Goal: Task Accomplishment & Management: Use online tool/utility

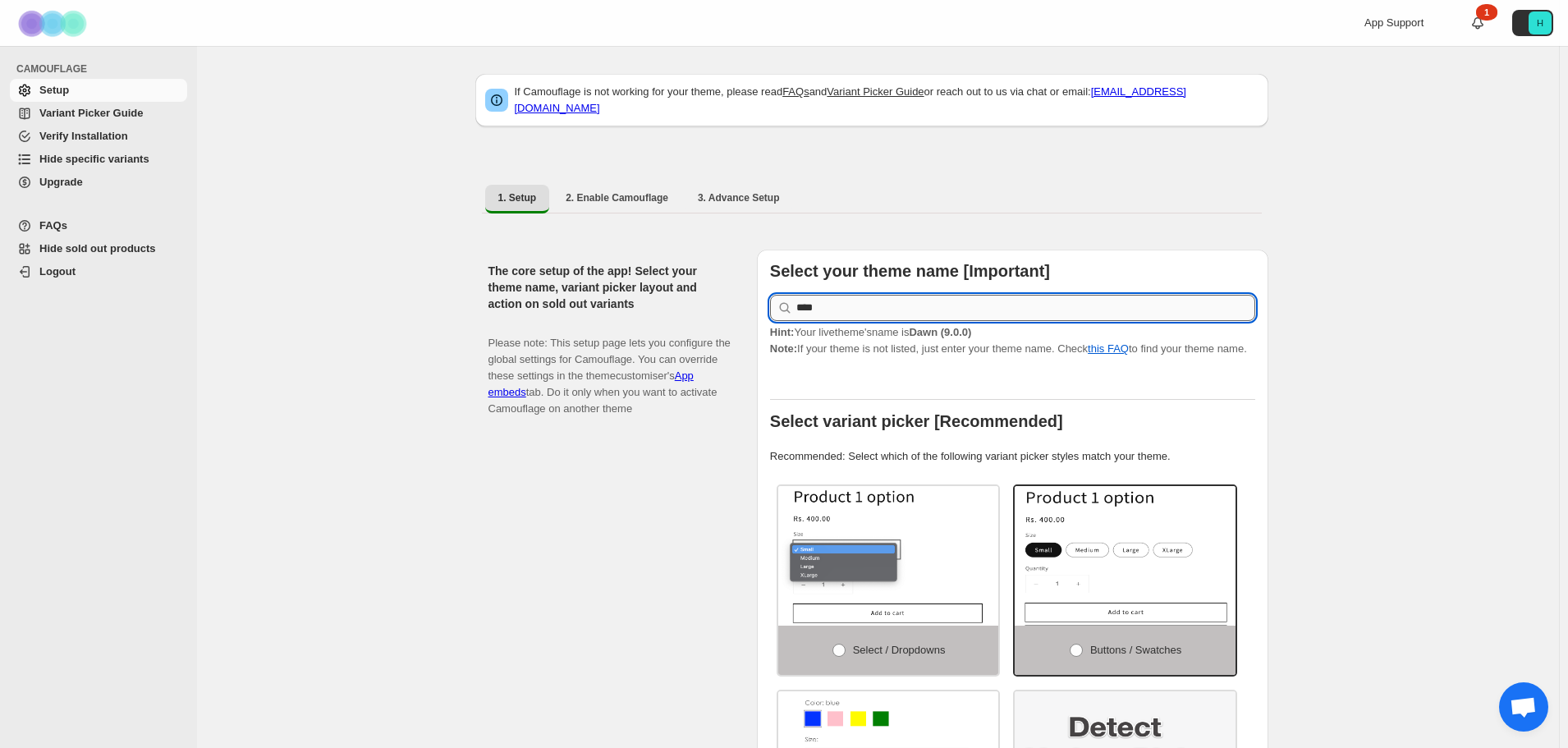
click at [881, 296] on input "****" at bounding box center [1026, 308] width 459 height 26
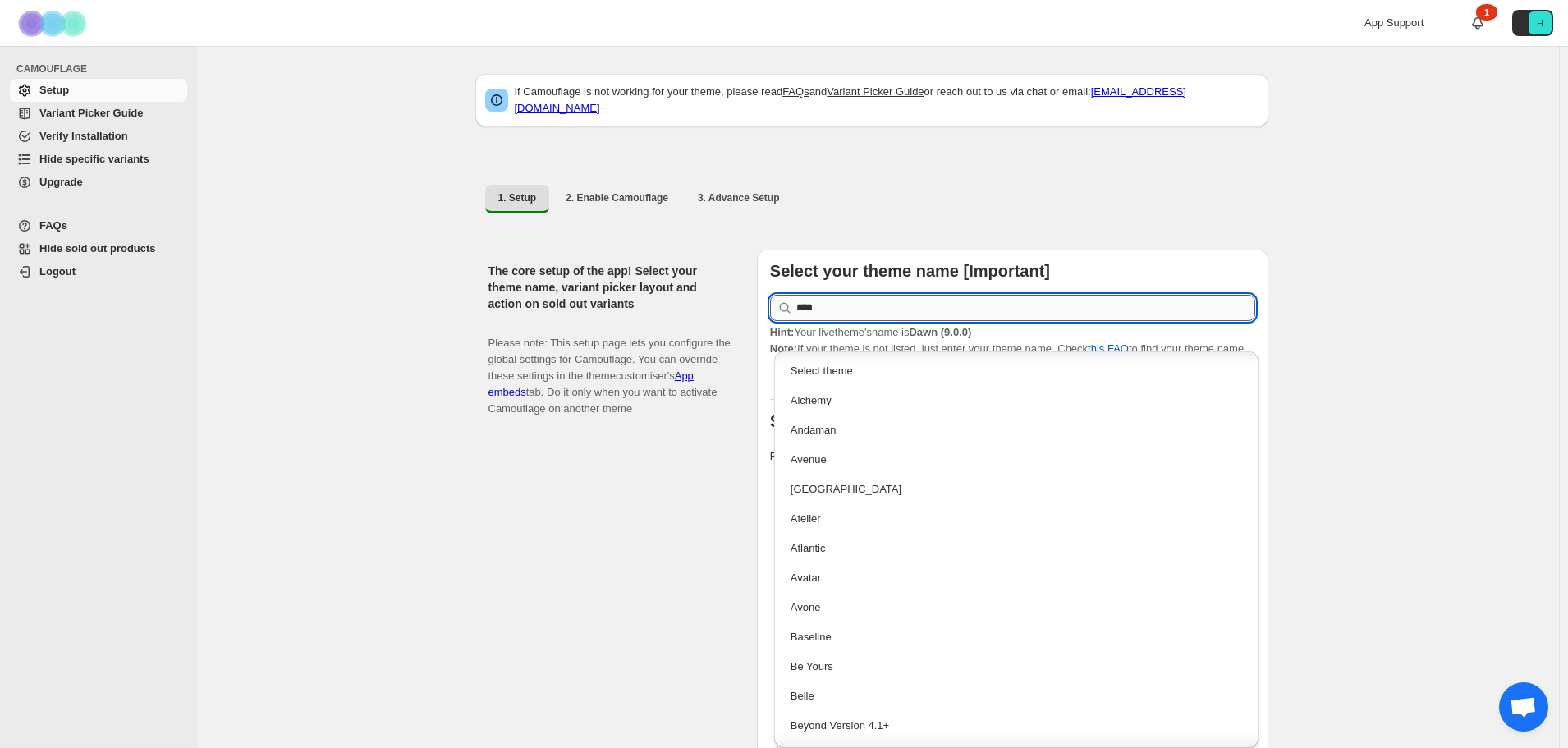
scroll to position [490, 0]
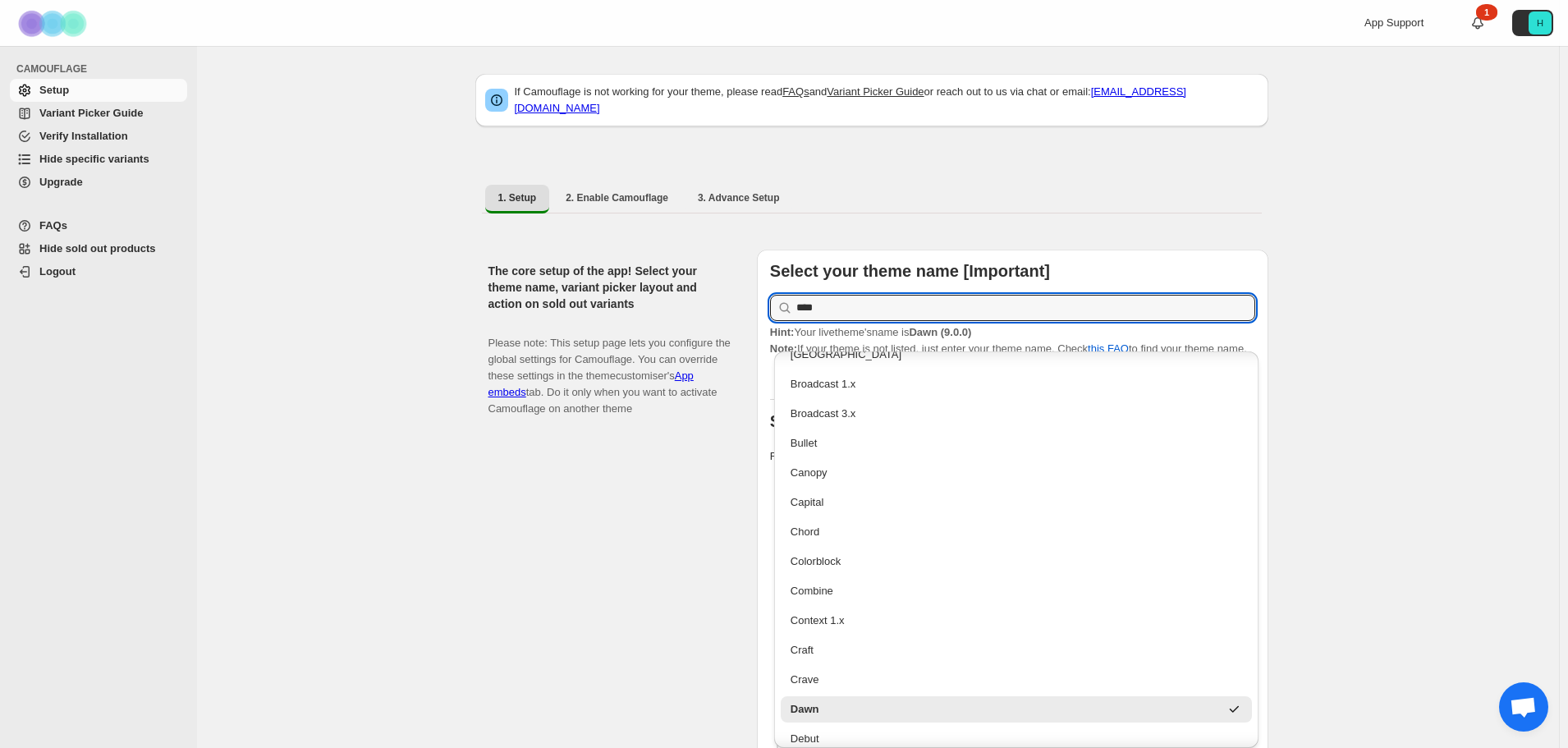
click at [558, 645] on div "The core setup of the app! Select your theme name, variant picker layout and ac…" at bounding box center [616, 590] width 256 height 682
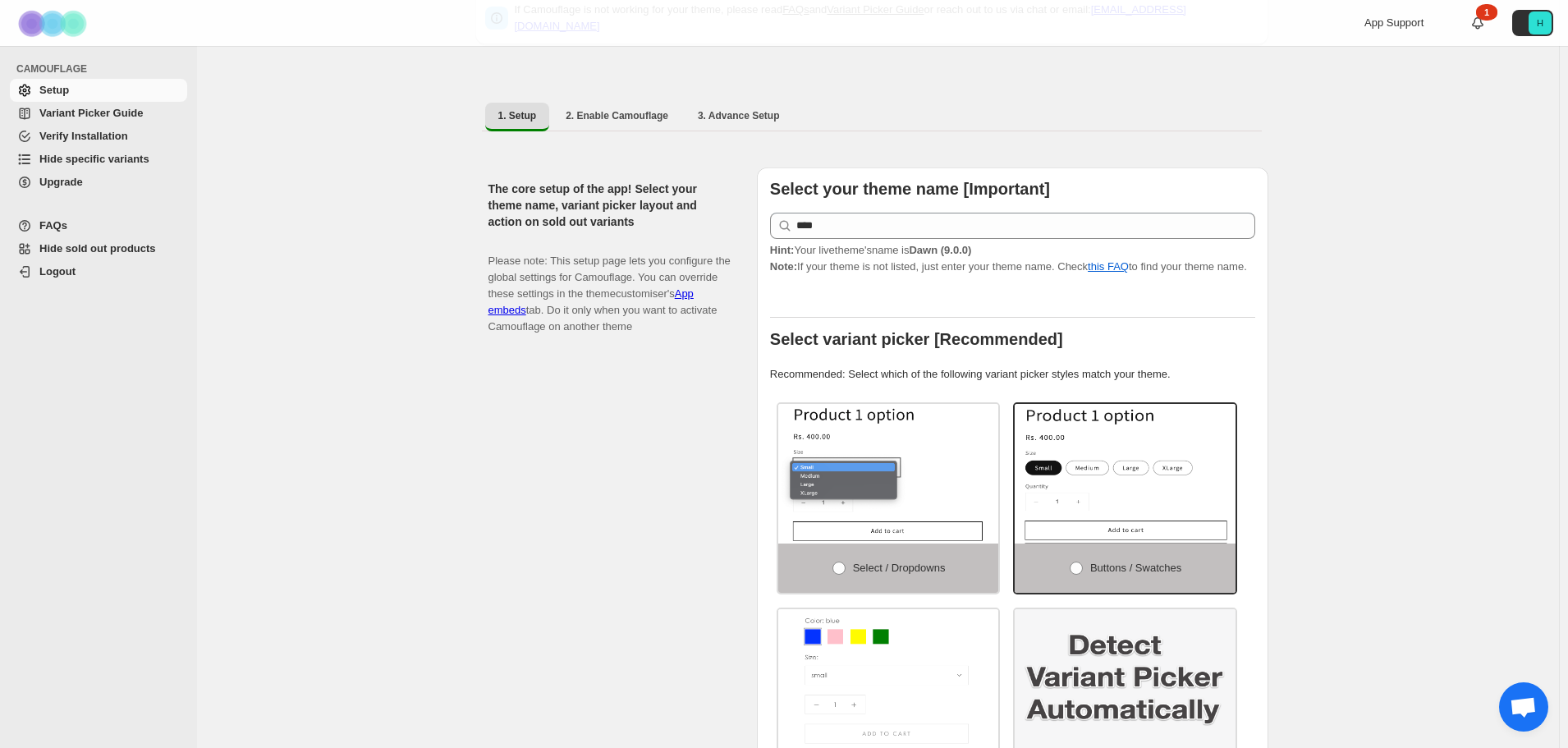
scroll to position [0, 0]
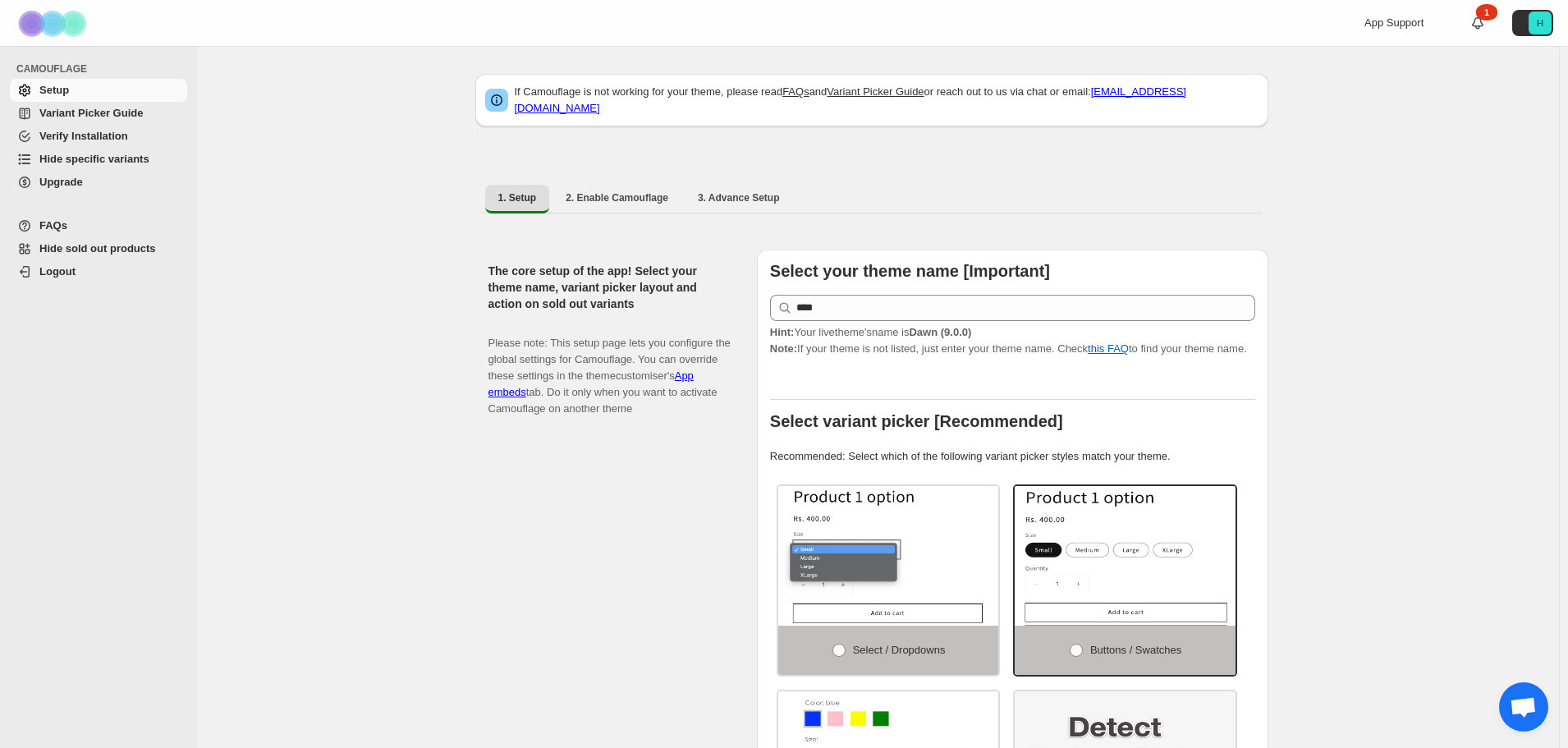
click at [126, 158] on span "Hide specific variants" at bounding box center [95, 158] width 110 height 13
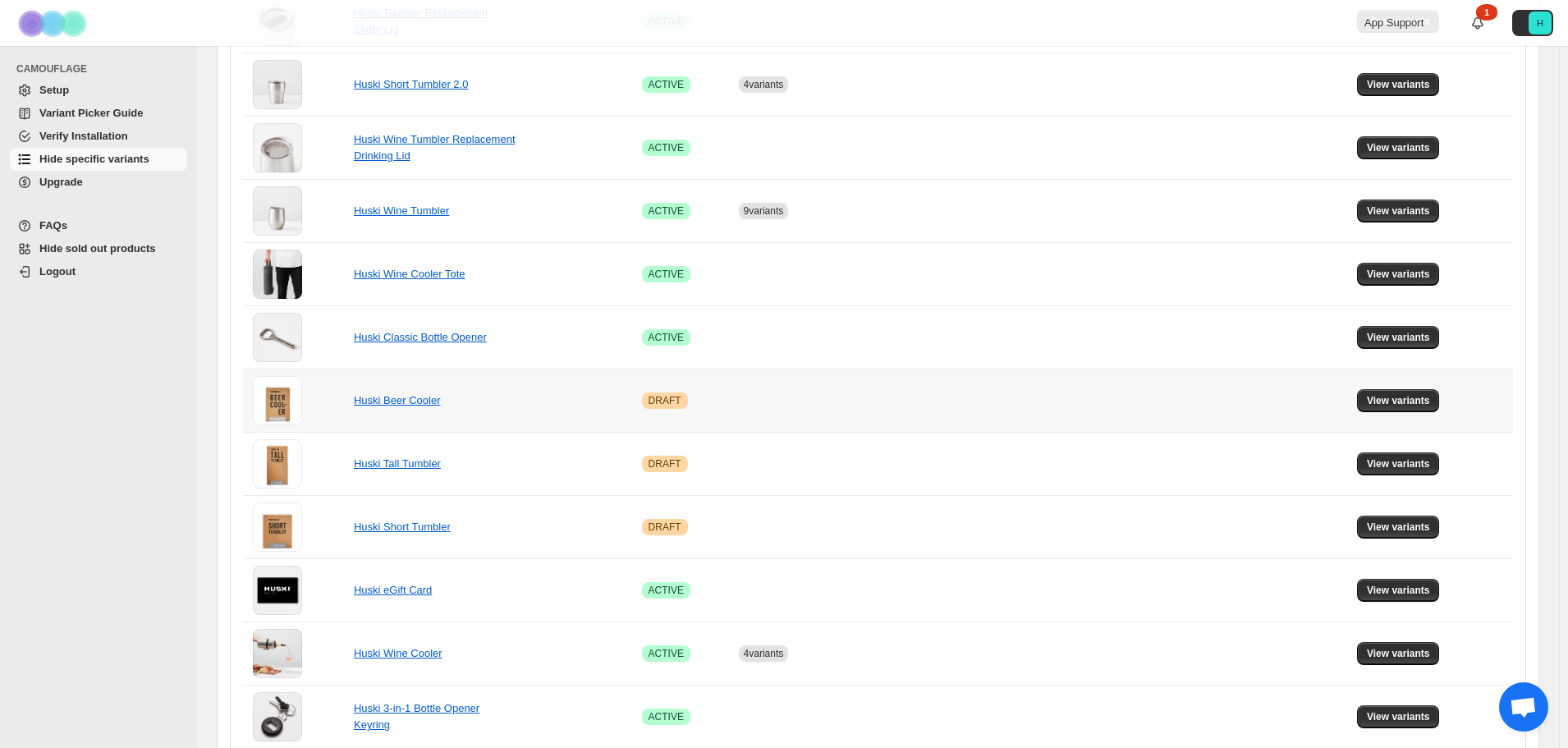
scroll to position [199, 0]
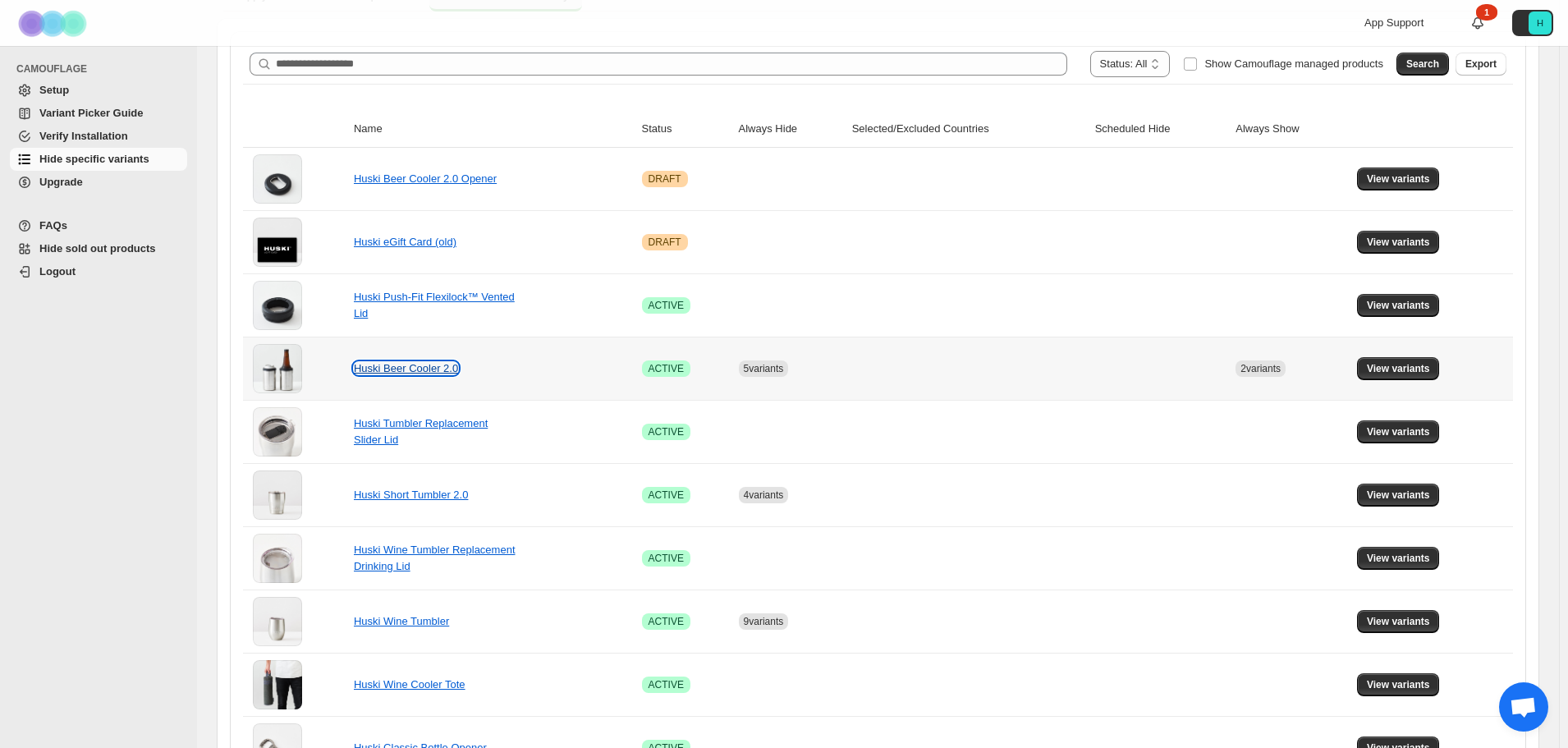
click at [423, 369] on link "Huski Beer Cooler 2.0" at bounding box center [406, 368] width 104 height 13
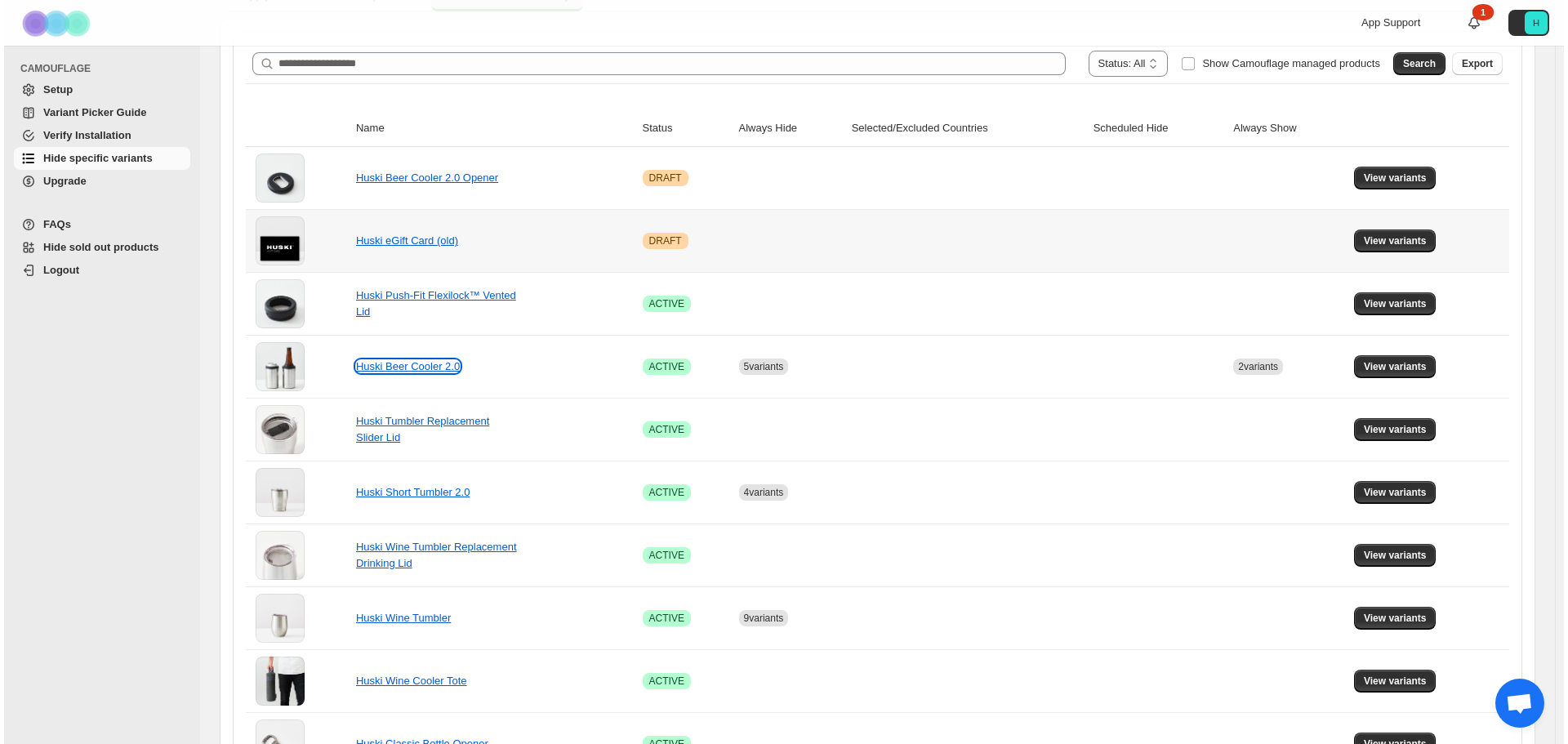
scroll to position [0, 0]
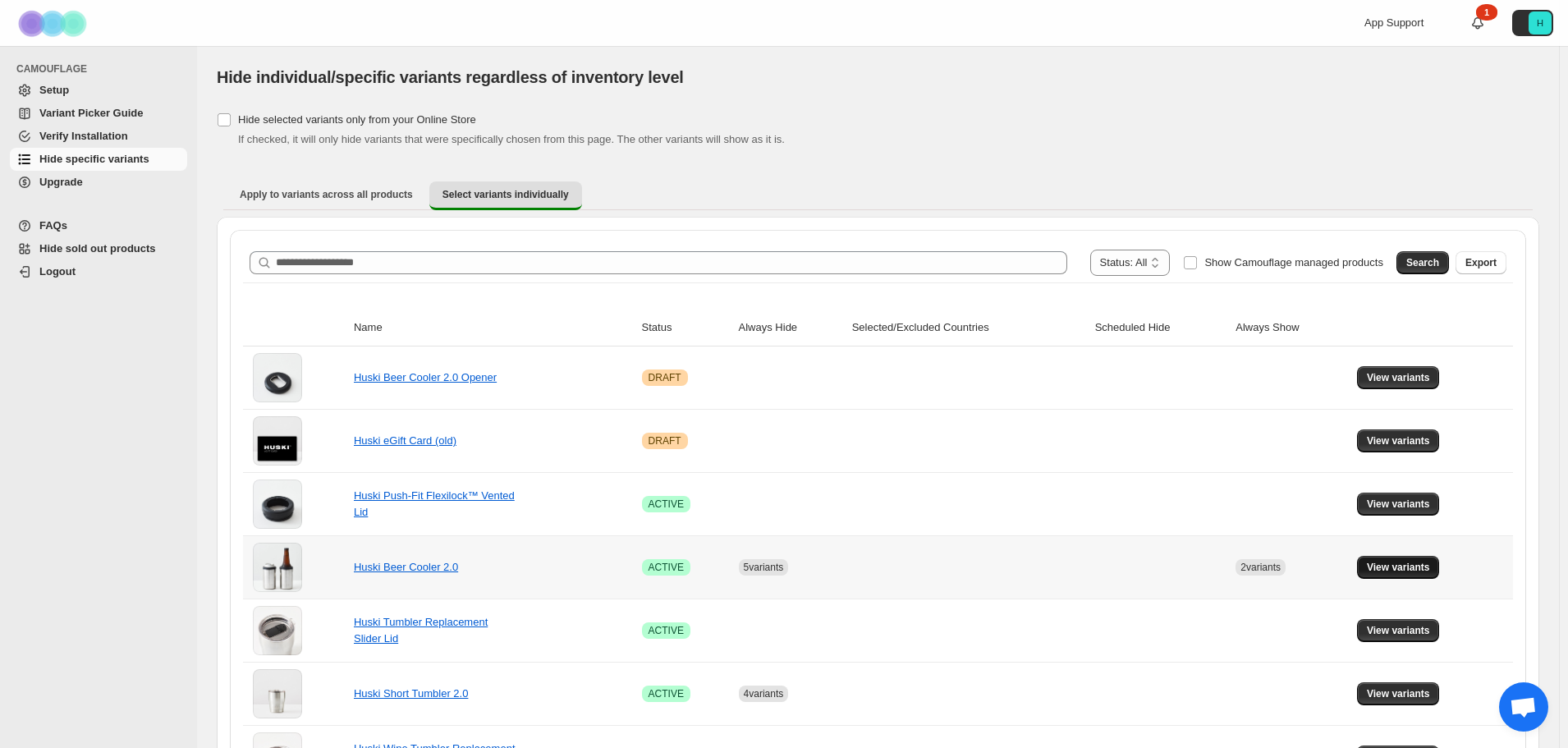
click at [1419, 567] on span "View variants" at bounding box center [1399, 568] width 63 height 14
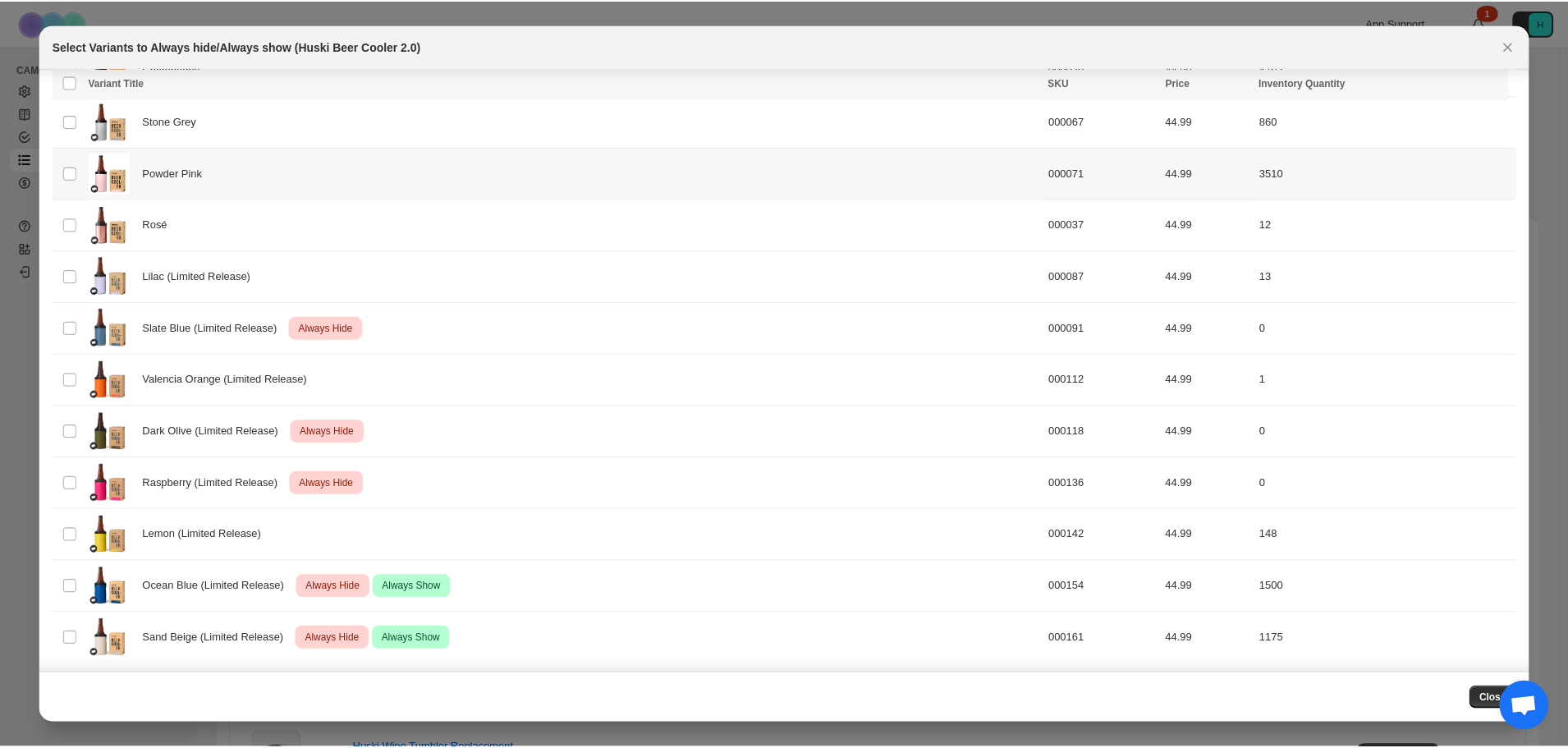
scroll to position [259, 0]
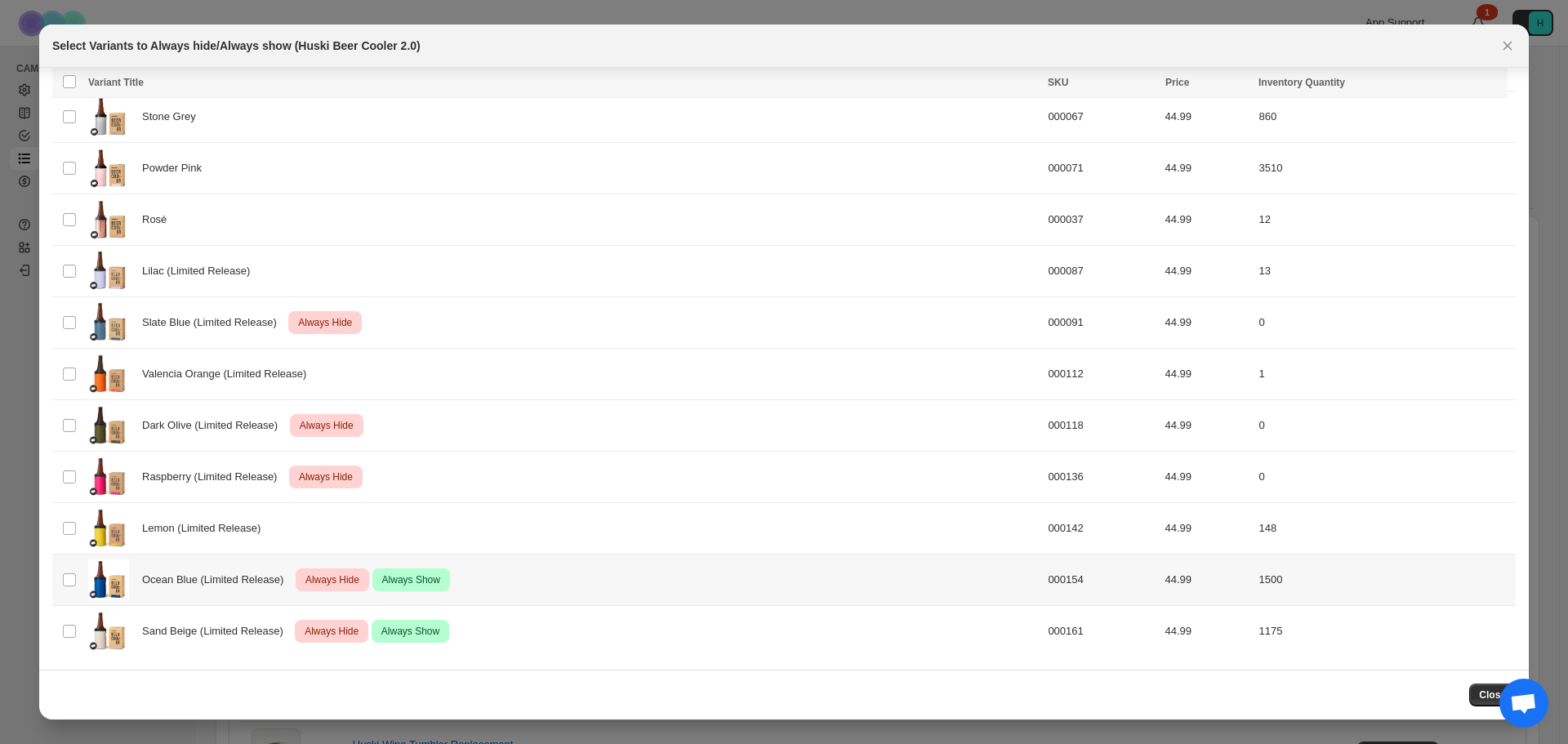
click at [79, 578] on td "Select product variant" at bounding box center [67, 580] width 31 height 51
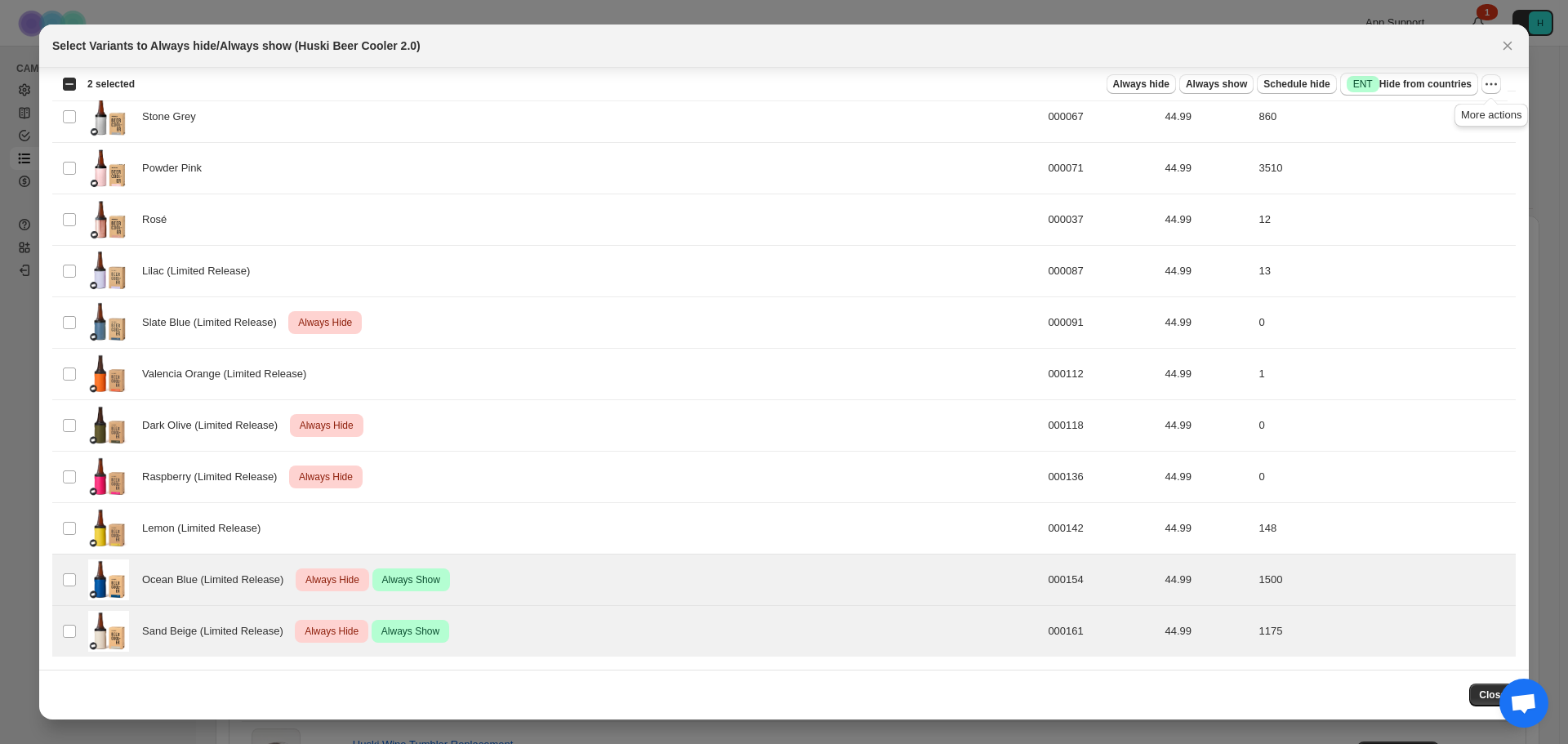
click at [1498, 94] on span ":r5:" at bounding box center [1491, 83] width 19 height 19
click at [1496, 88] on icon "More actions" at bounding box center [1491, 83] width 16 height 16
click at [1462, 134] on button "Undo always show" at bounding box center [1432, 143] width 128 height 26
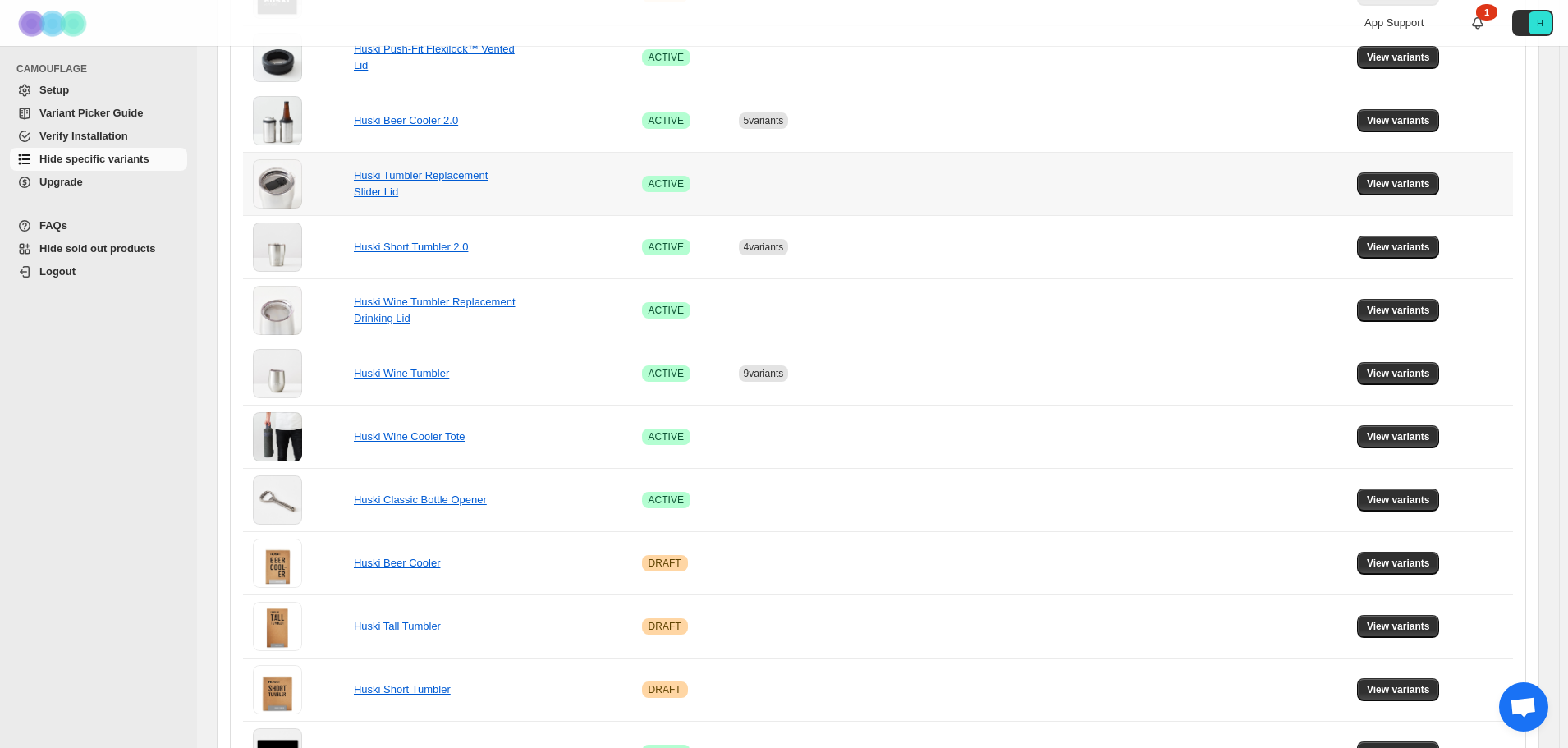
scroll to position [247, 0]
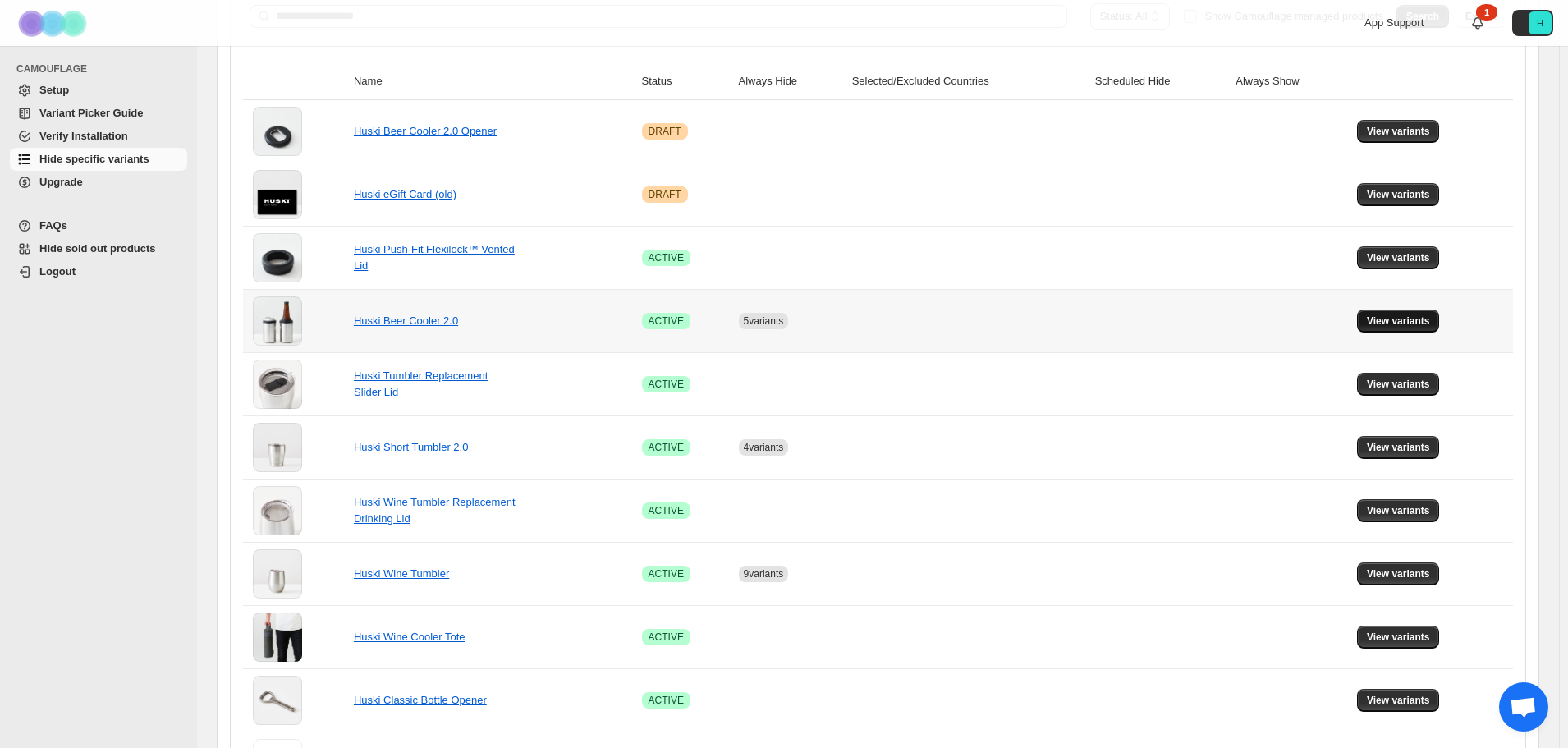
click at [1426, 323] on span "View variants" at bounding box center [1399, 321] width 63 height 14
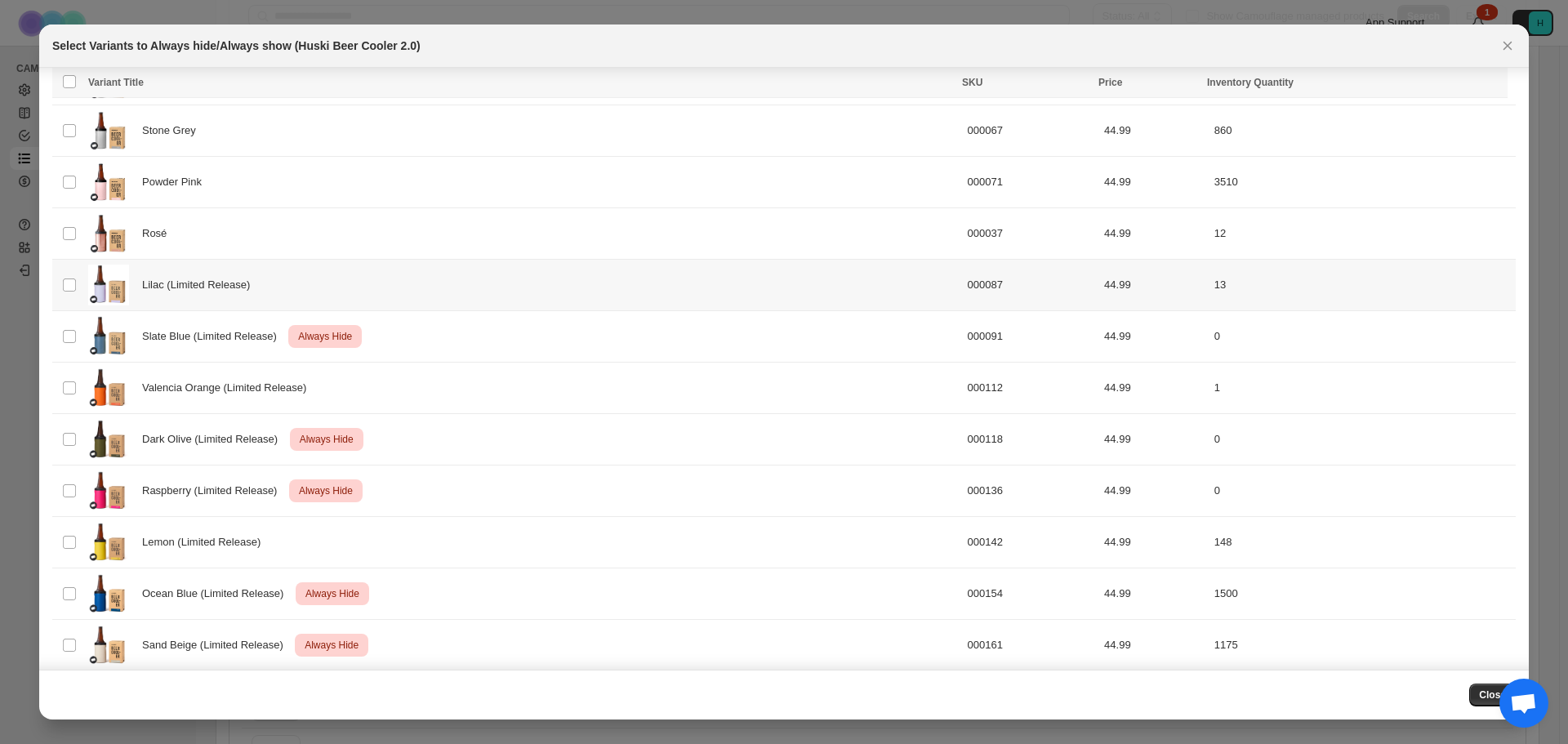
scroll to position [258, 0]
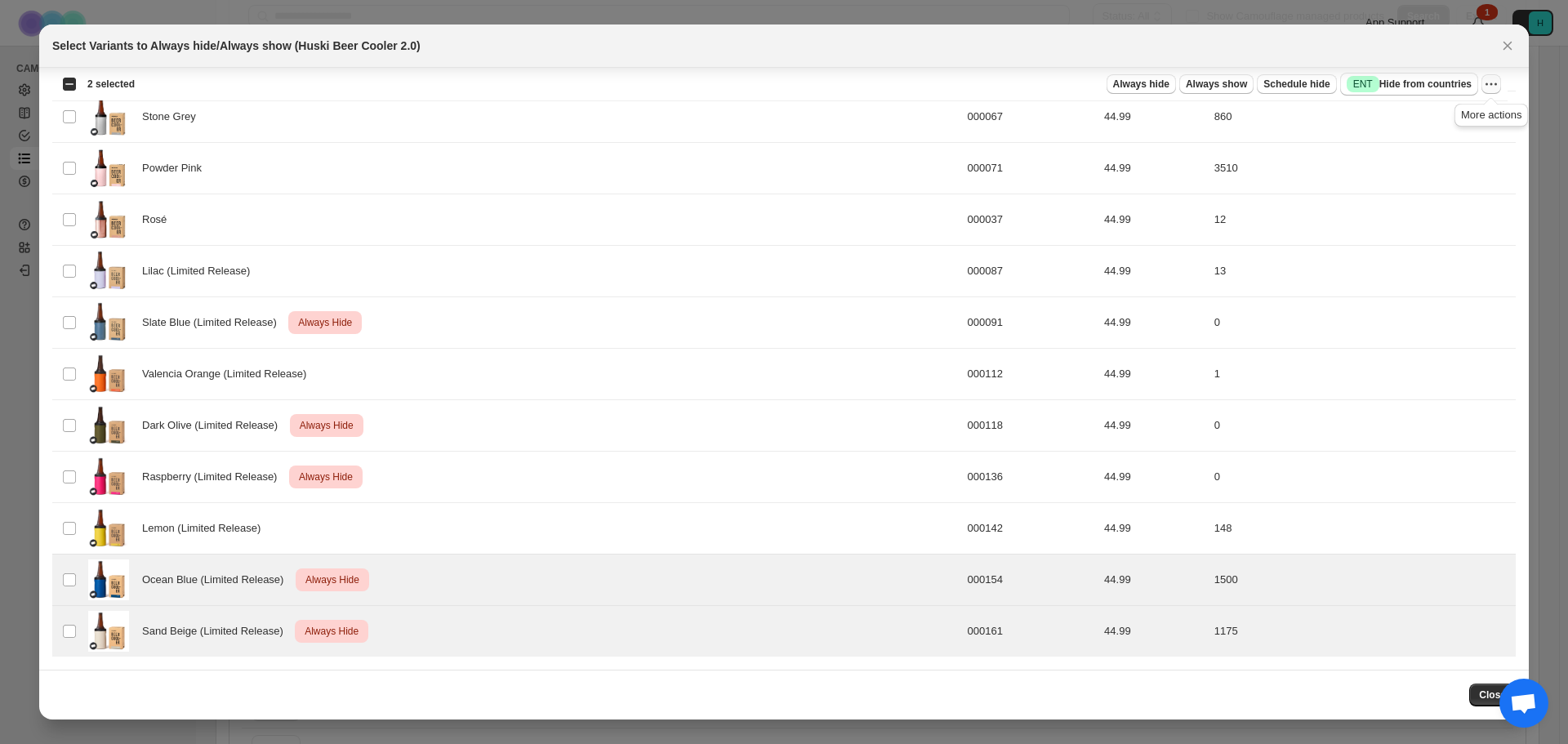
click at [1491, 81] on icon "More actions" at bounding box center [1491, 83] width 16 height 16
click at [1464, 114] on span "Undo always hide" at bounding box center [1432, 116] width 119 height 16
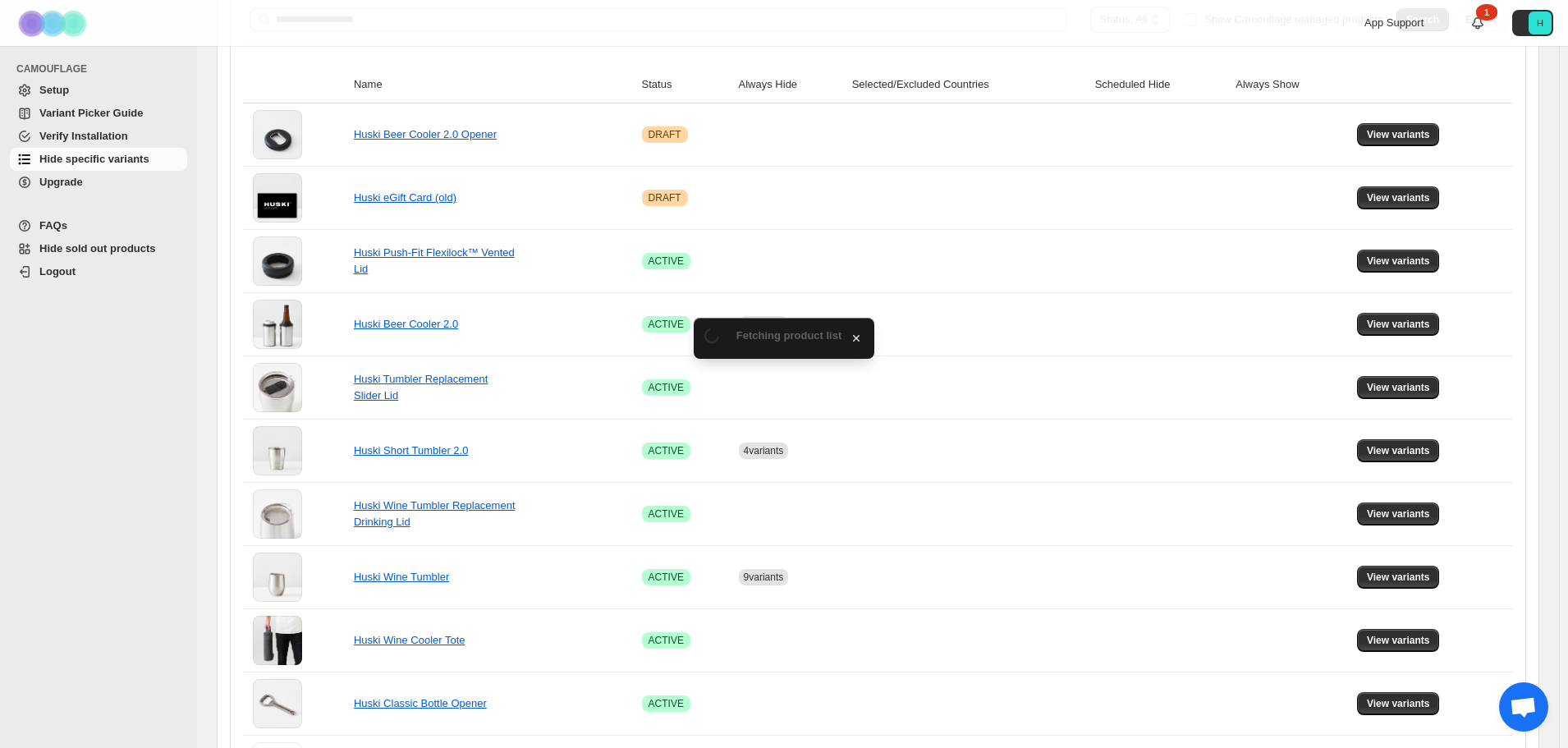
scroll to position [247, 0]
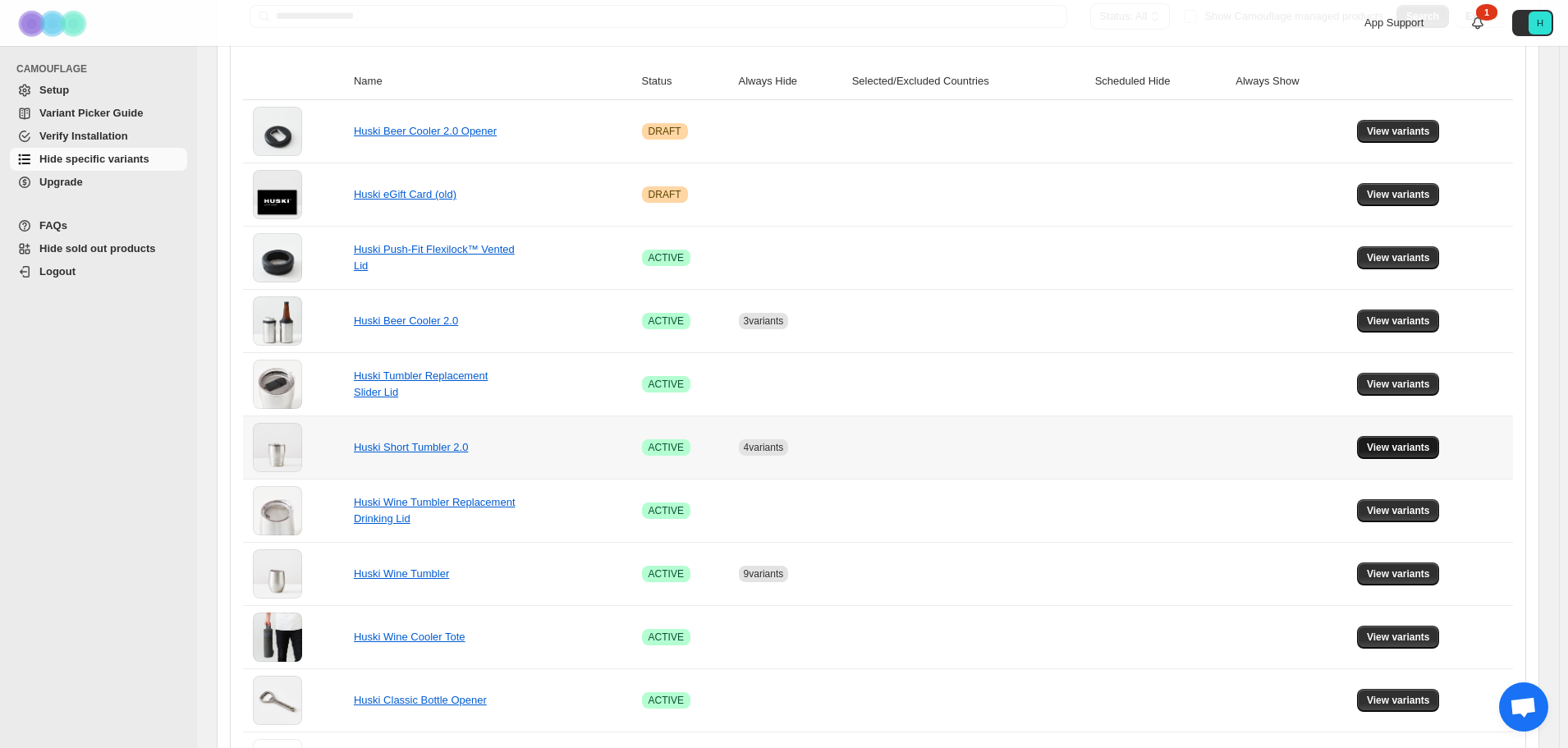
click at [1441, 446] on td "View variants" at bounding box center [1433, 447] width 161 height 64
click at [1428, 448] on span "View variants" at bounding box center [1399, 448] width 63 height 14
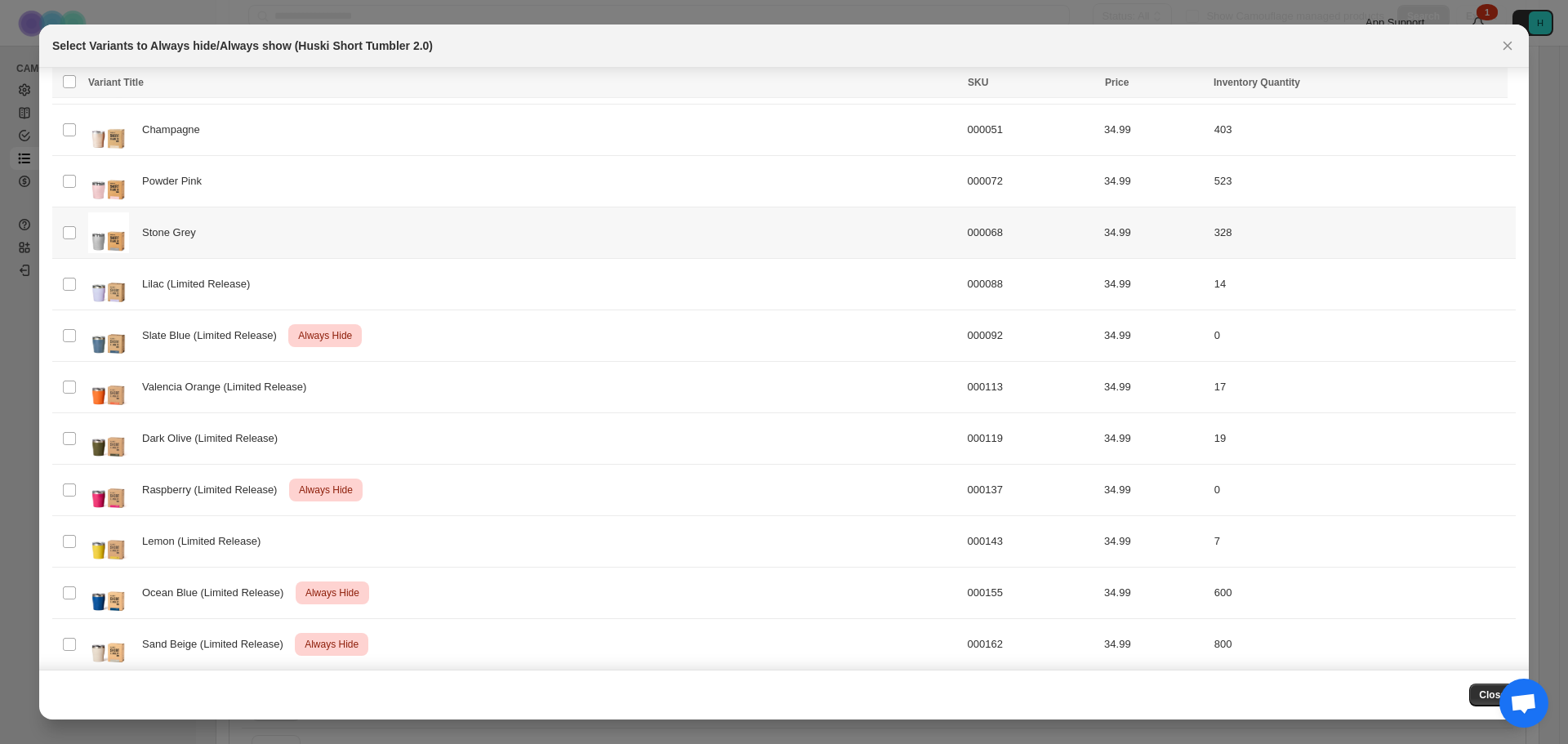
scroll to position [258, 0]
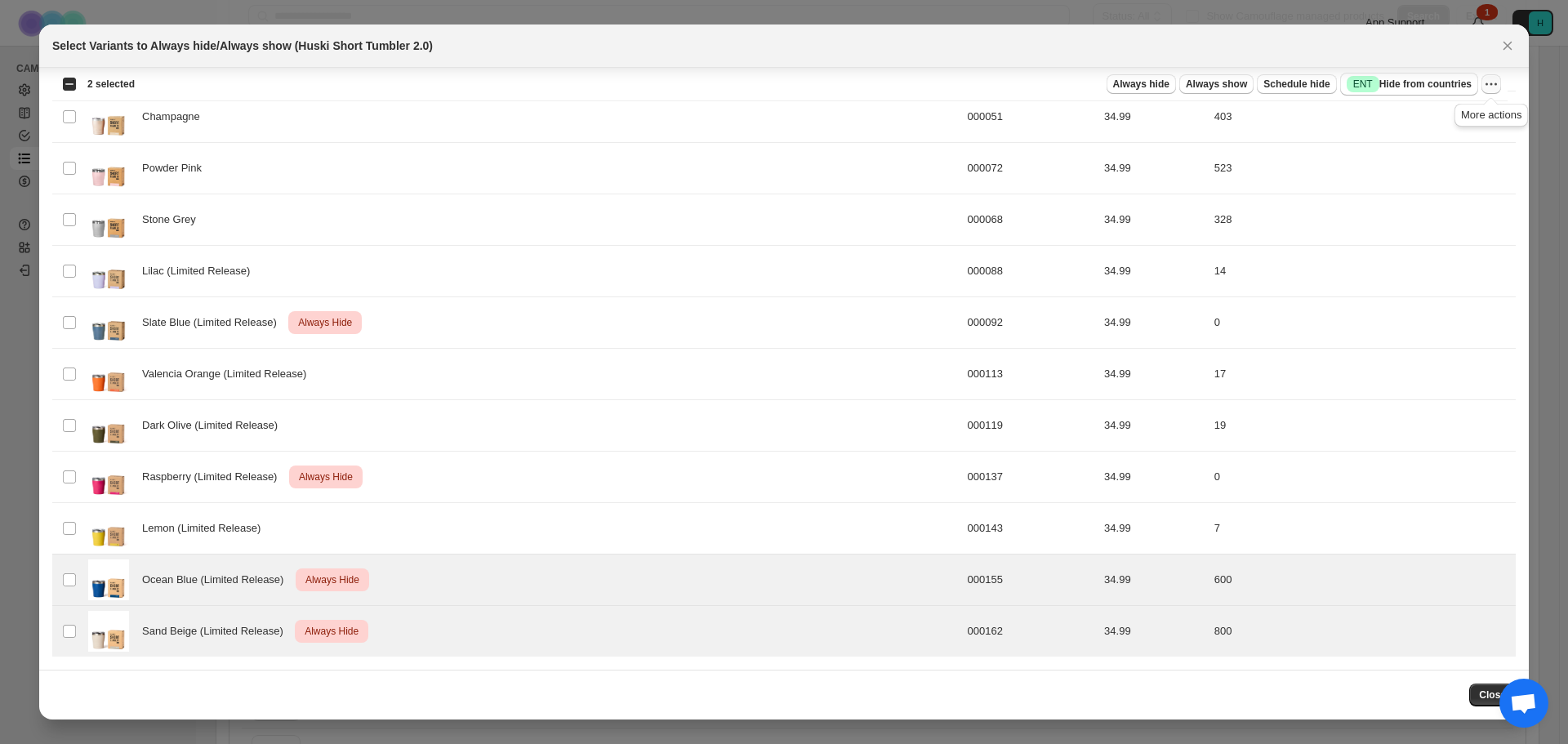
click at [1491, 87] on icon "More actions" at bounding box center [1491, 83] width 16 height 16
click at [1444, 121] on span "Undo always hide" at bounding box center [1415, 116] width 84 height 13
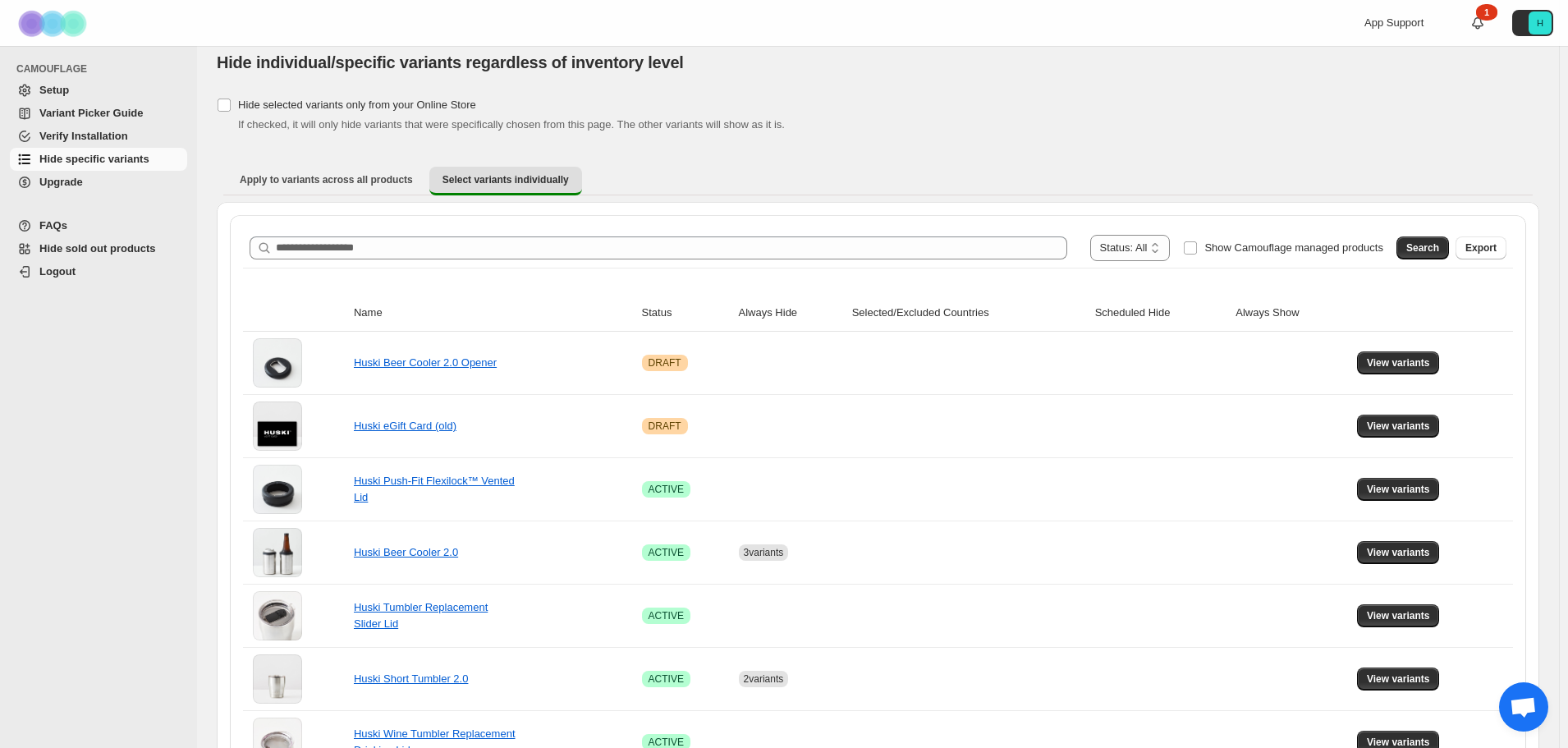
scroll to position [0, 0]
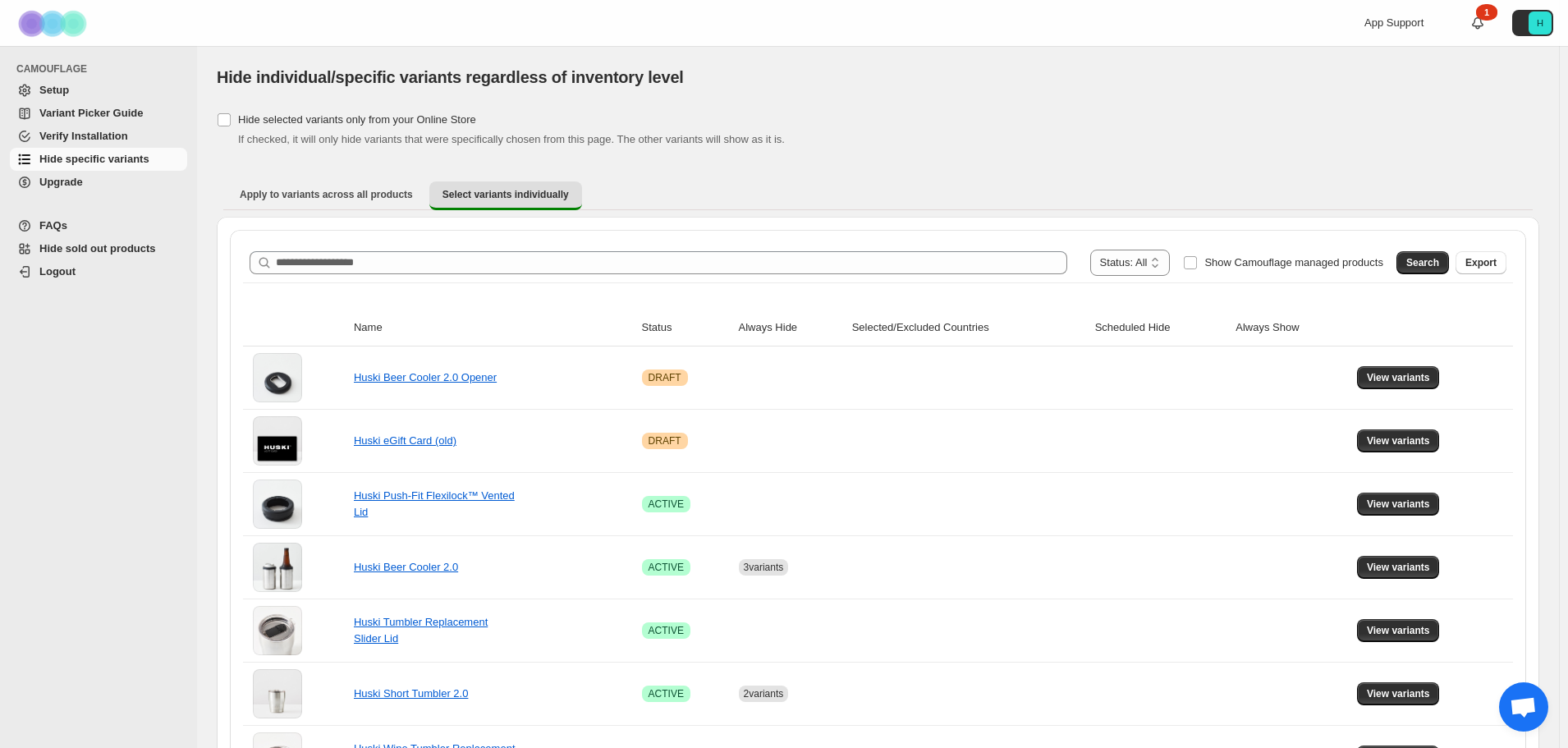
click at [107, 525] on div "CAMOUFLAGE Setup Variant Picker Guide Verify Installation Hide specific variant…" at bounding box center [98, 396] width 197 height 702
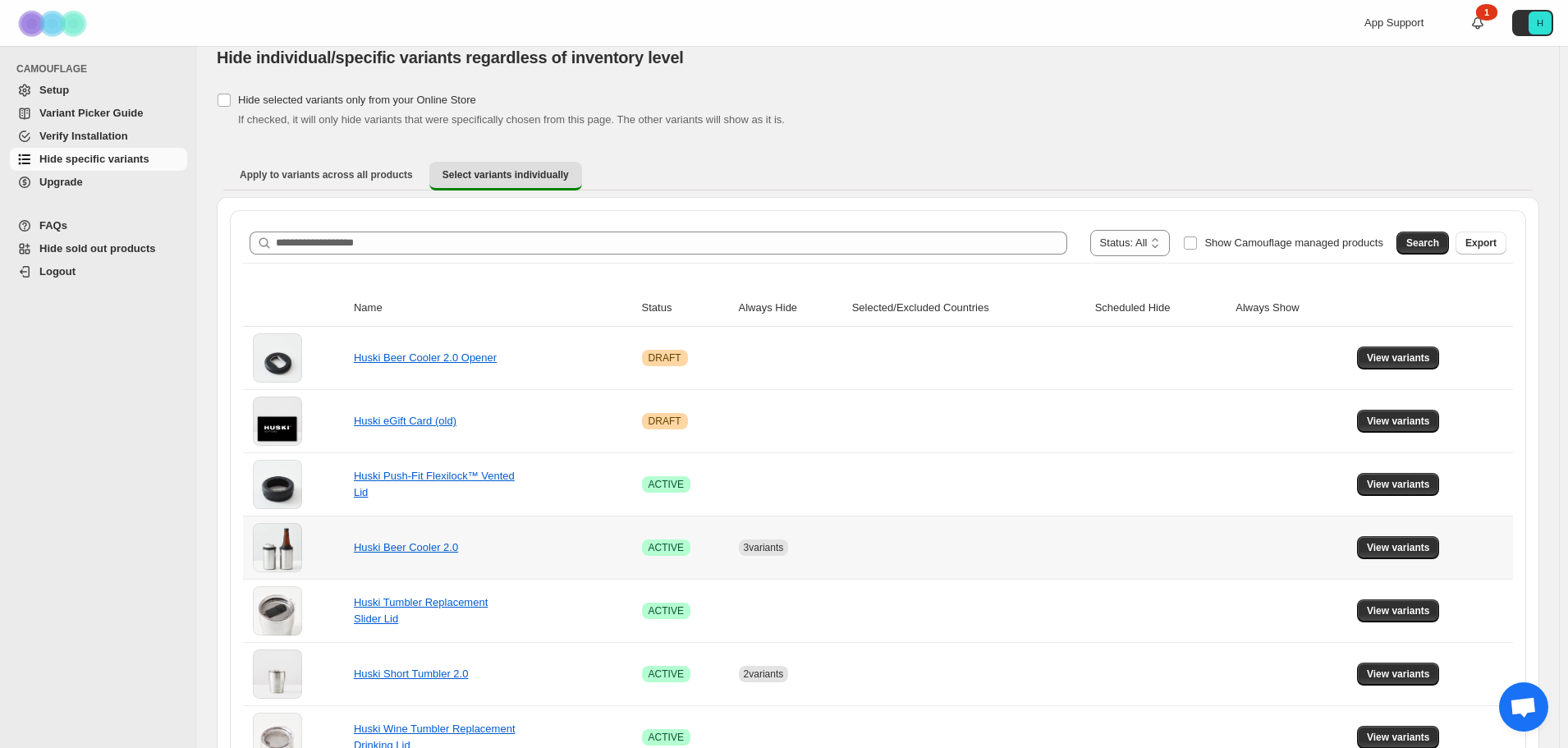
scroll to position [164, 0]
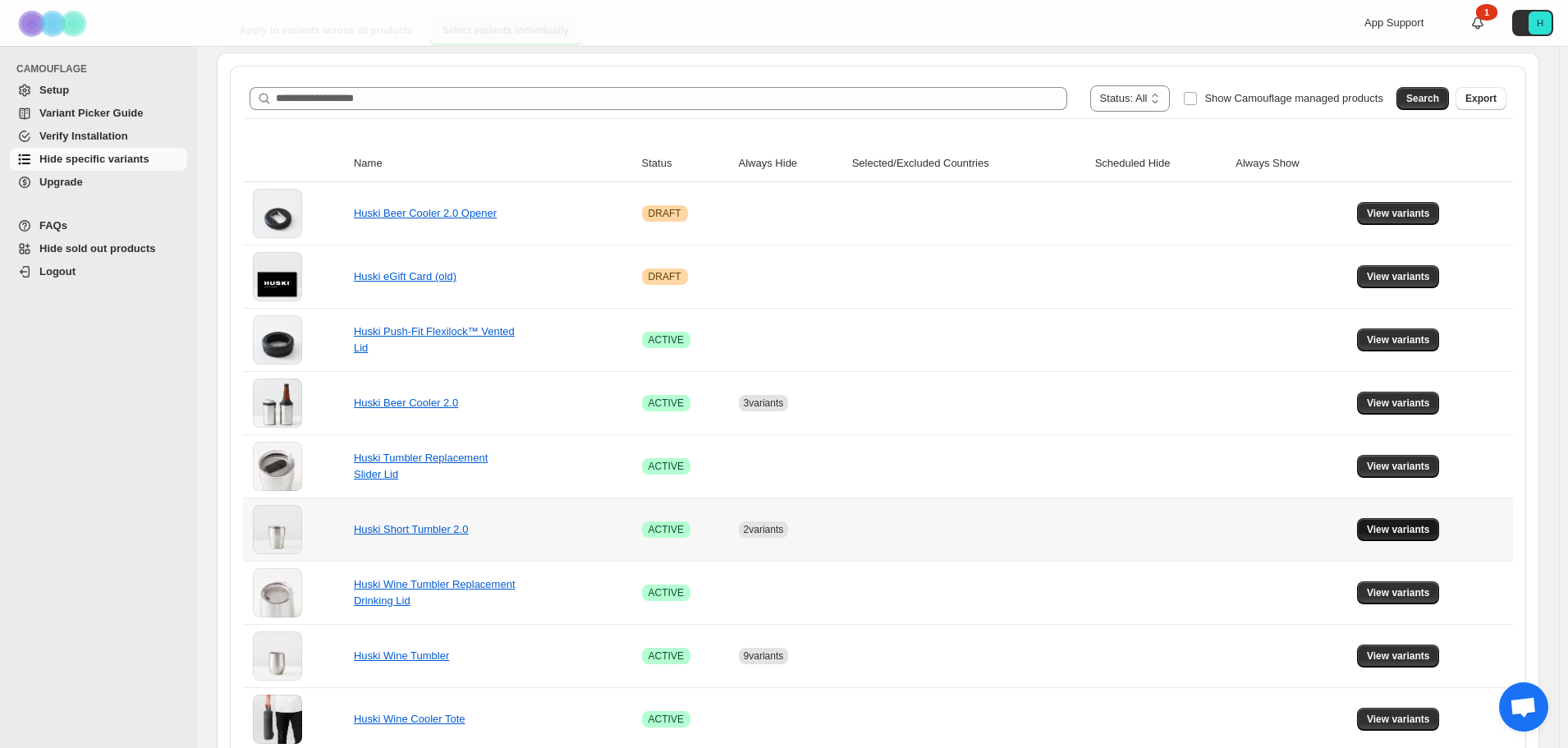
click at [1422, 534] on span "View variants" at bounding box center [1399, 530] width 63 height 14
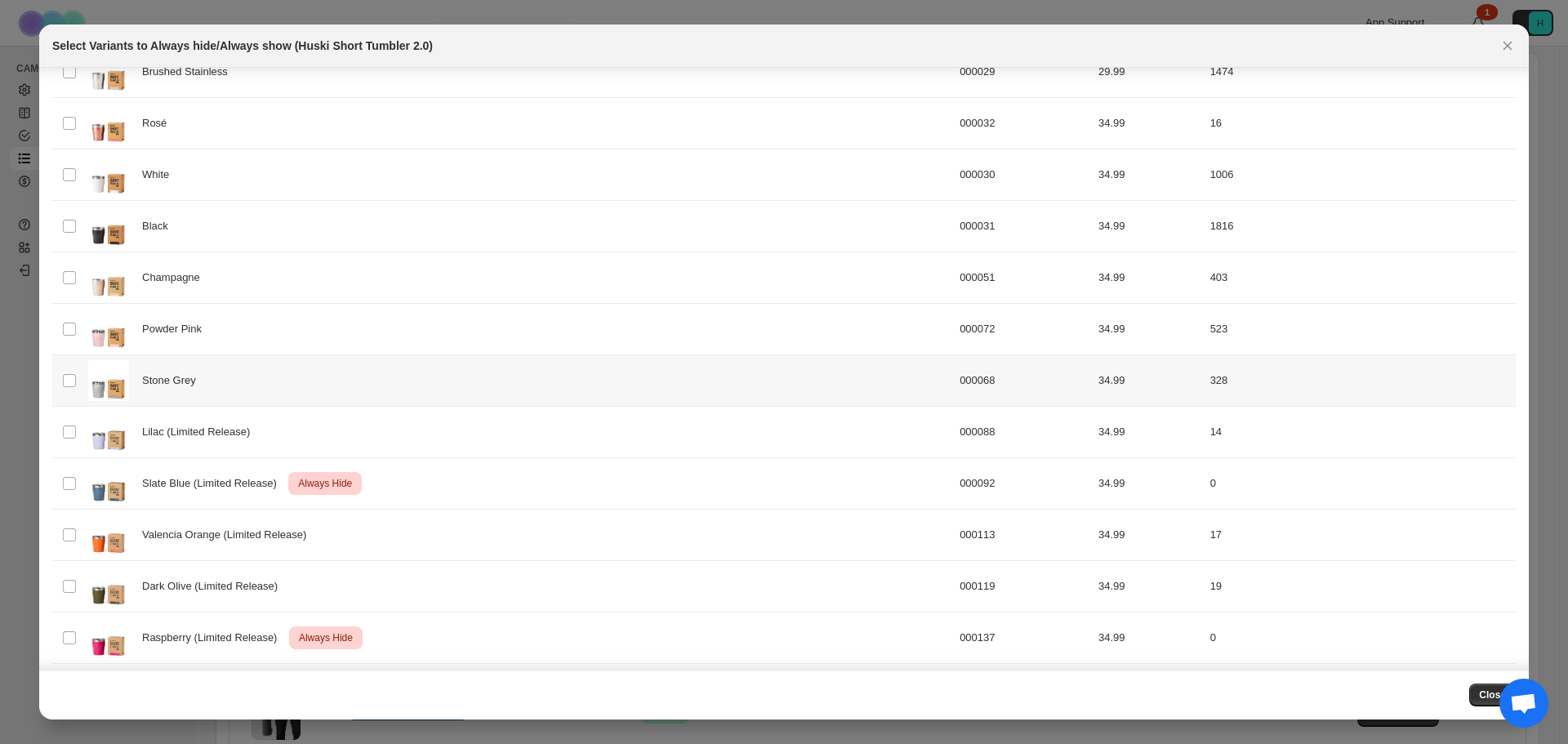
scroll to position [258, 0]
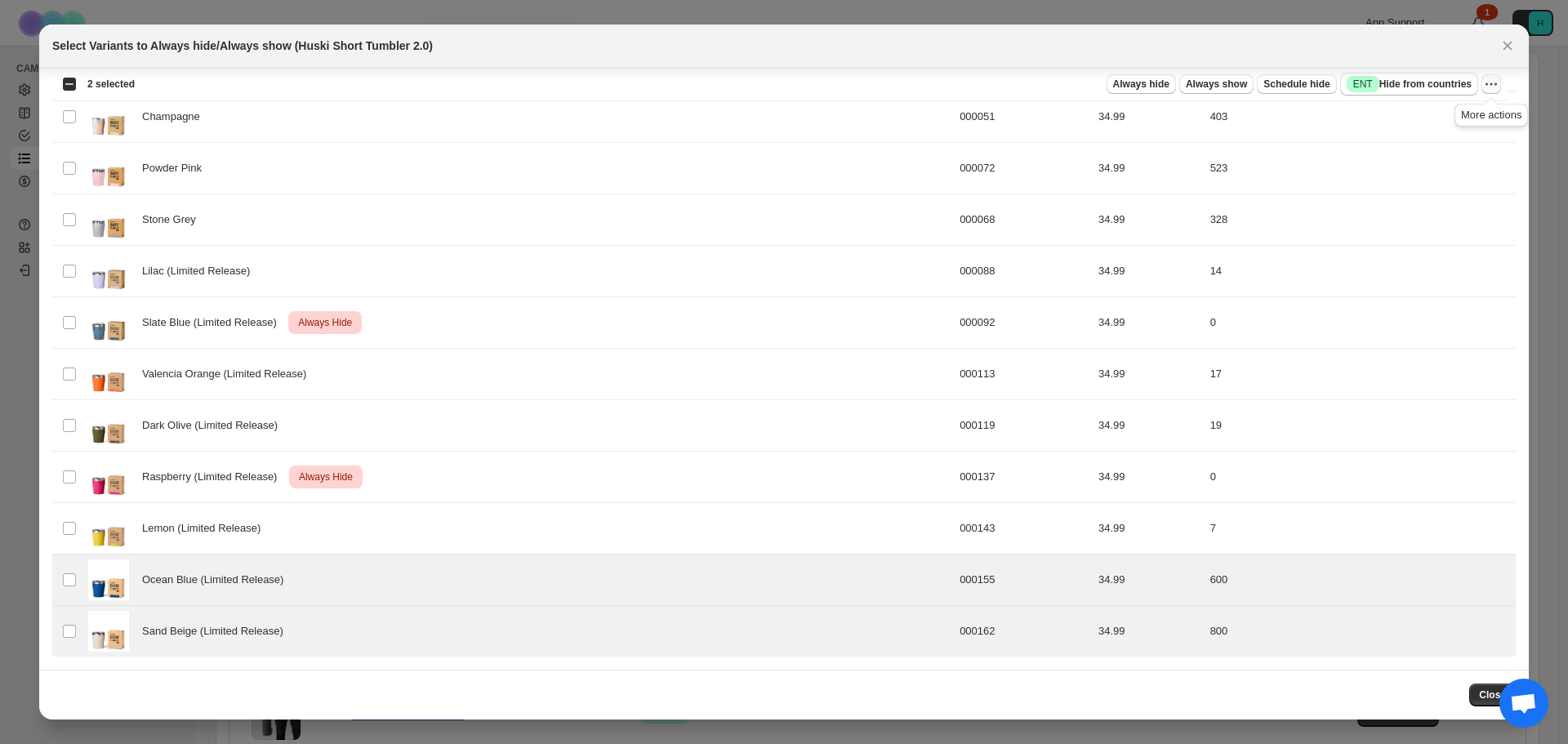
click at [1496, 88] on icon "More actions" at bounding box center [1491, 83] width 16 height 16
drag, startPoint x: 1468, startPoint y: 146, endPoint x: 1462, endPoint y: 121, distance: 25.7
click at [1462, 121] on ul "Undo always hide Undo always show Undo scheduled hide Undo hide from countries" at bounding box center [1432, 158] width 128 height 110
click at [1462, 121] on span "Undo always hide" at bounding box center [1432, 116] width 119 height 16
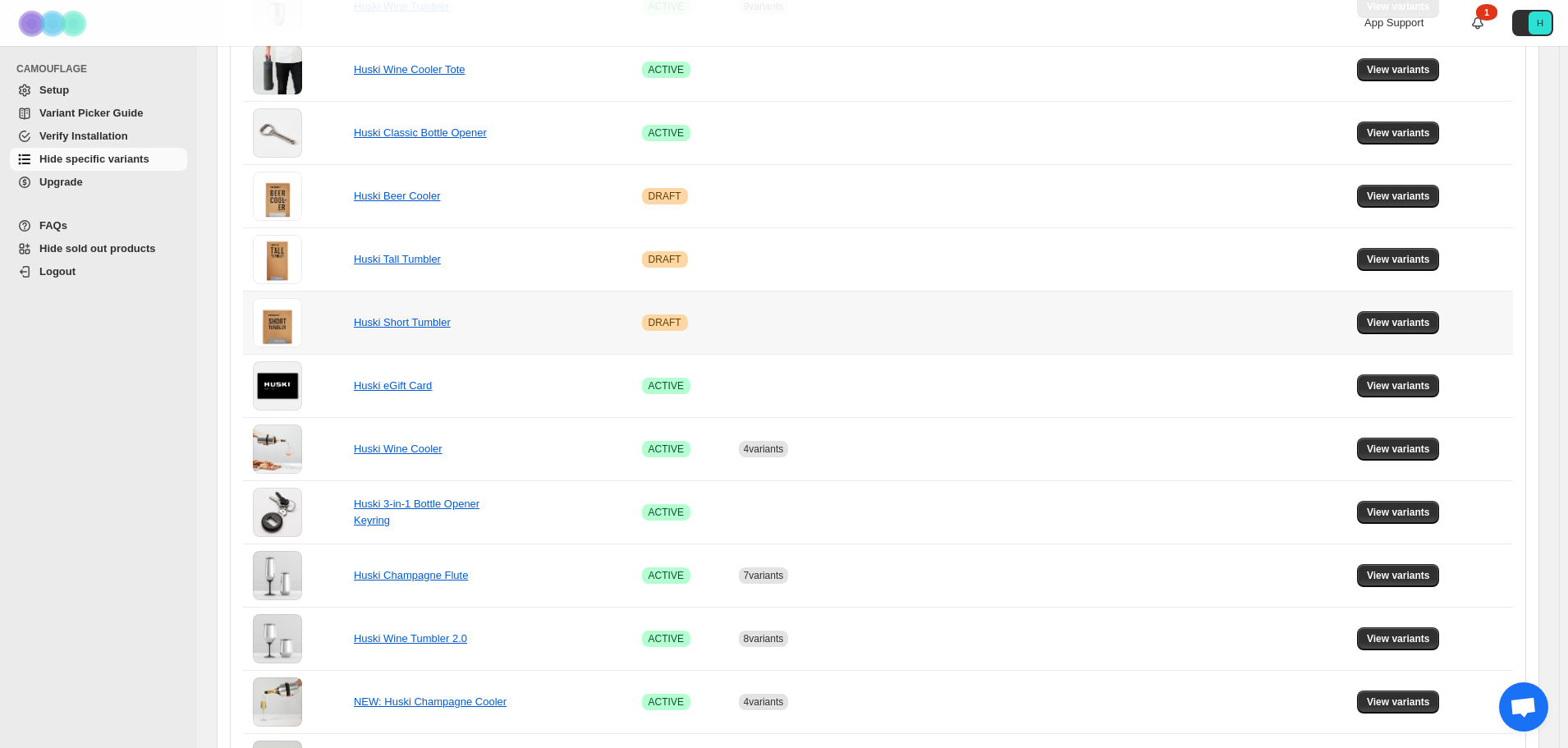
scroll to position [822, 0]
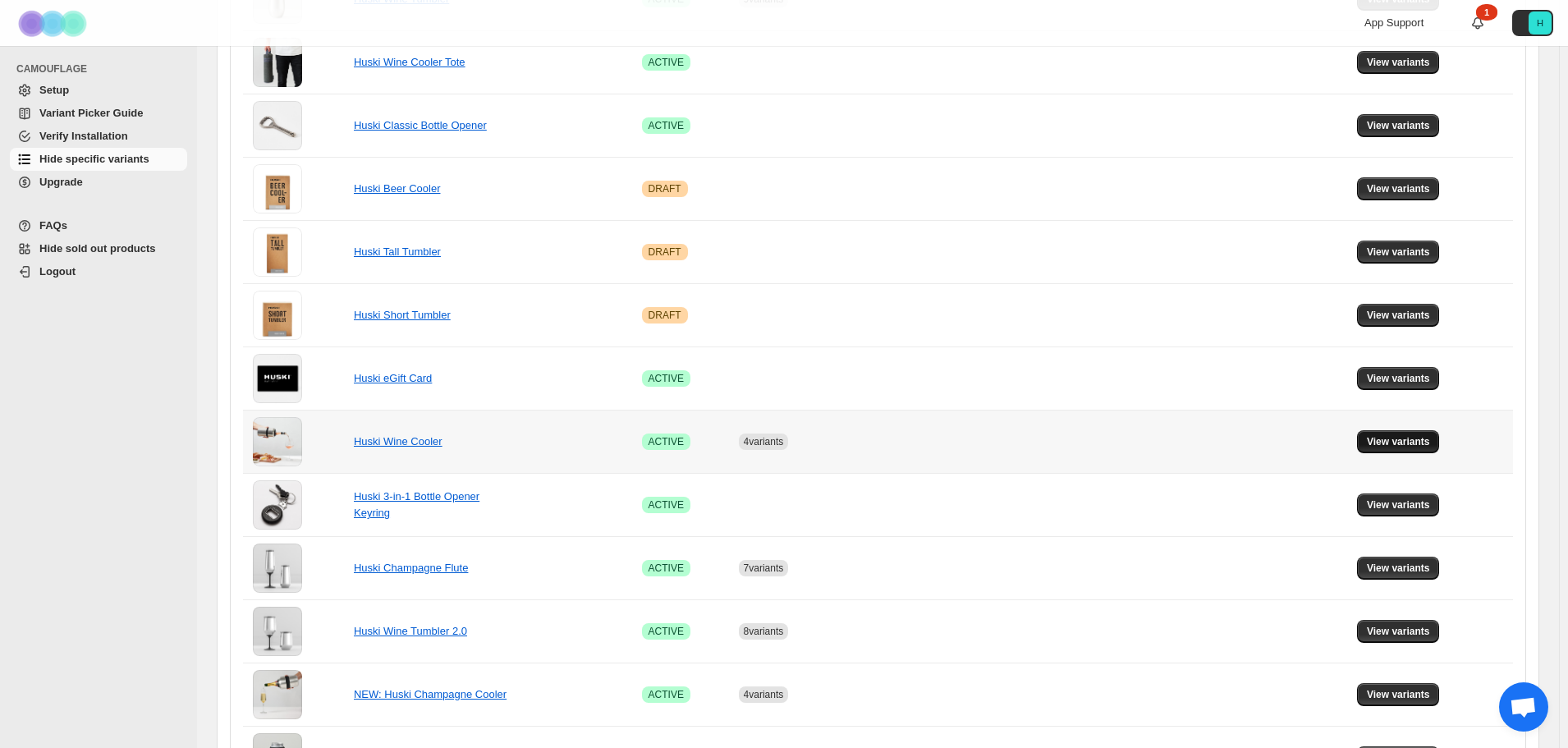
click at [1386, 441] on span "View variants" at bounding box center [1399, 442] width 63 height 14
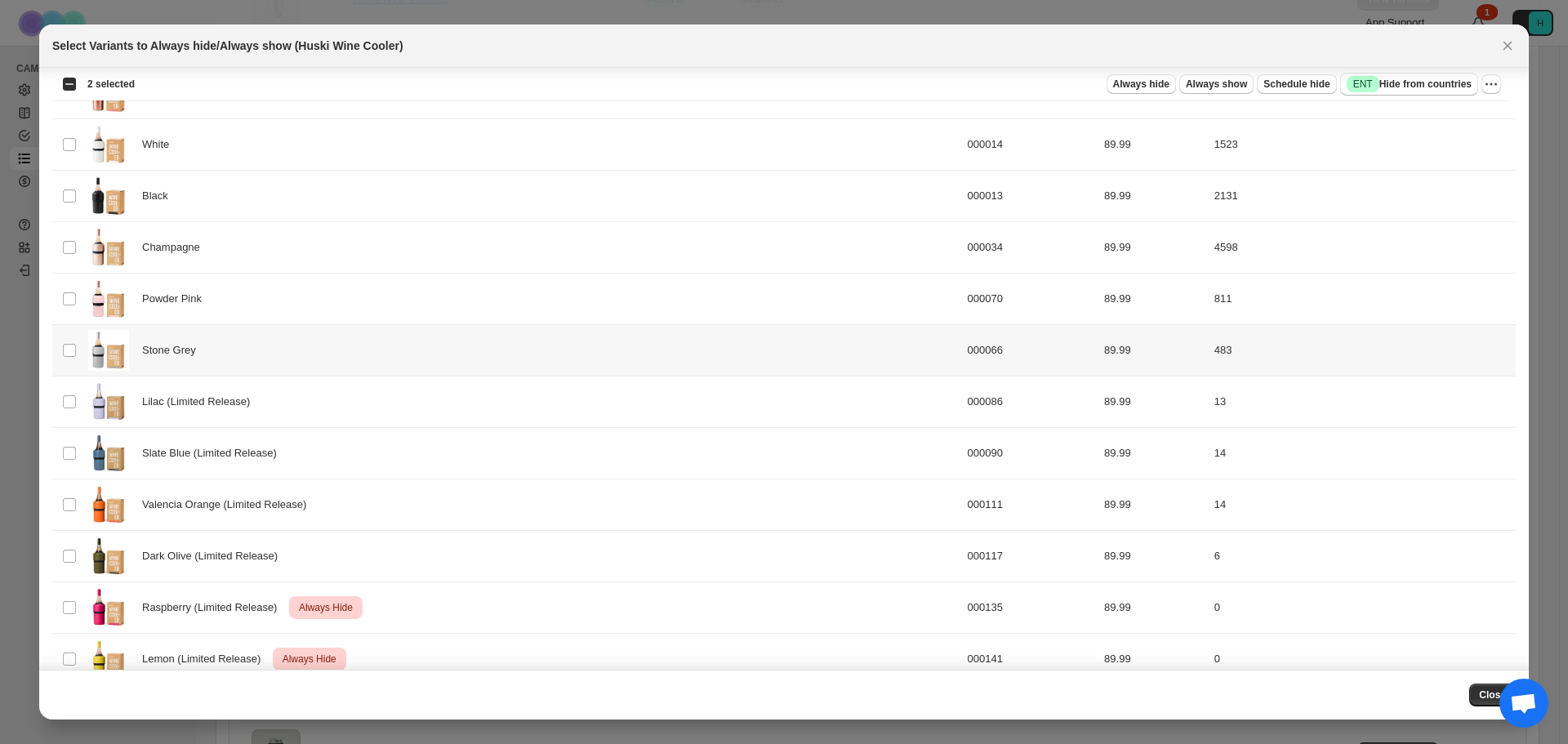
scroll to position [0, 0]
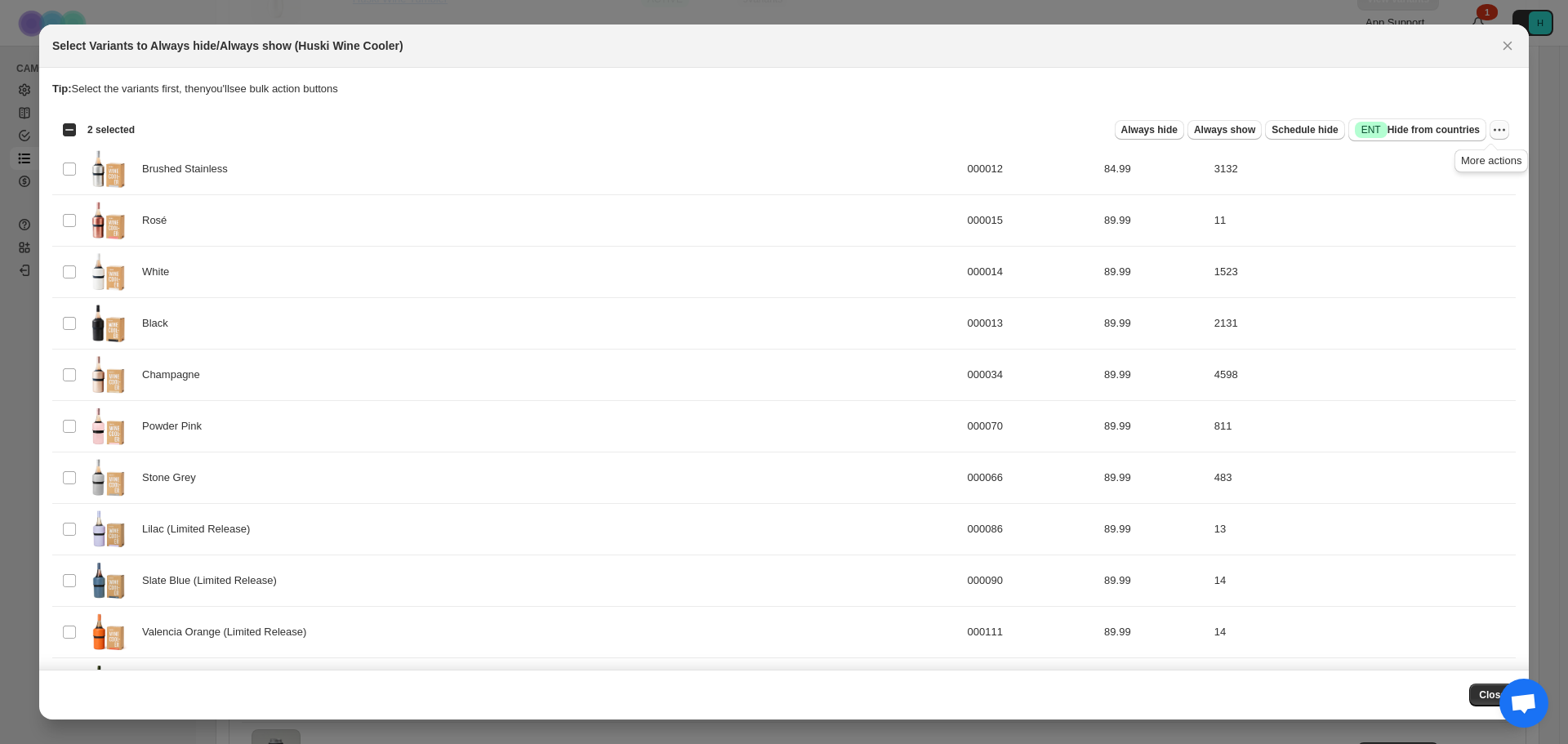
click at [1499, 130] on icon "More actions" at bounding box center [1500, 130] width 3 height 3
drag, startPoint x: 1470, startPoint y: 183, endPoint x: 1459, endPoint y: 166, distance: 20.2
click at [1459, 166] on ul "Undo always hide Undo always show Undo scheduled hide Undo hide from countries" at bounding box center [1432, 204] width 128 height 110
click at [1459, 166] on span "Undo always hide" at bounding box center [1432, 162] width 119 height 16
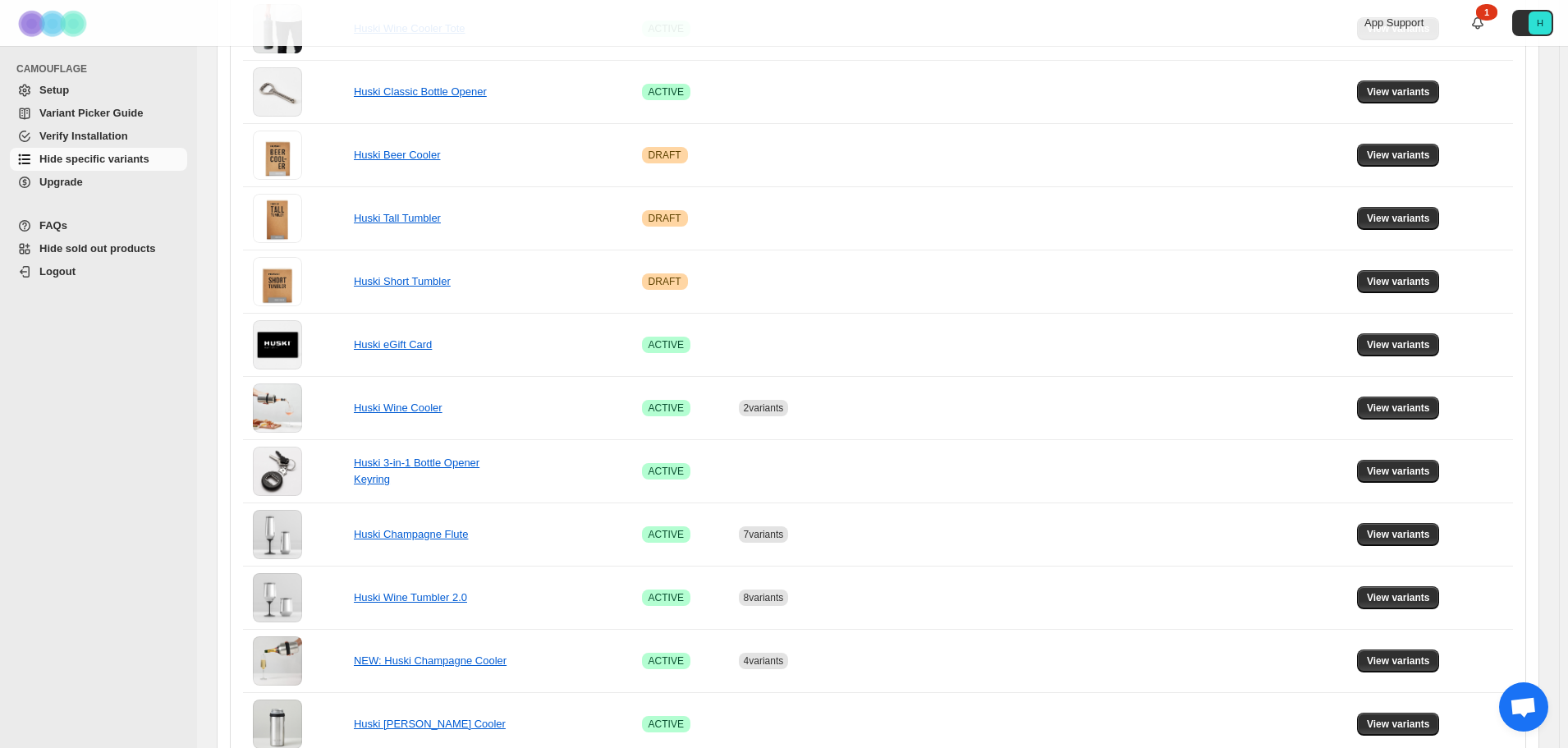
scroll to position [856, 0]
click at [1401, 537] on span "View variants" at bounding box center [1399, 535] width 63 height 14
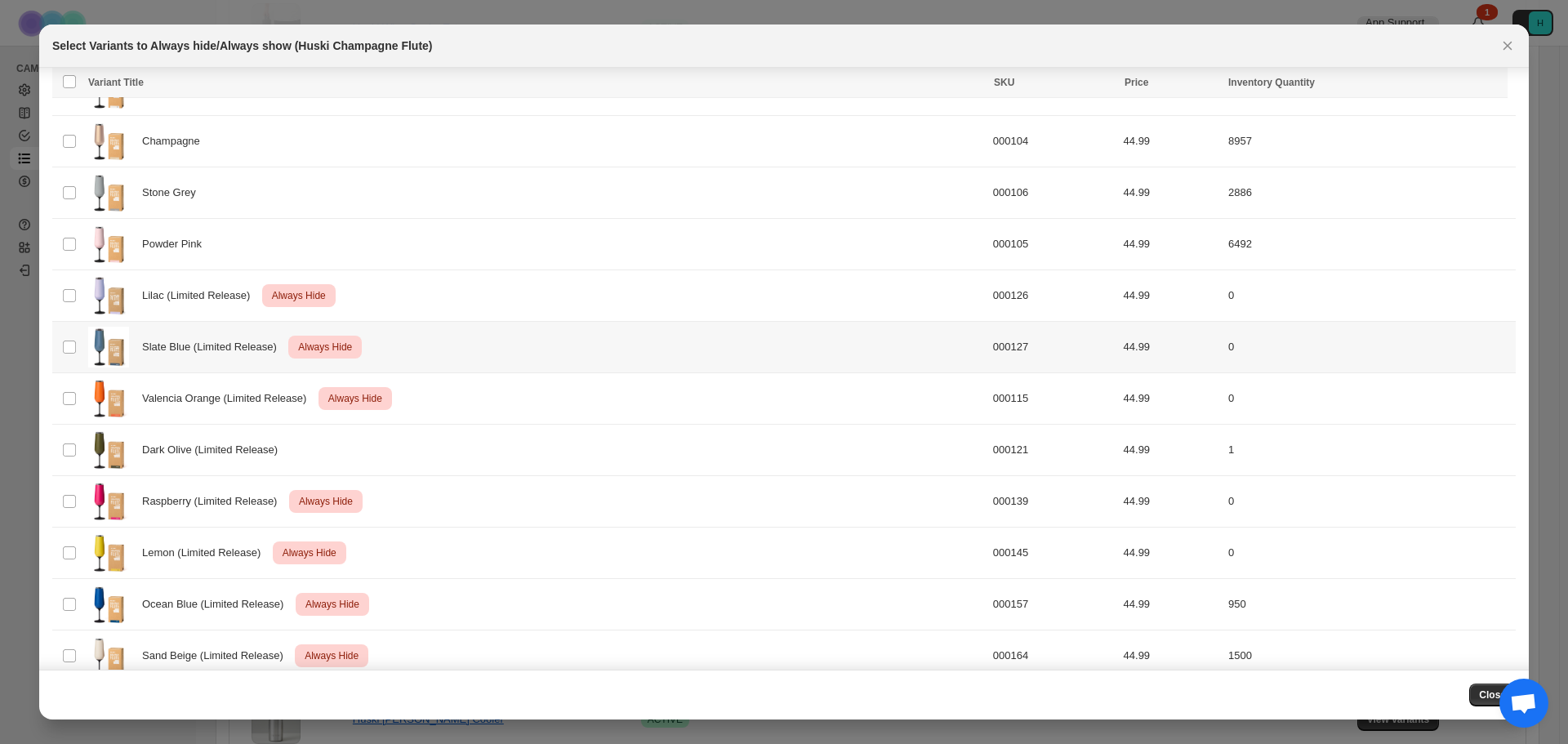
scroll to position [206, 0]
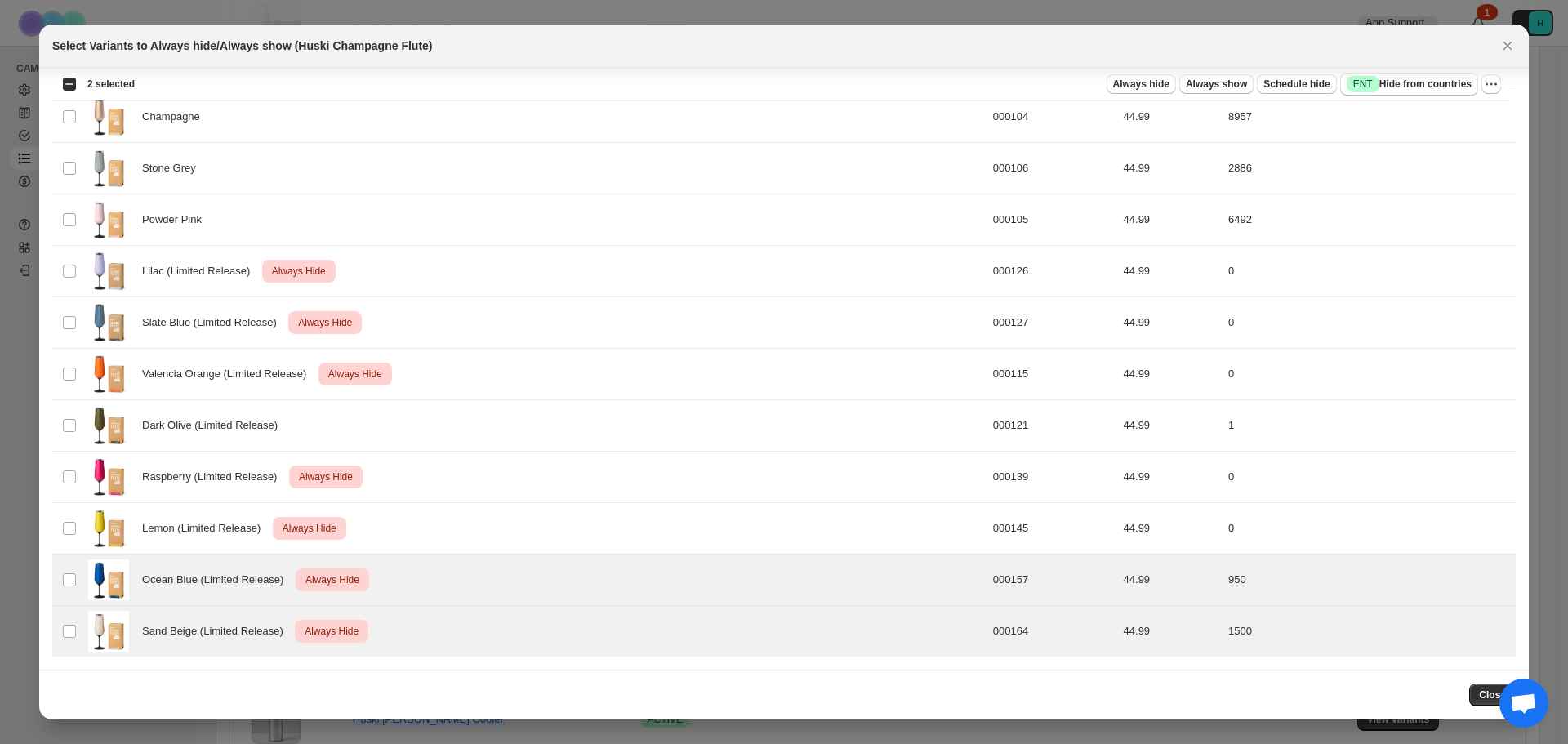
click at [85, 679] on div "Close" at bounding box center [784, 694] width 1490 height 50
click at [1494, 86] on icon "More actions" at bounding box center [1491, 83] width 16 height 16
click at [1469, 109] on span "Undo always hide" at bounding box center [1432, 116] width 119 height 16
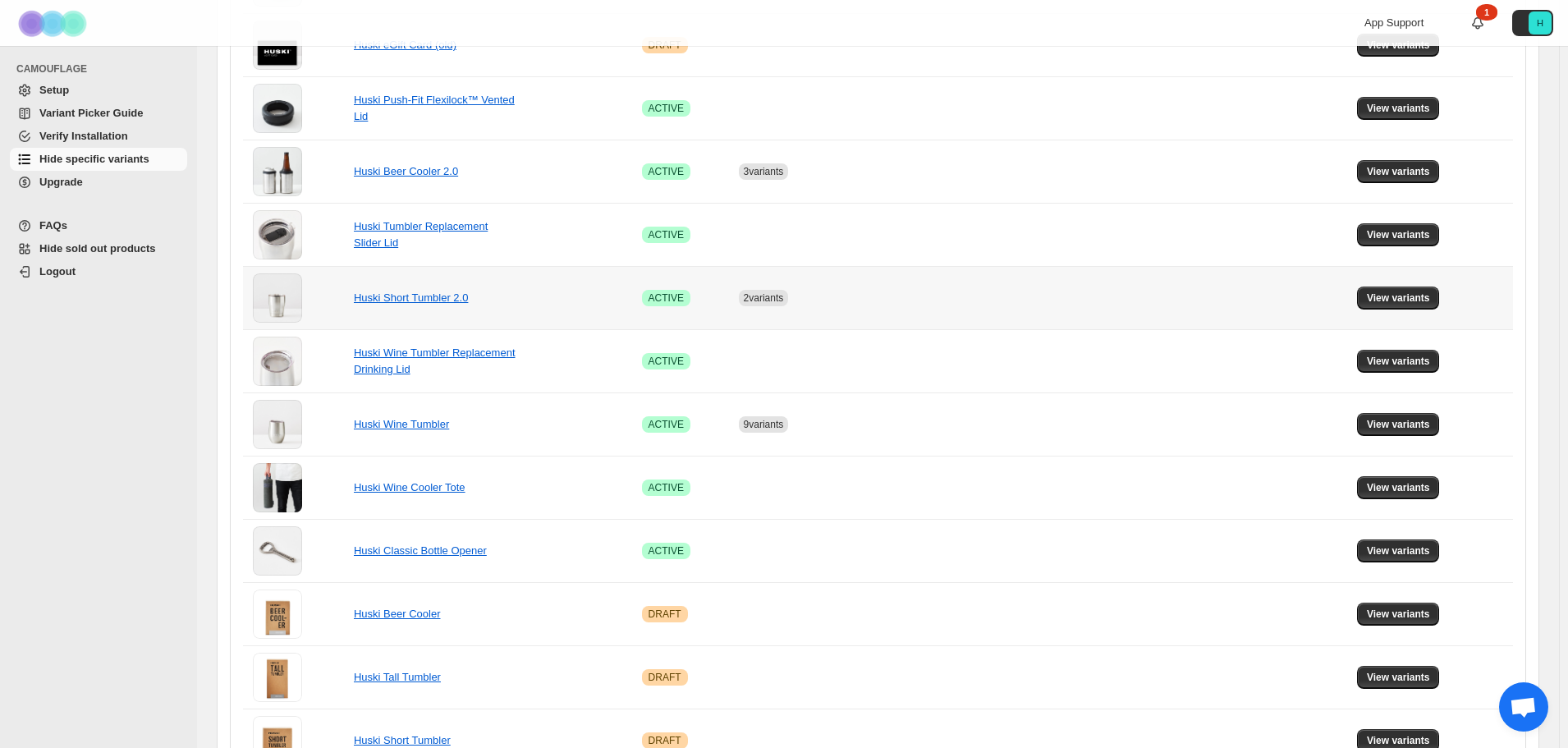
scroll to position [363, 0]
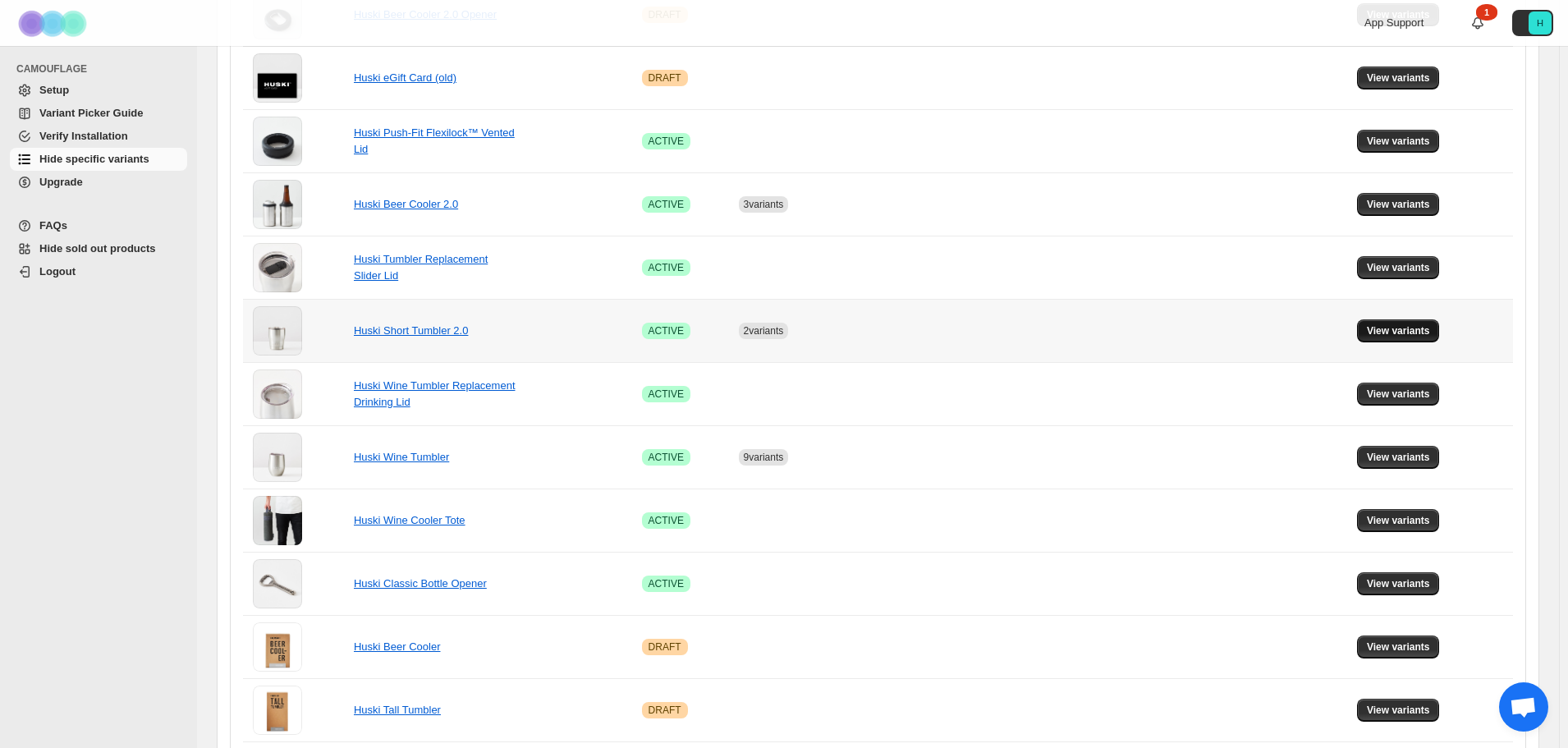
click at [1387, 329] on span "View variants" at bounding box center [1399, 331] width 63 height 14
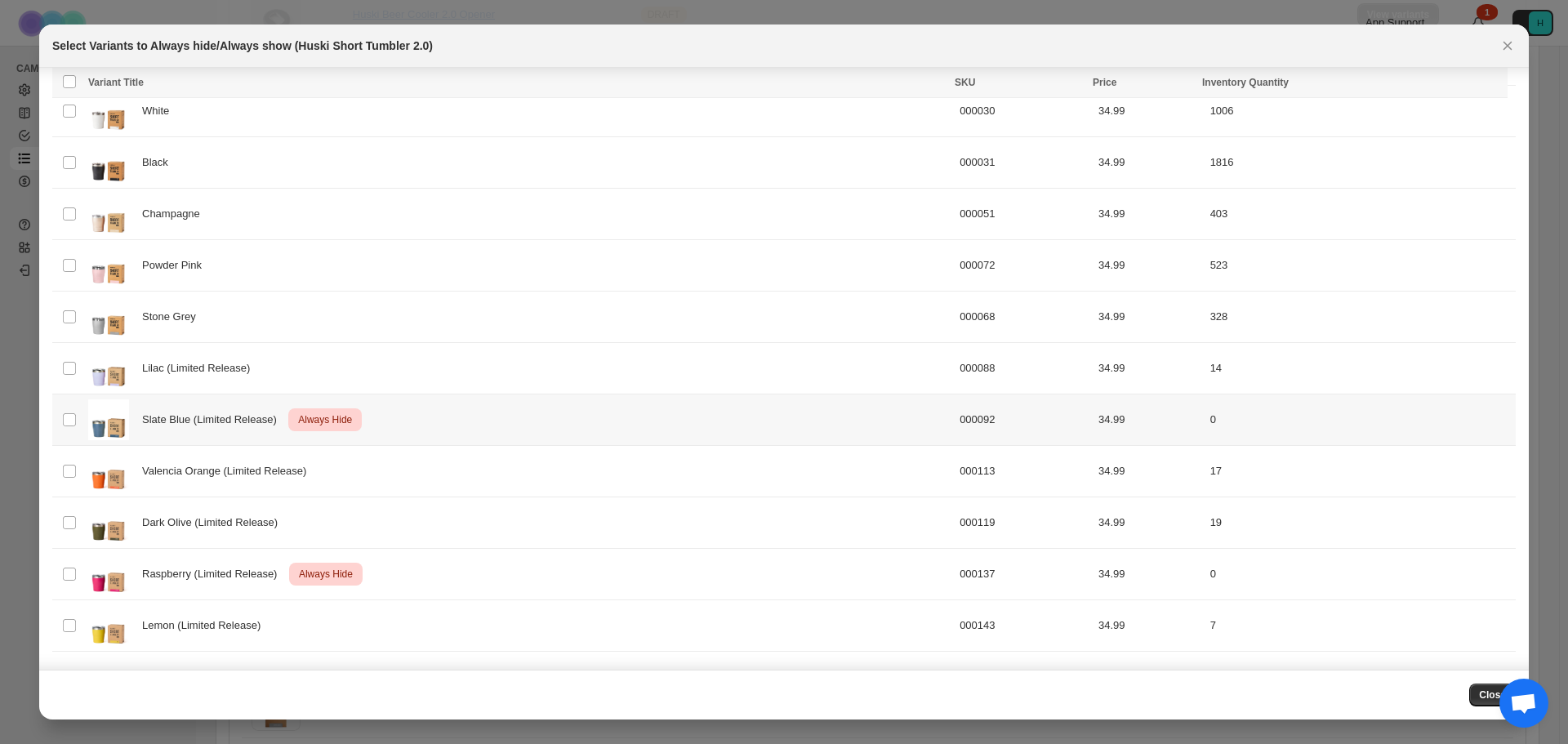
scroll to position [258, 0]
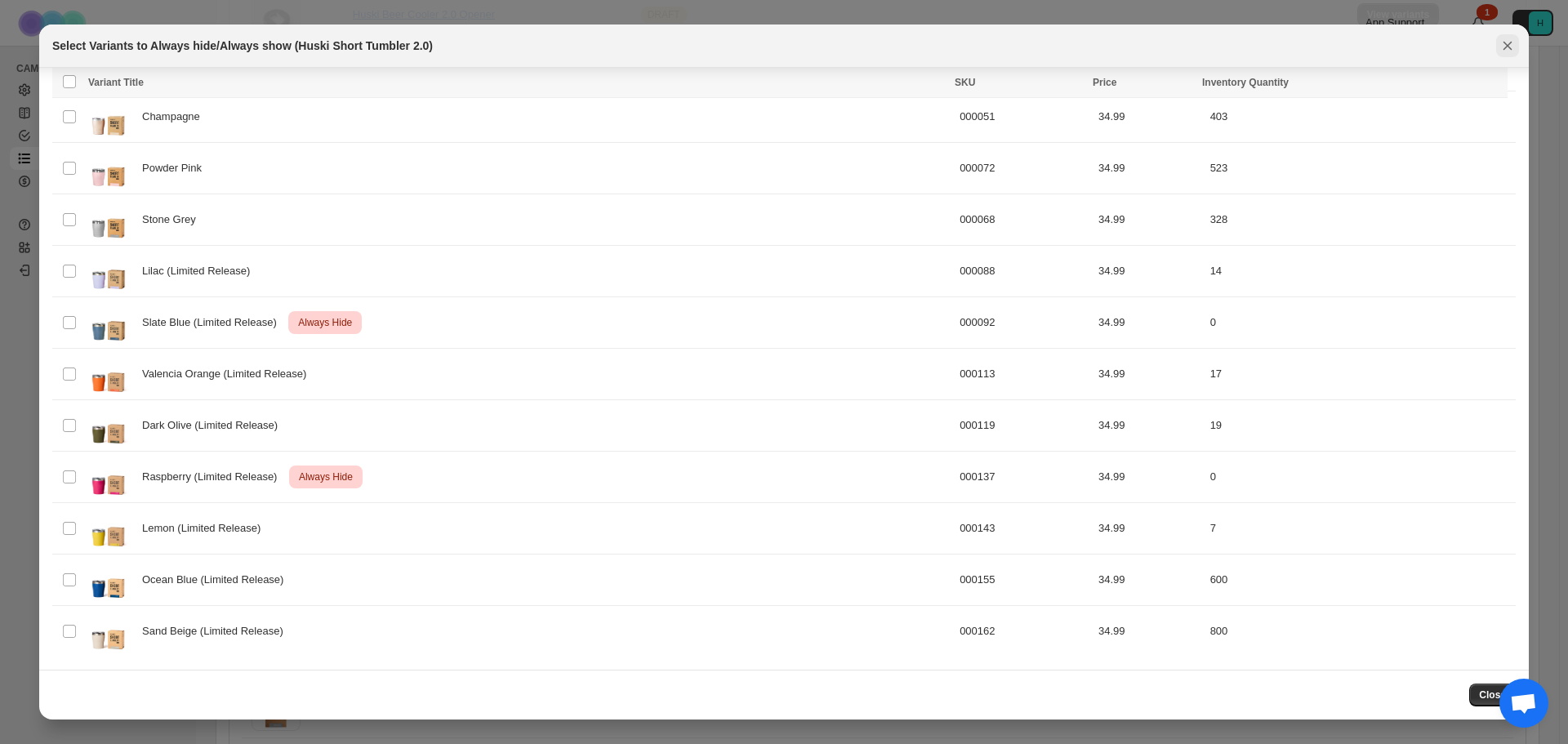
click at [1512, 35] on button "Close" at bounding box center [1507, 45] width 23 height 23
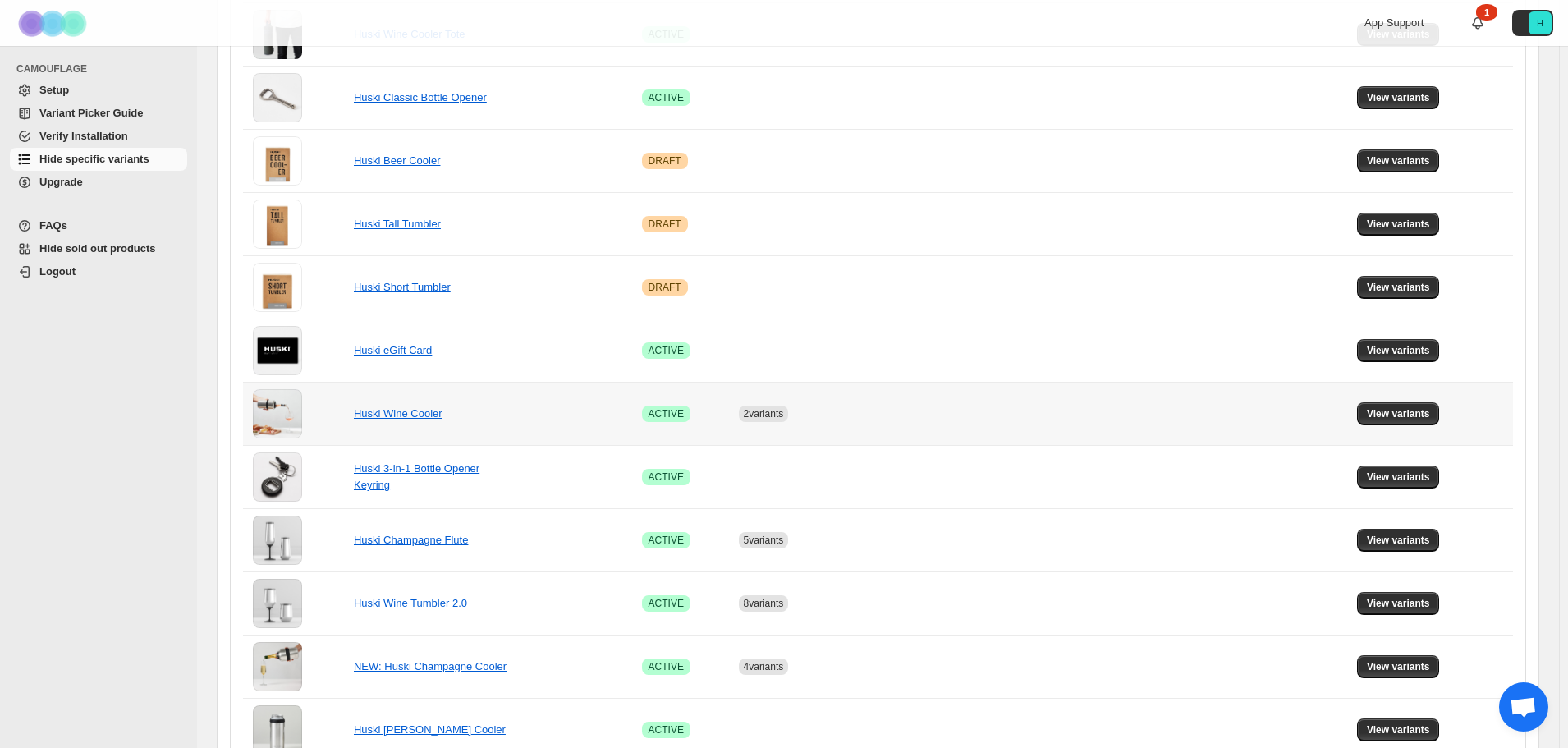
scroll to position [856, 0]
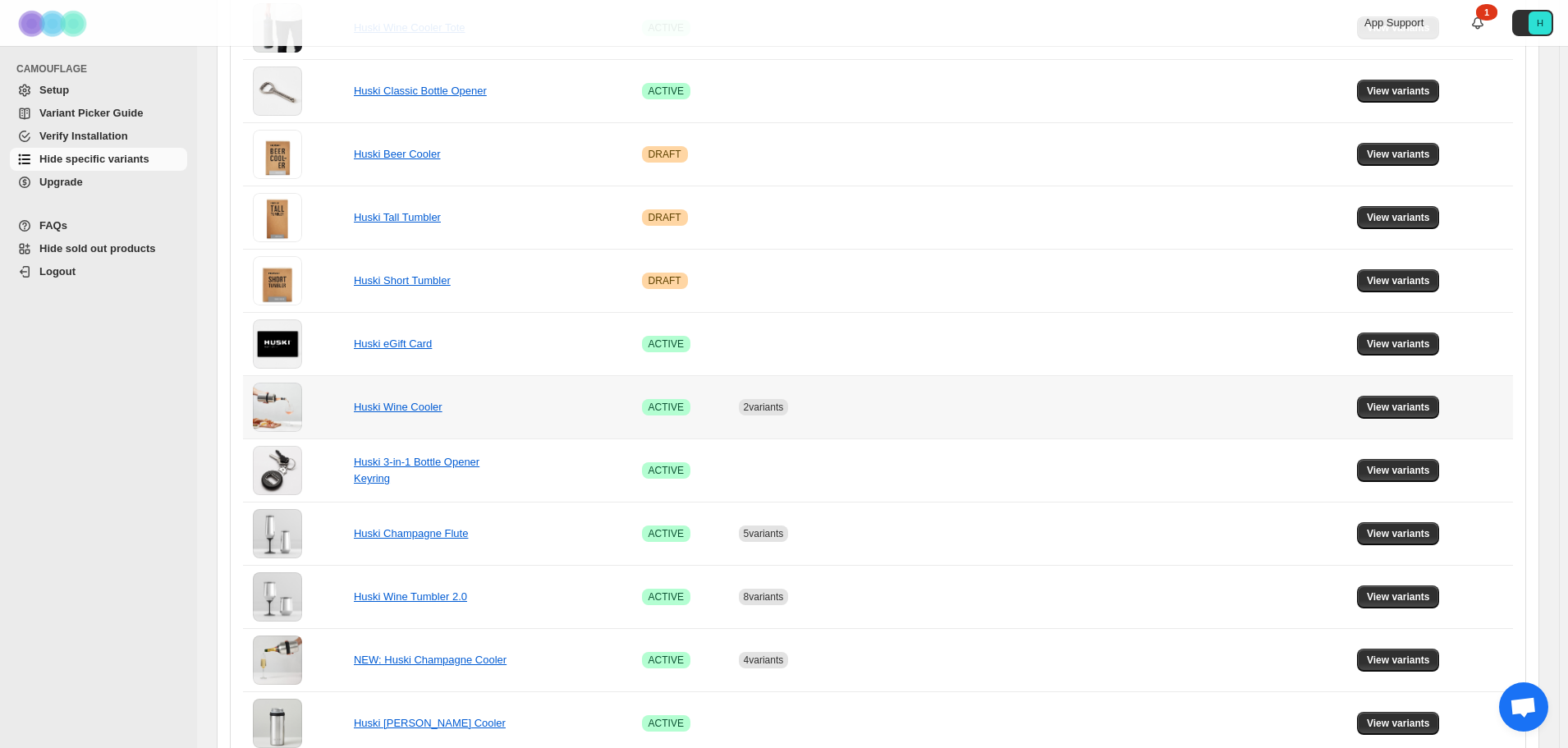
click at [1393, 395] on td "View variants" at bounding box center [1433, 407] width 161 height 64
click at [1393, 397] on button "View variants" at bounding box center [1399, 407] width 83 height 23
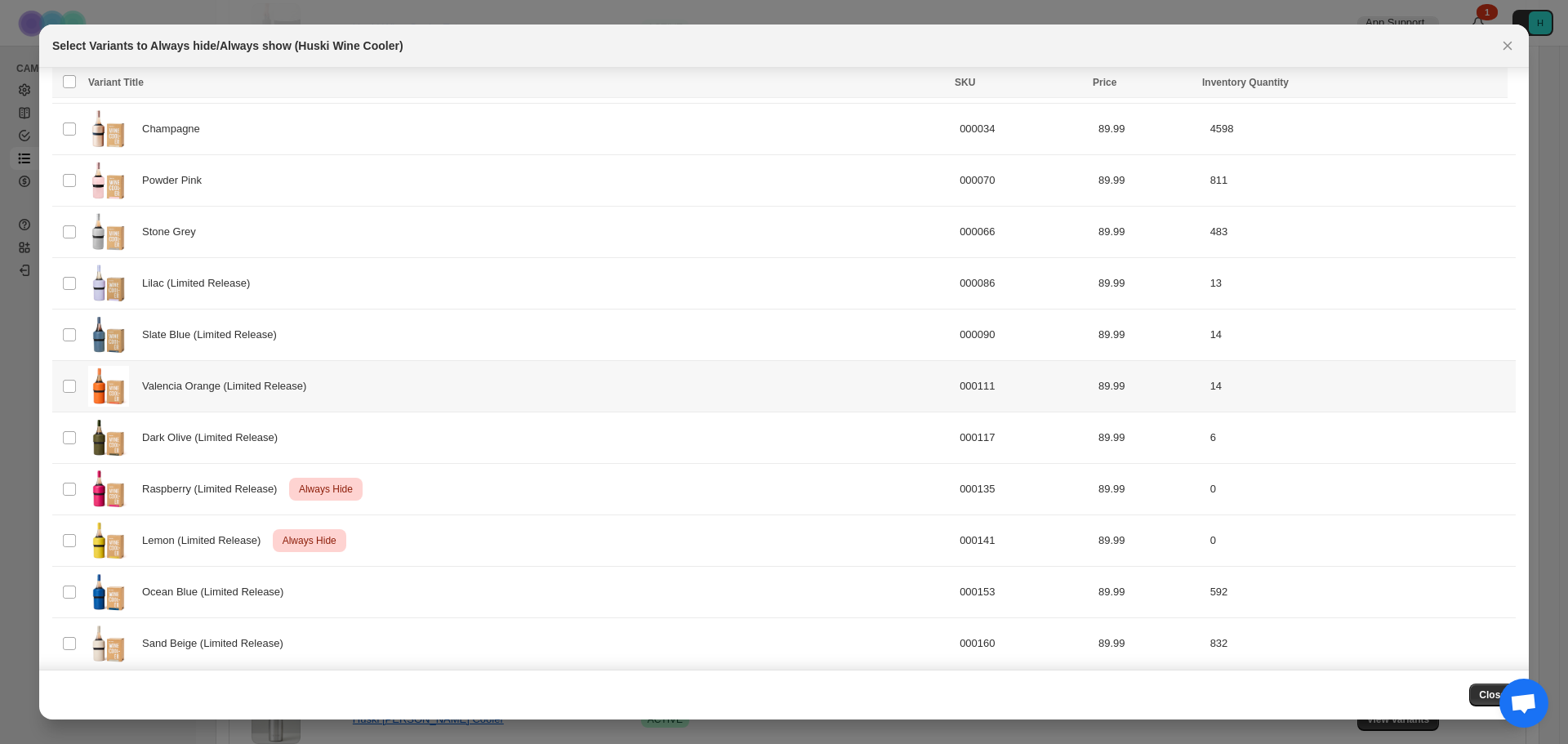
scroll to position [258, 0]
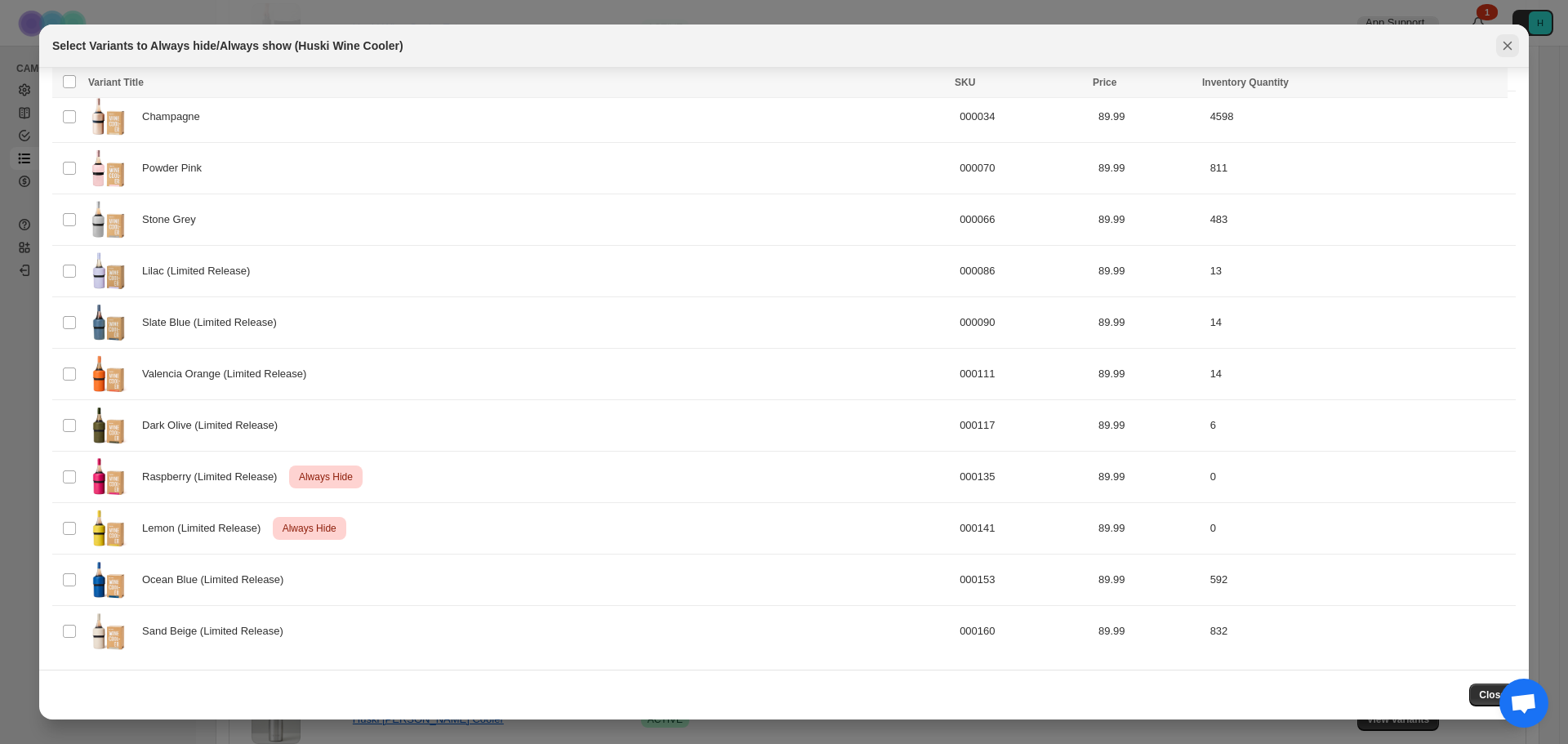
click at [1501, 44] on icon "Close" at bounding box center [1507, 45] width 16 height 16
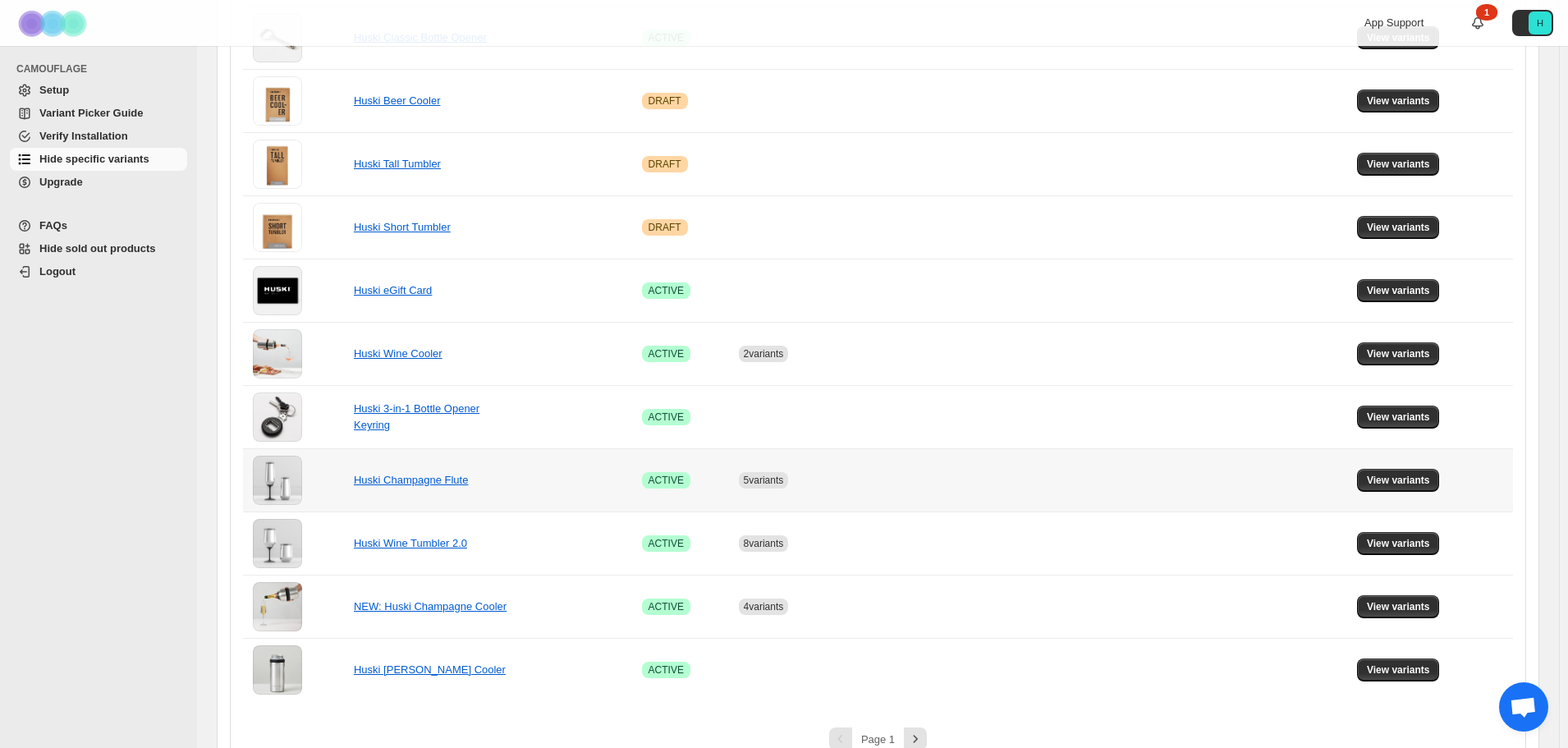
scroll to position [939, 0]
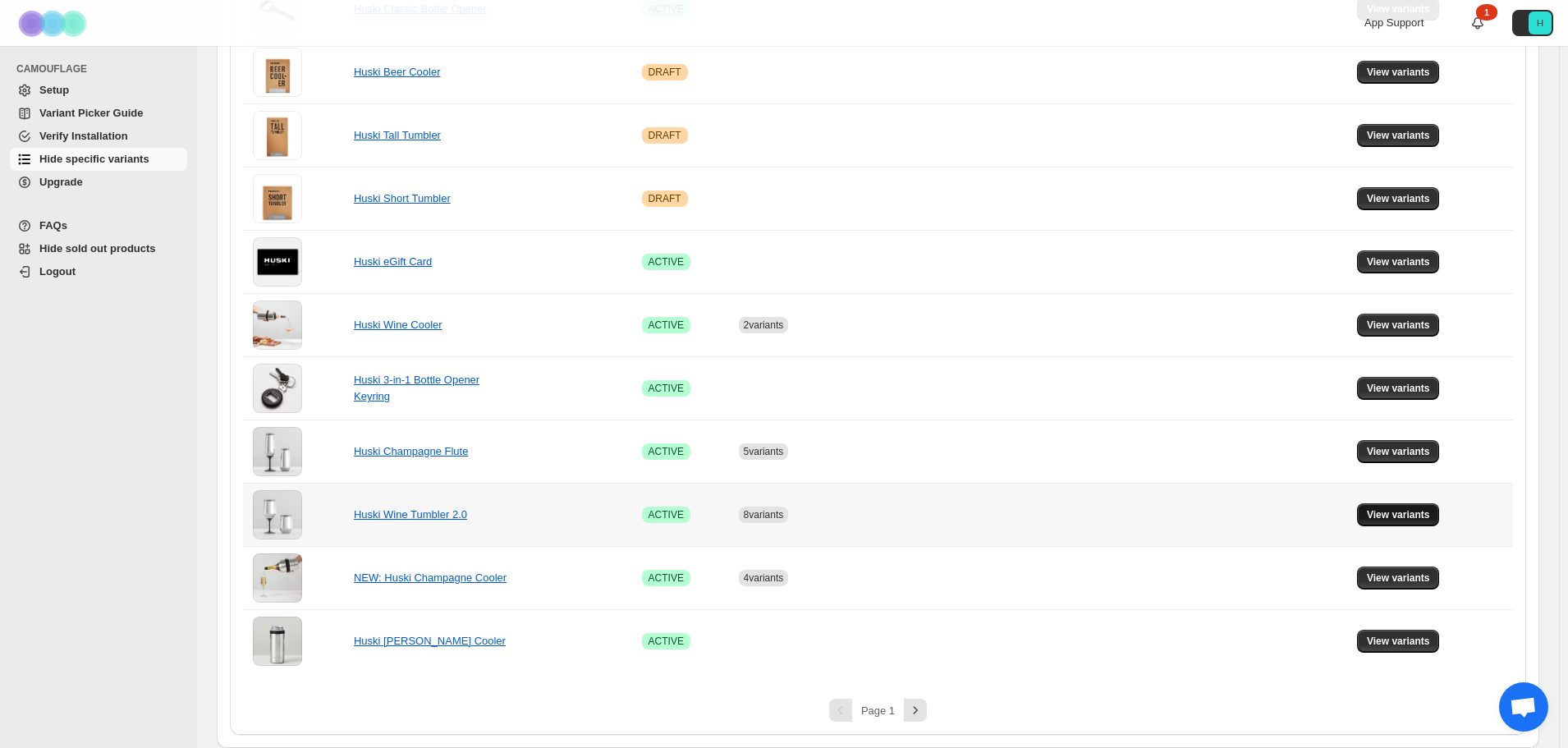
click at [1408, 512] on span "View variants" at bounding box center [1399, 515] width 63 height 14
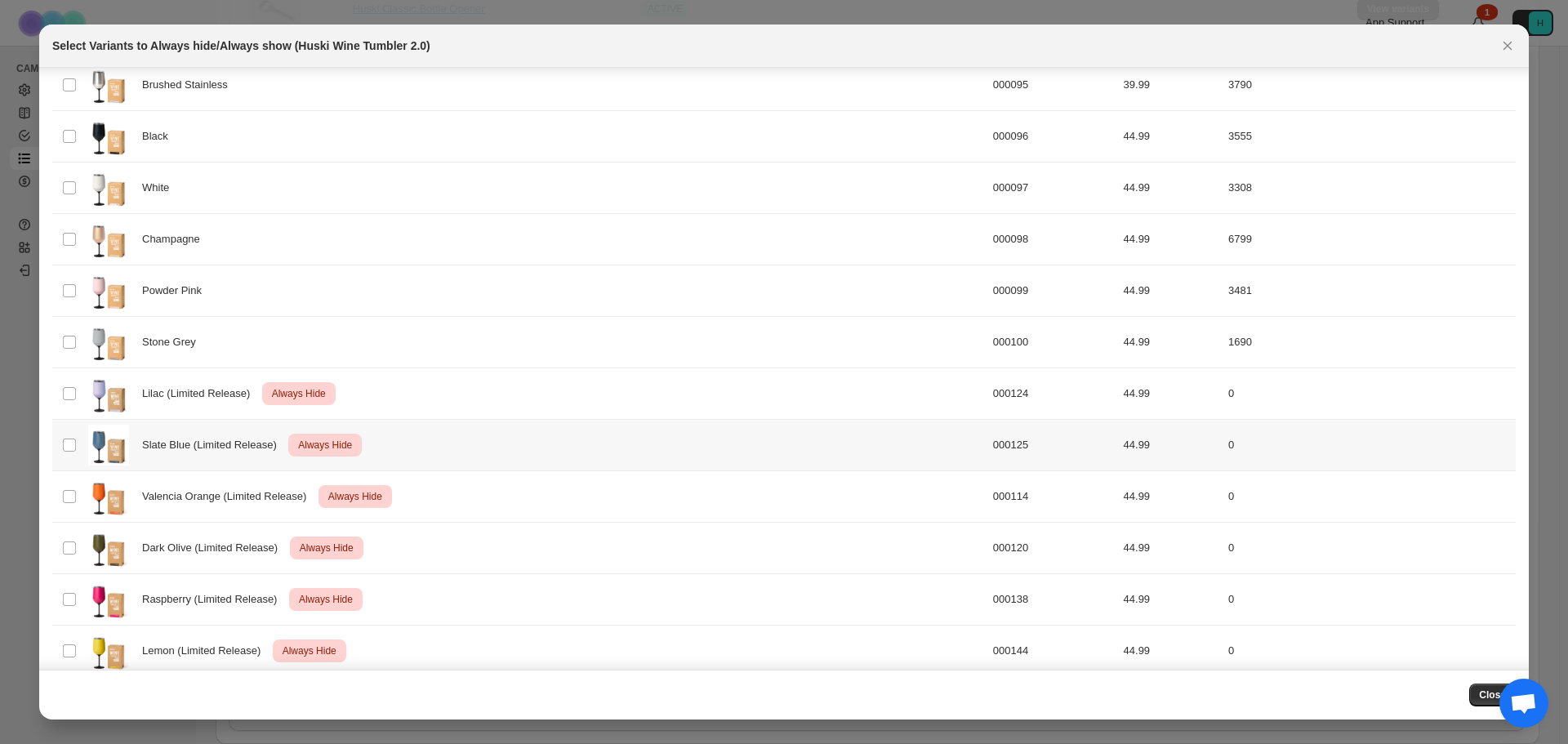
scroll to position [206, 0]
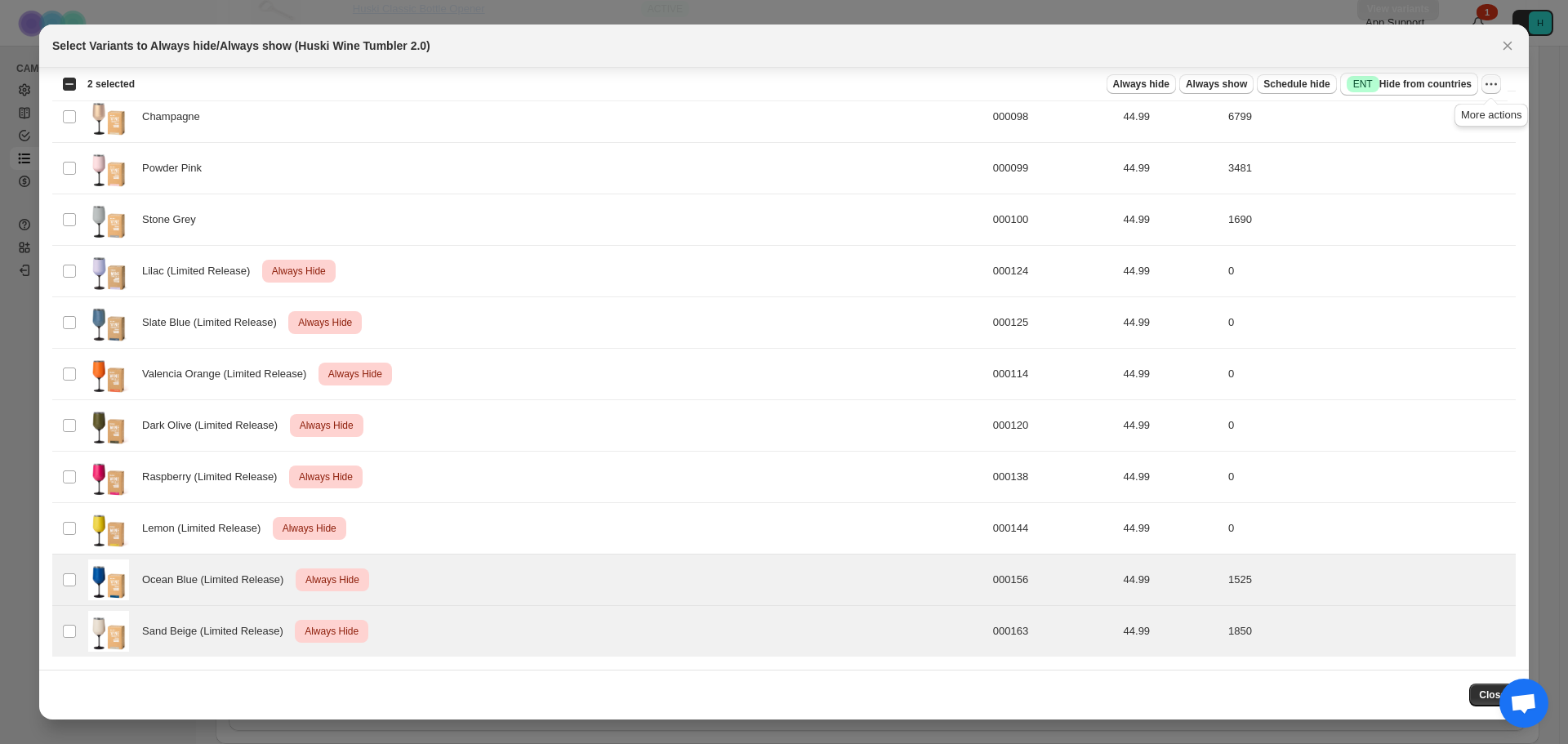
click at [1490, 83] on icon "More actions" at bounding box center [1491, 83] width 16 height 16
click at [1149, 89] on span "Always hide" at bounding box center [1141, 84] width 56 height 13
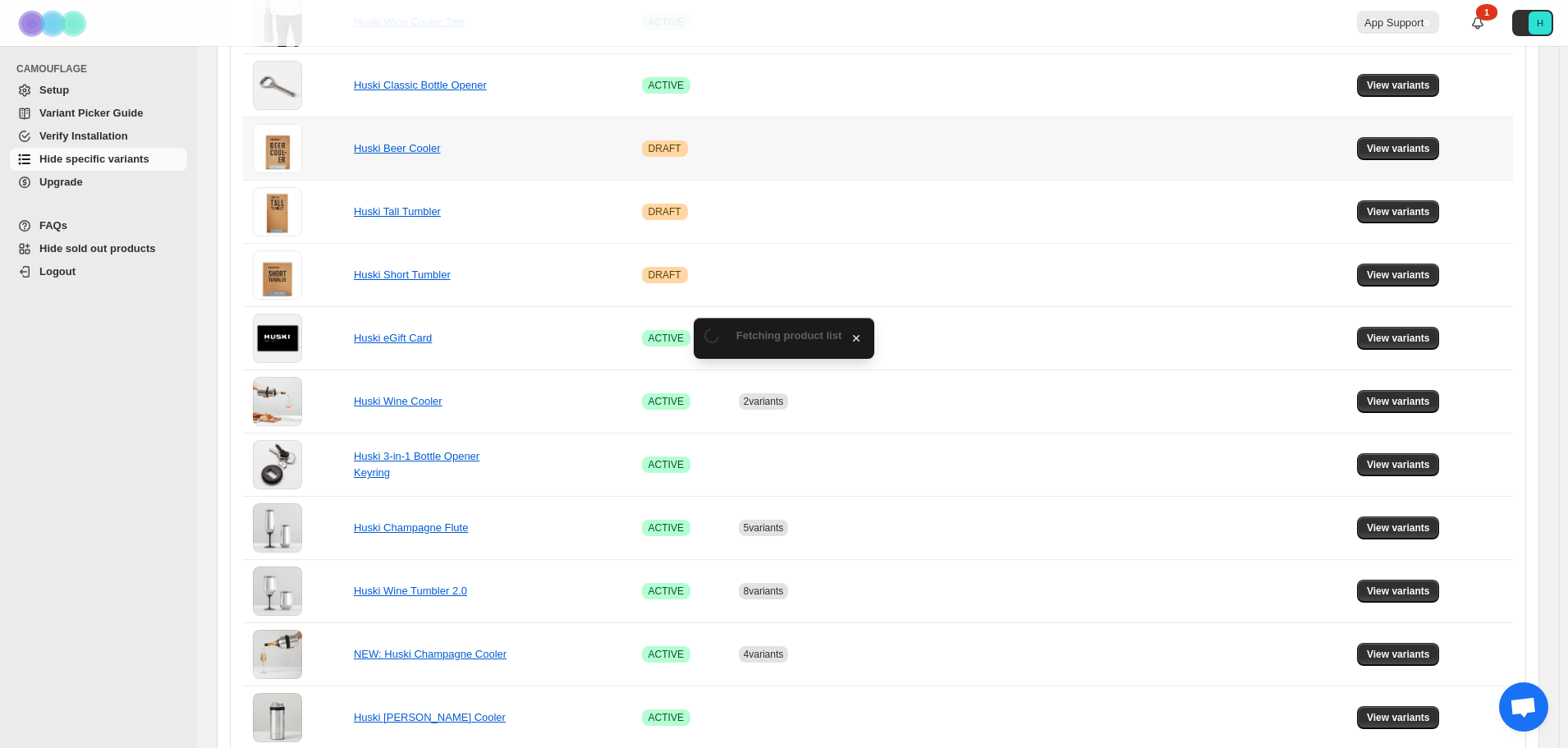
scroll to position [939, 0]
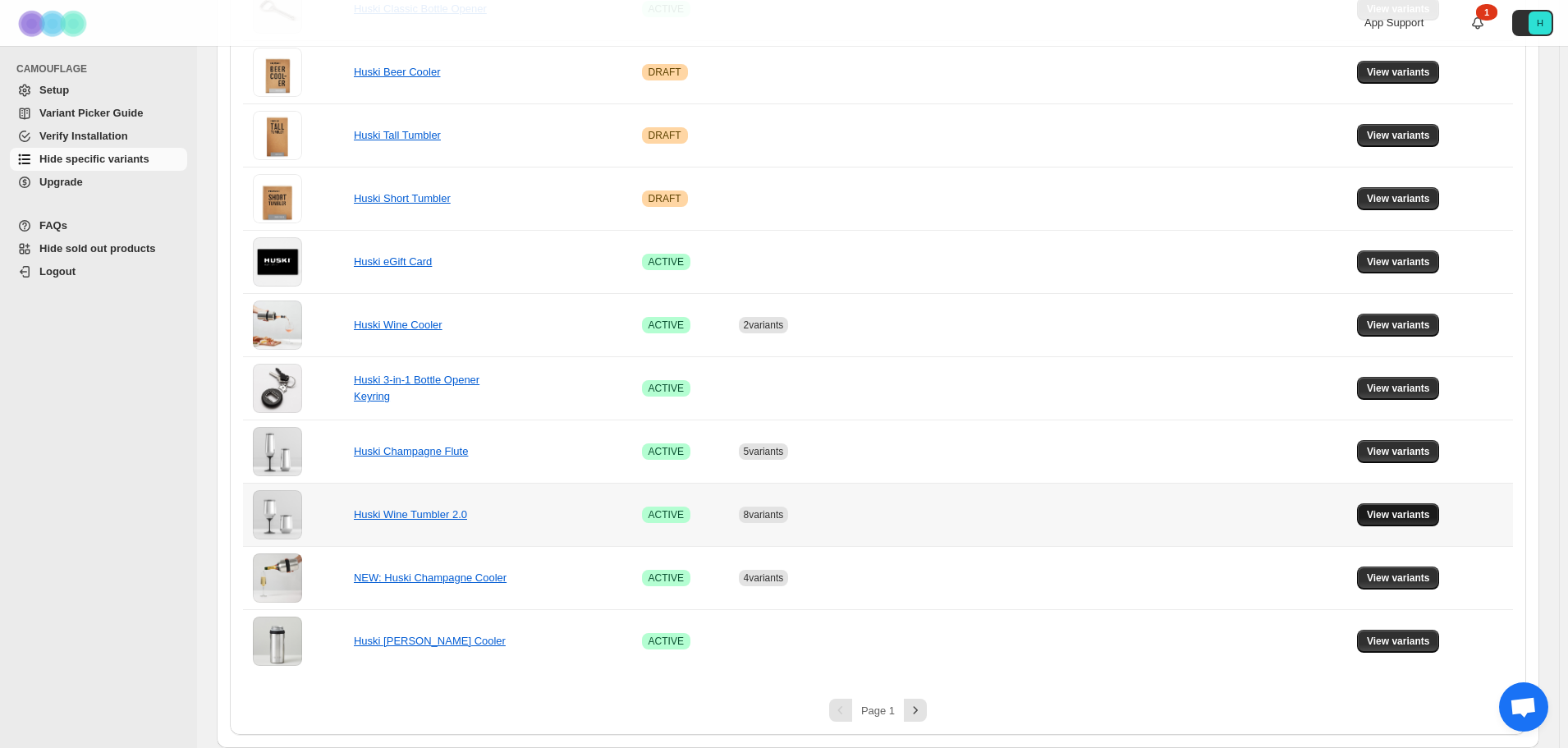
click at [1416, 518] on span "View variants" at bounding box center [1399, 515] width 63 height 14
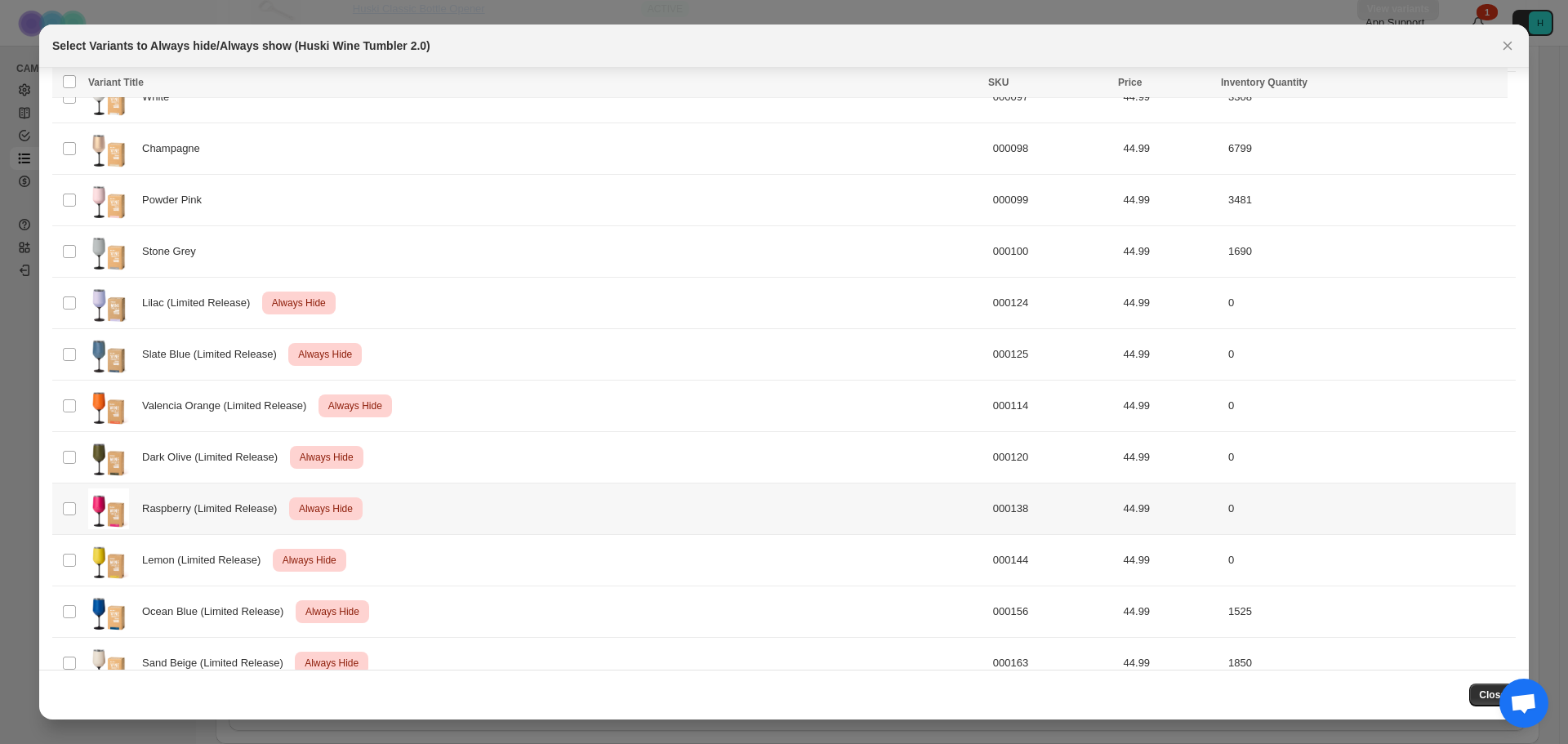
scroll to position [206, 0]
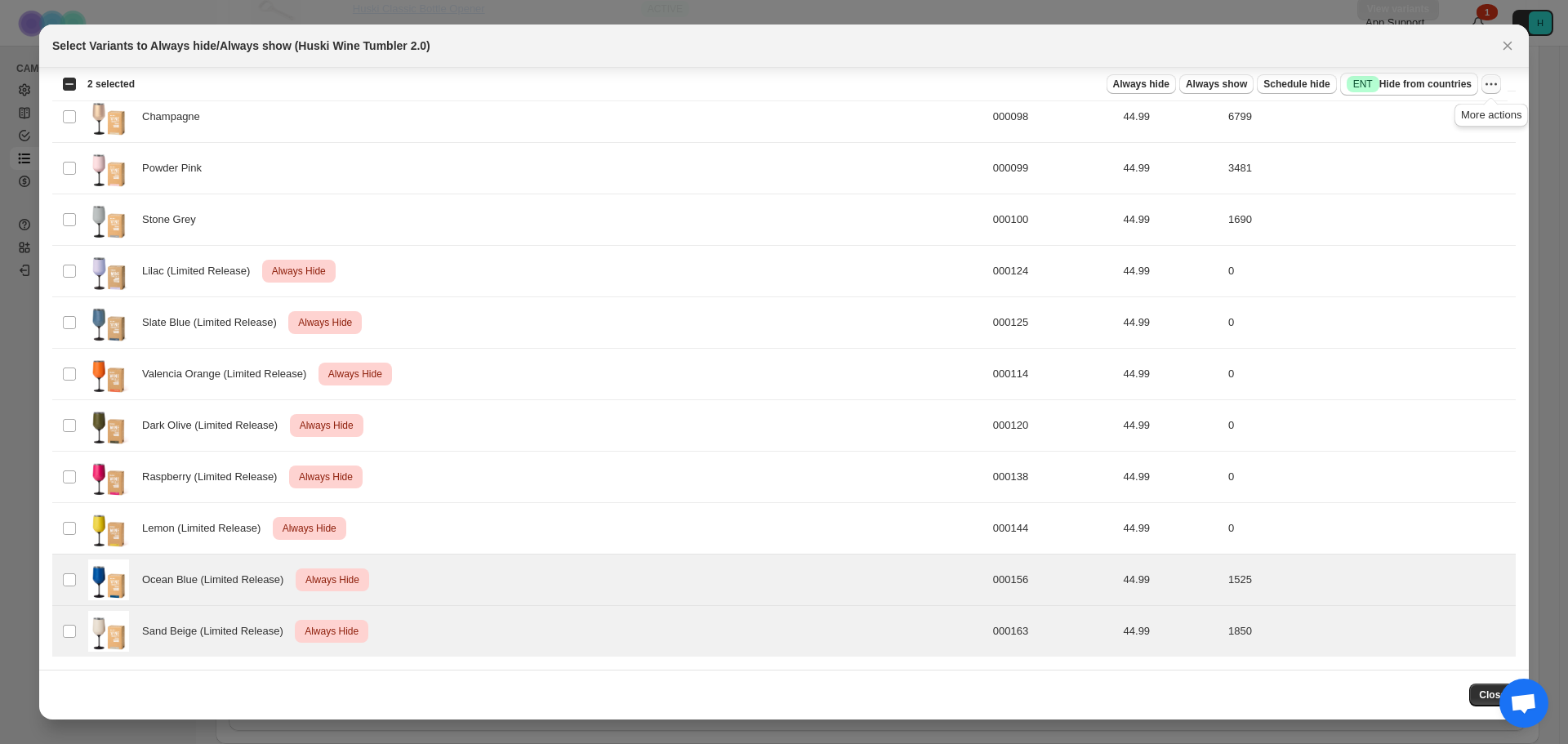
click at [1491, 83] on icon "More actions" at bounding box center [1491, 83] width 16 height 16
click at [1422, 119] on span "Undo always hide" at bounding box center [1415, 116] width 84 height 13
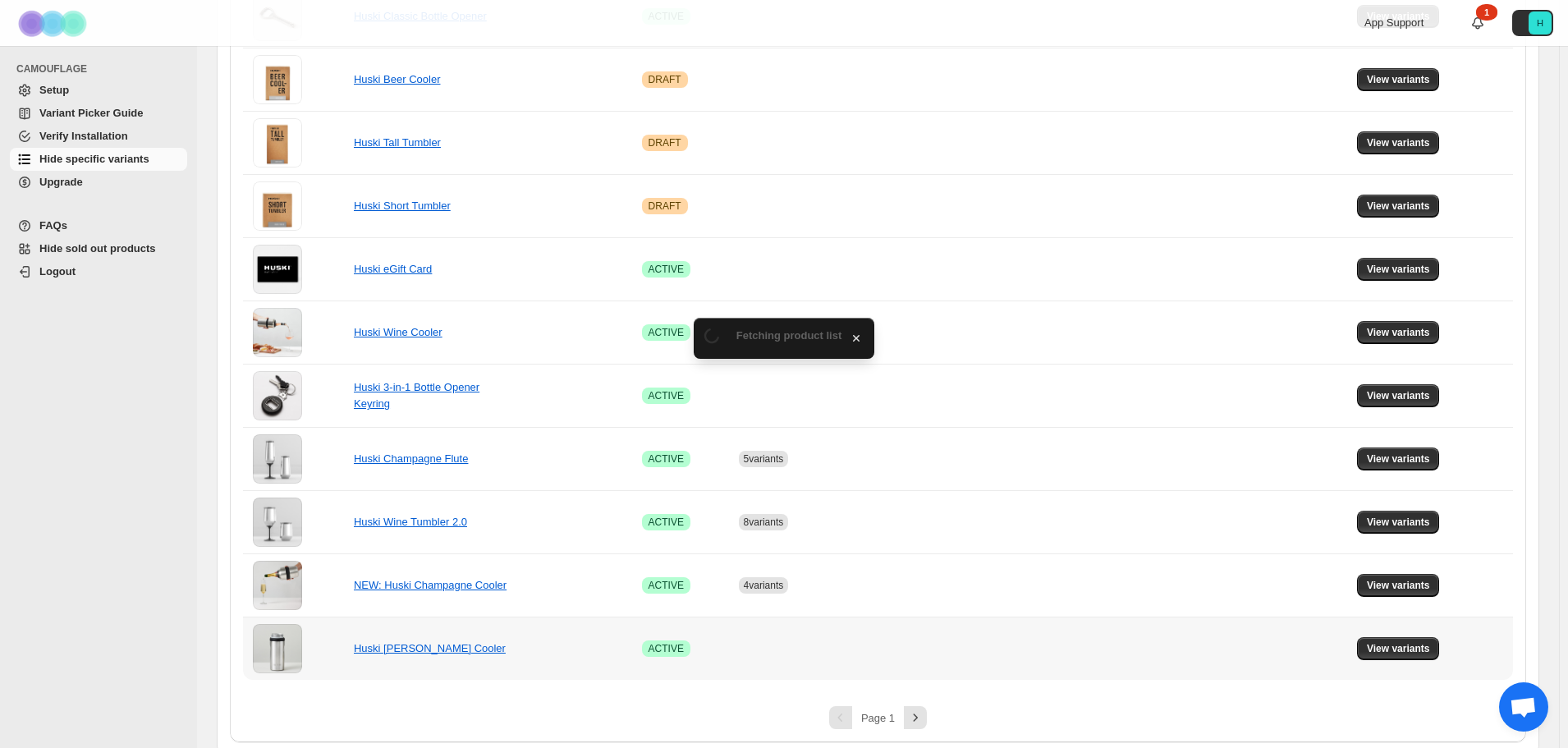
scroll to position [939, 0]
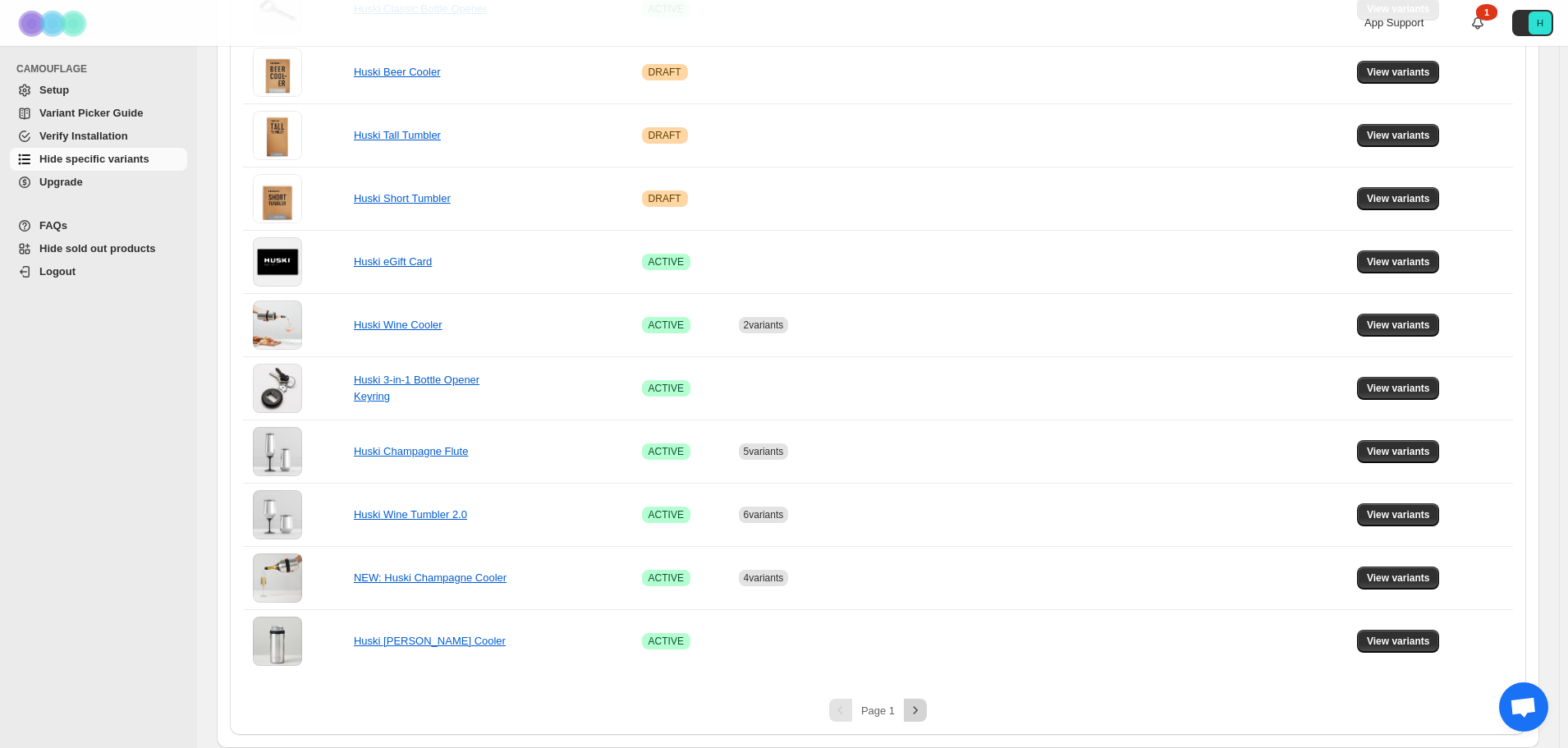
click at [914, 711] on icon "Next" at bounding box center [915, 710] width 16 height 16
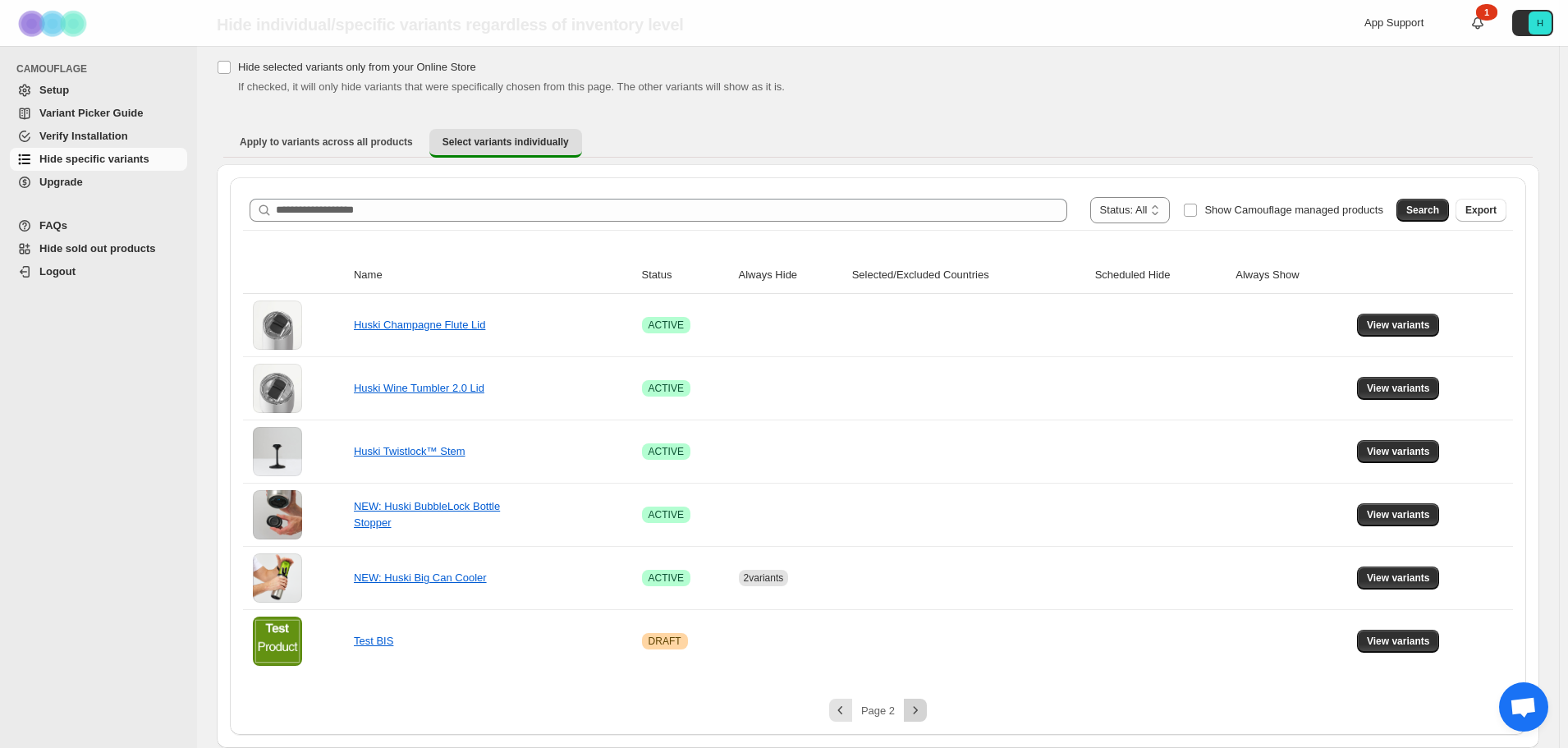
scroll to position [53, 0]
click at [849, 713] on icon "Previous" at bounding box center [840, 710] width 16 height 16
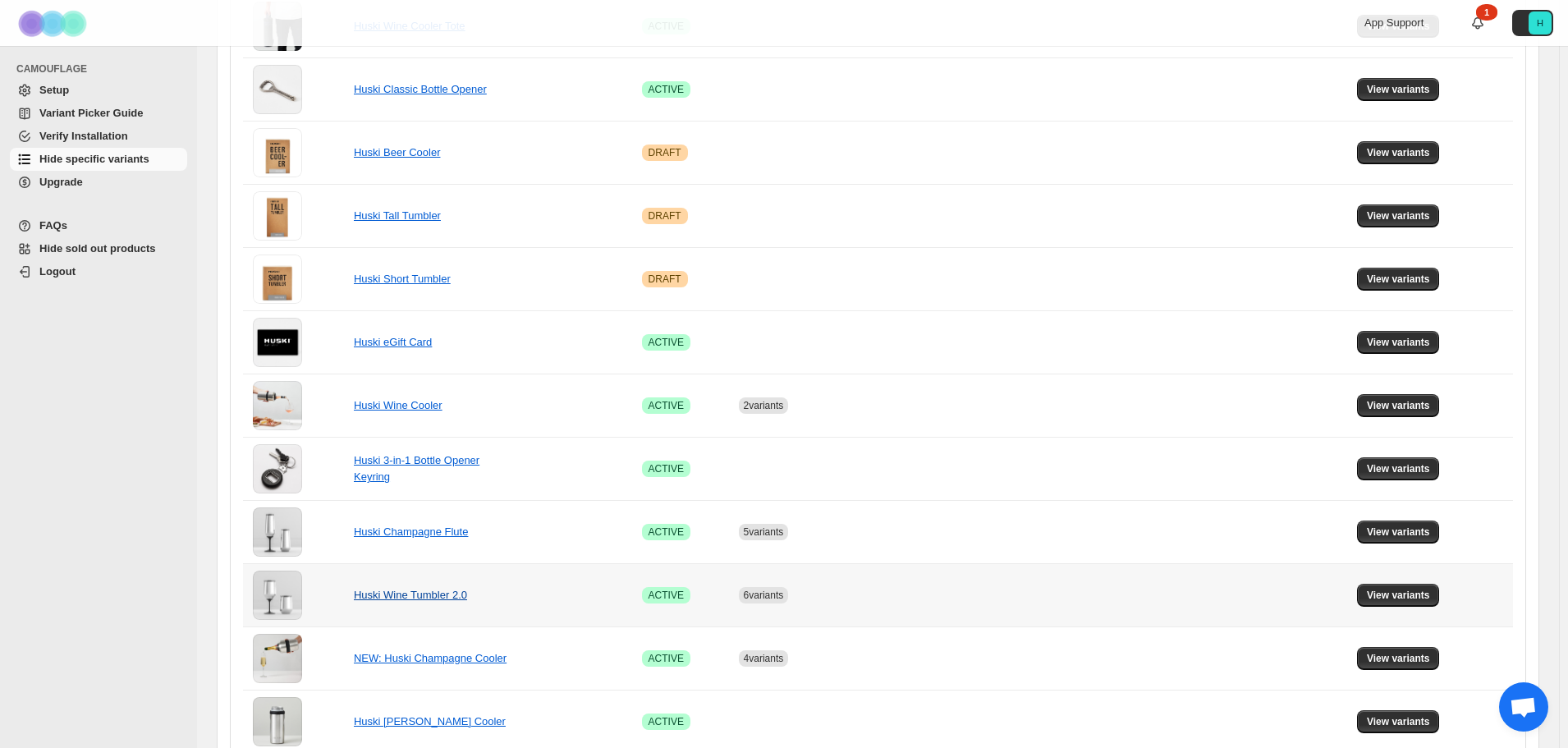
scroll to position [939, 0]
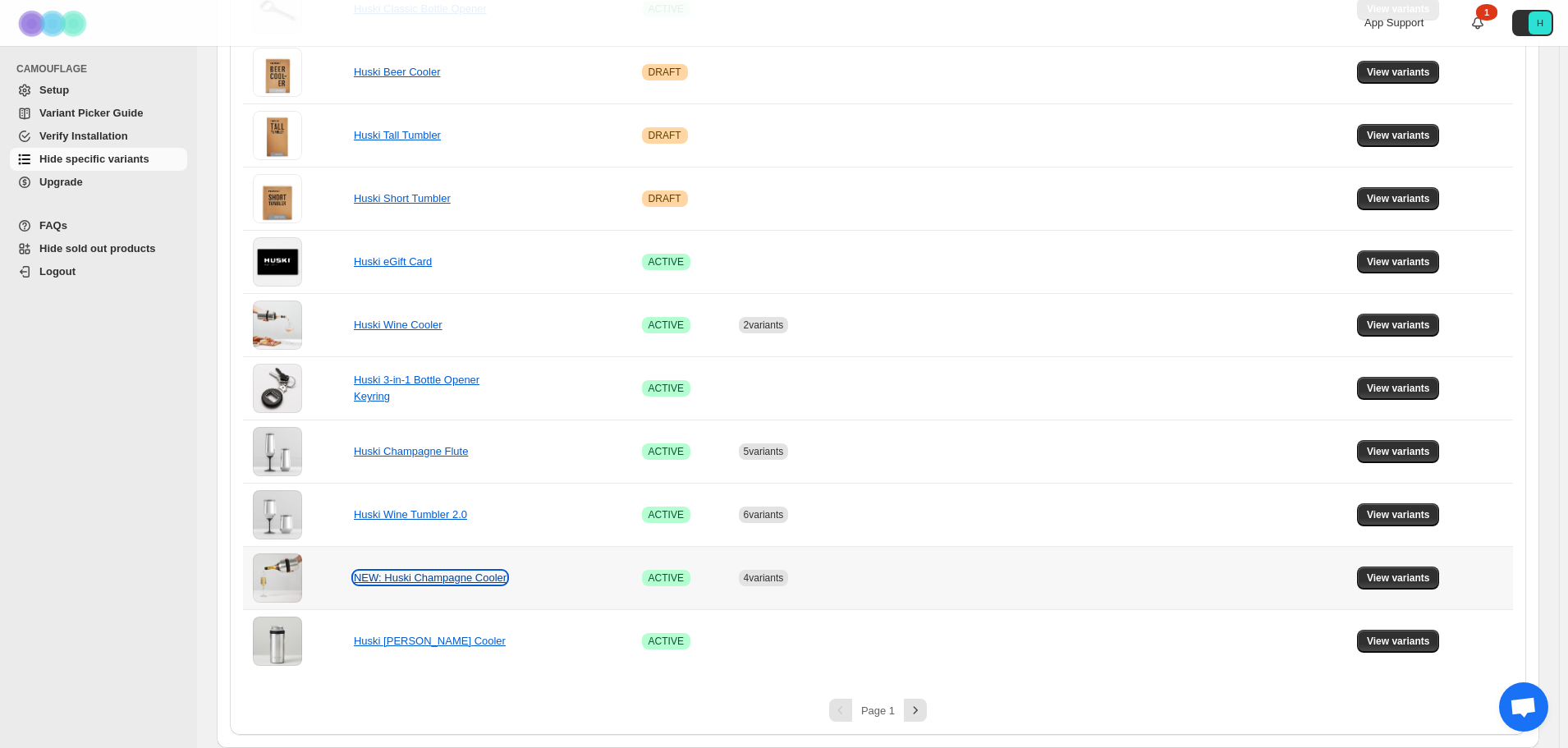
click at [385, 574] on link "NEW: Huski Champagne Cooler" at bounding box center [430, 578] width 152 height 13
click at [1427, 585] on button "View variants" at bounding box center [1399, 578] width 83 height 23
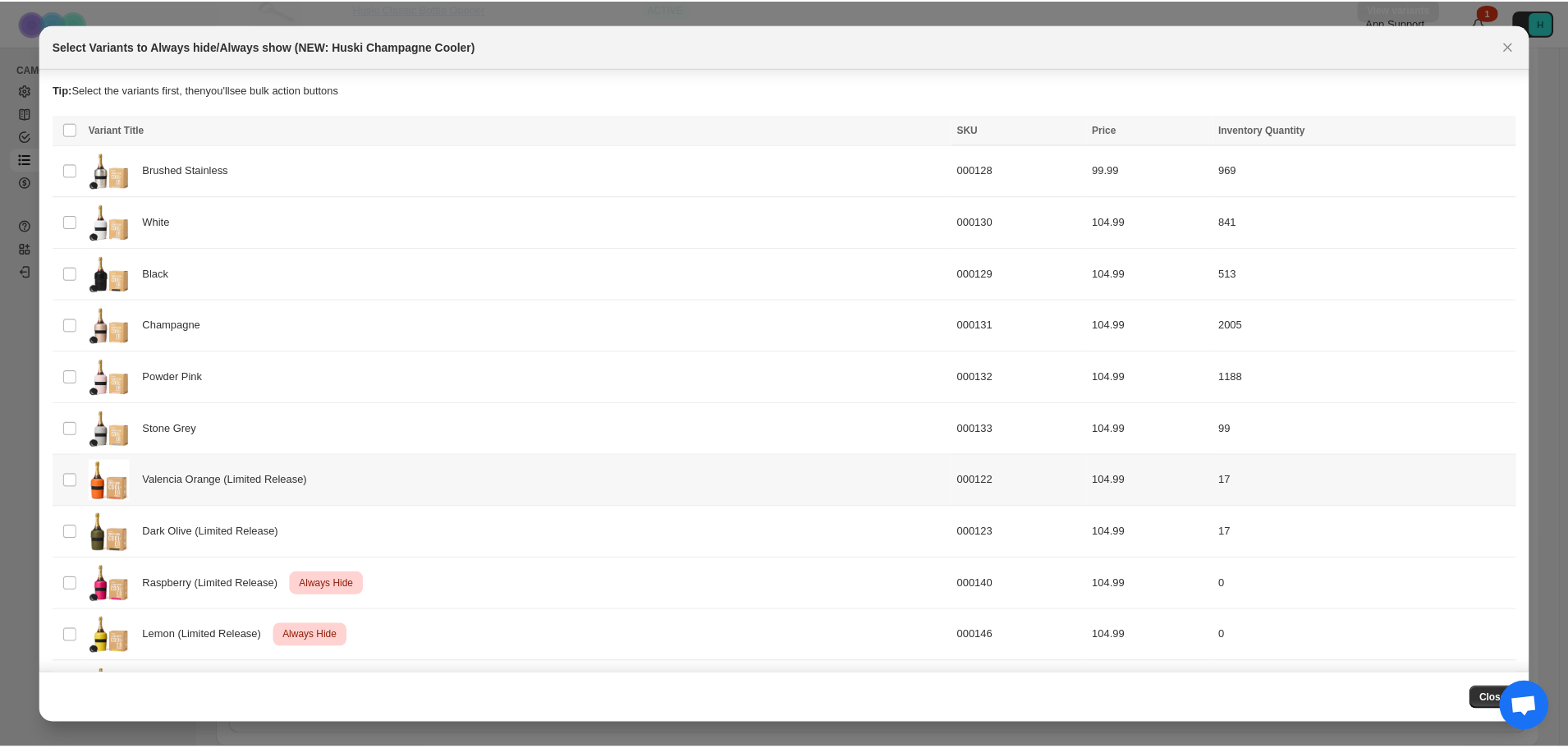
scroll to position [104, 0]
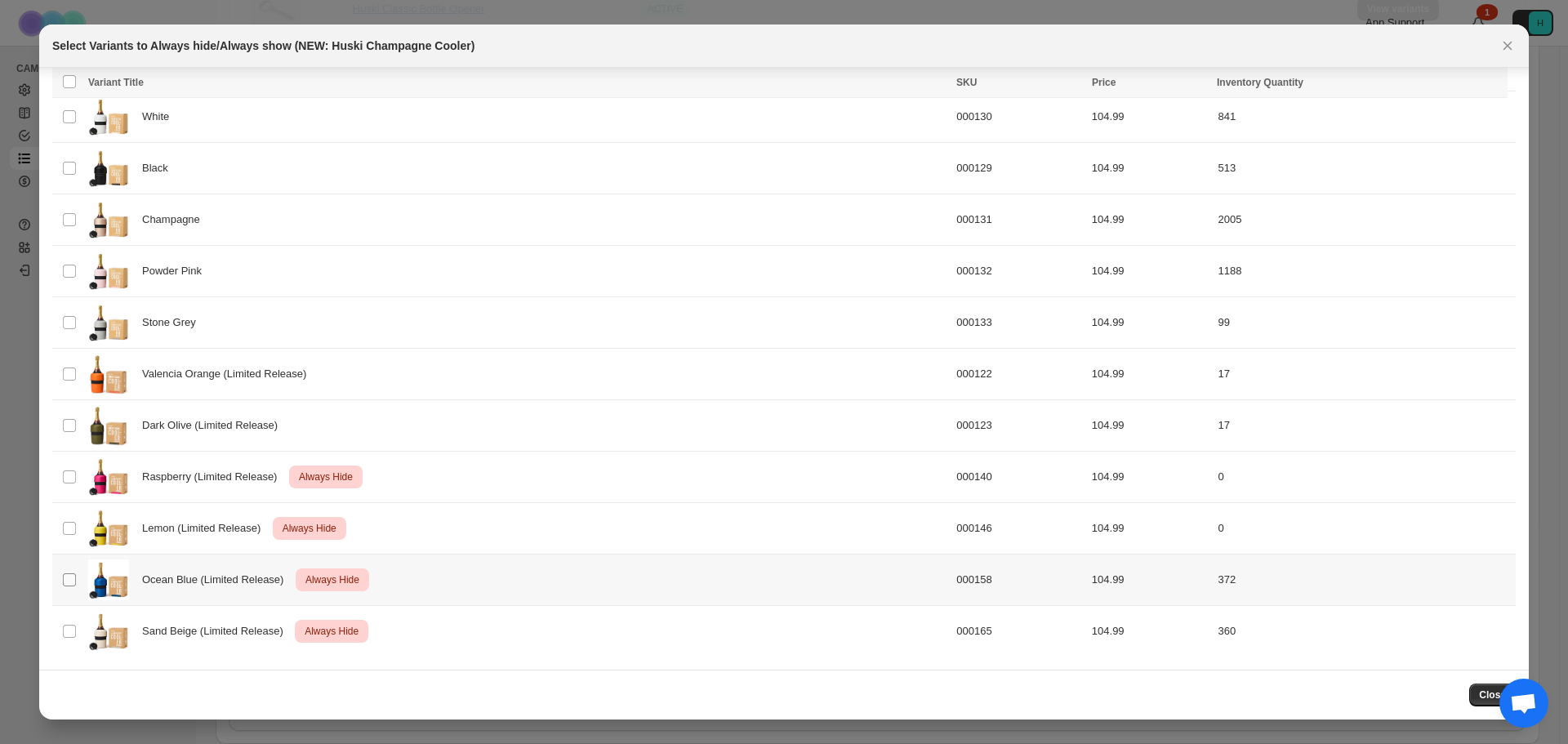
click at [76, 582] on span ":r9m:" at bounding box center [69, 580] width 14 height 14
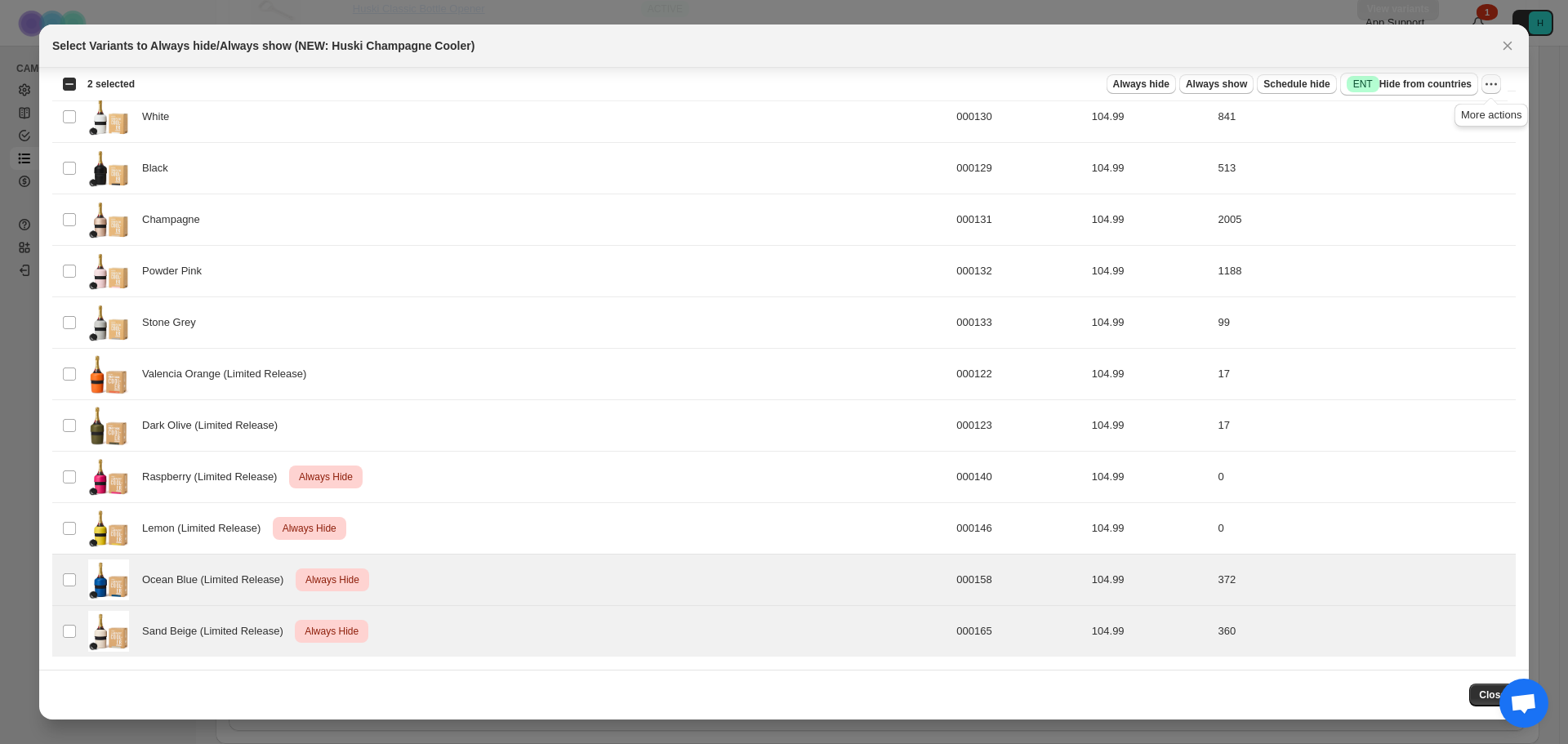
click at [1494, 87] on icon "More actions" at bounding box center [1491, 83] width 16 height 16
click at [1447, 121] on span "Undo always hide" at bounding box center [1415, 116] width 84 height 13
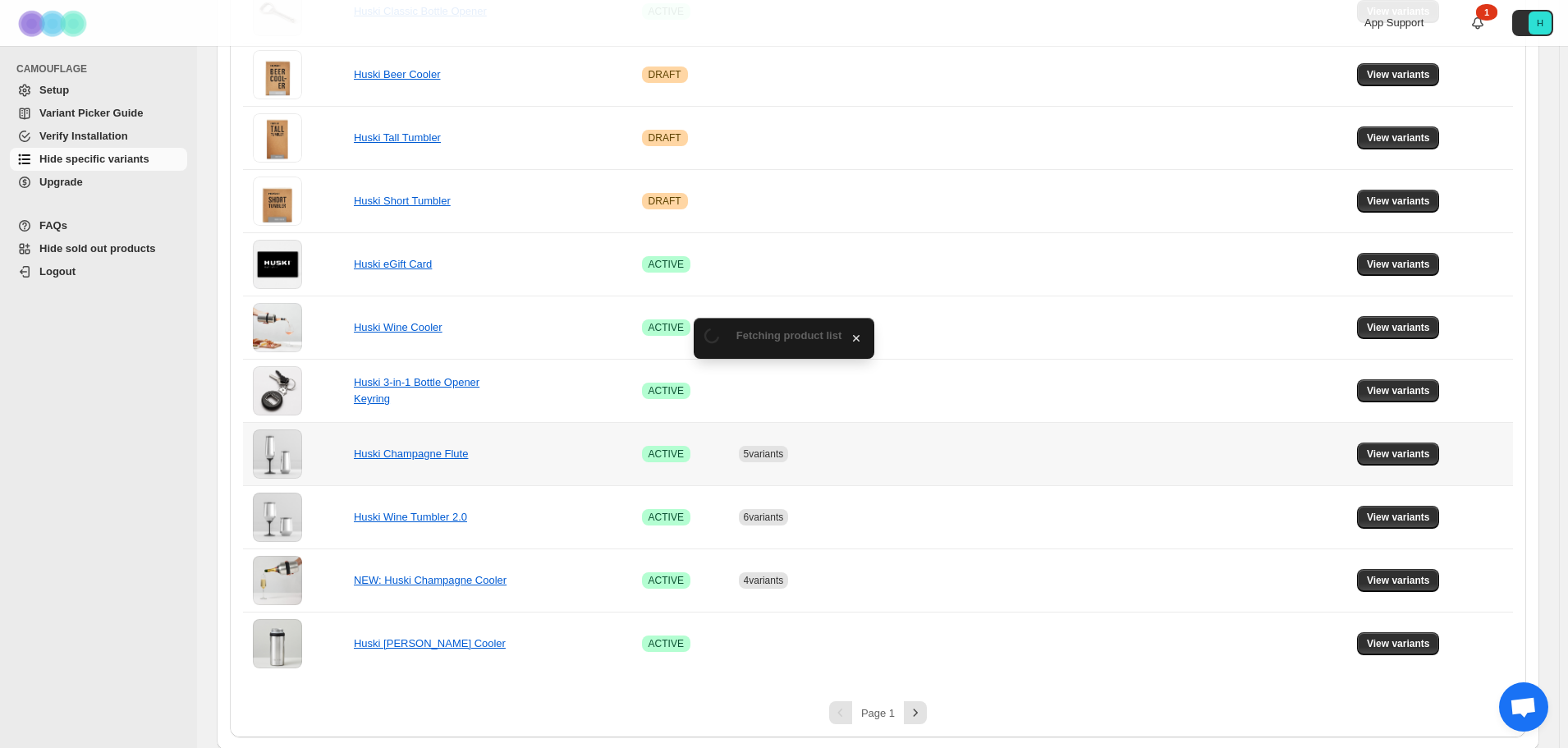
scroll to position [939, 0]
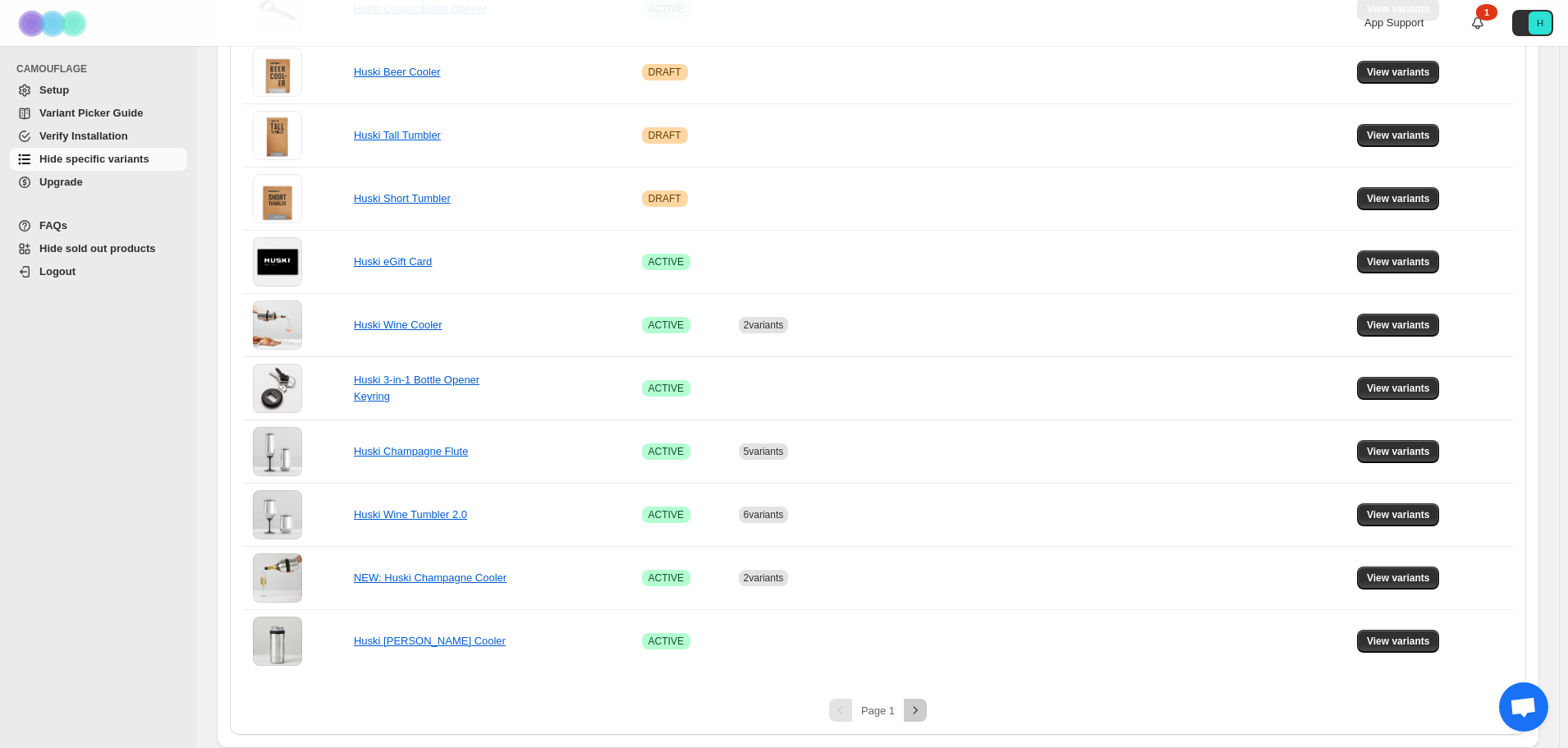
drag, startPoint x: 919, startPoint y: 708, endPoint x: 1256, endPoint y: 691, distance: 337.4
click at [1146, 712] on div "Page 1" at bounding box center [878, 710] width 1270 height 23
click at [1387, 644] on span "View variants" at bounding box center [1399, 642] width 63 height 14
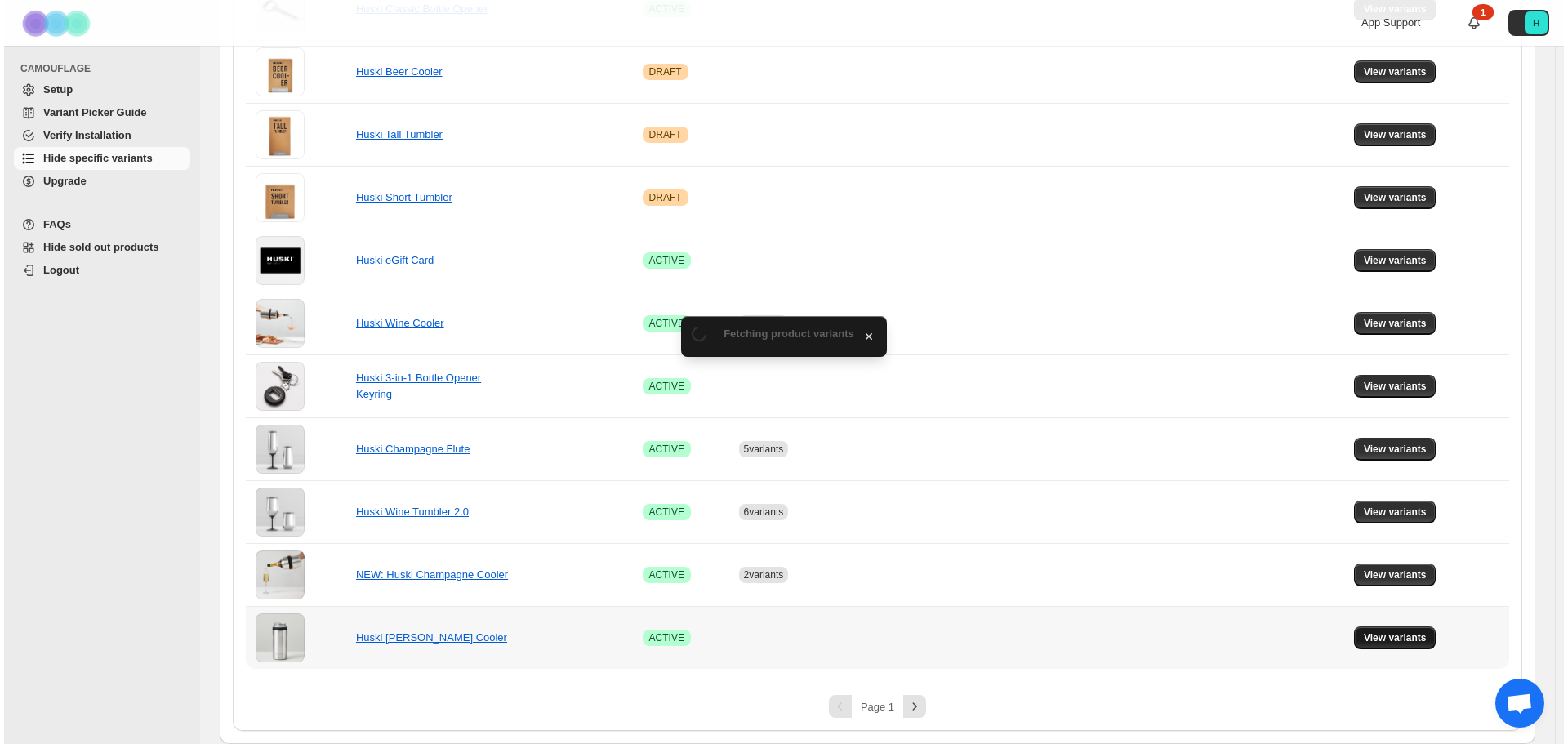
scroll to position [0, 0]
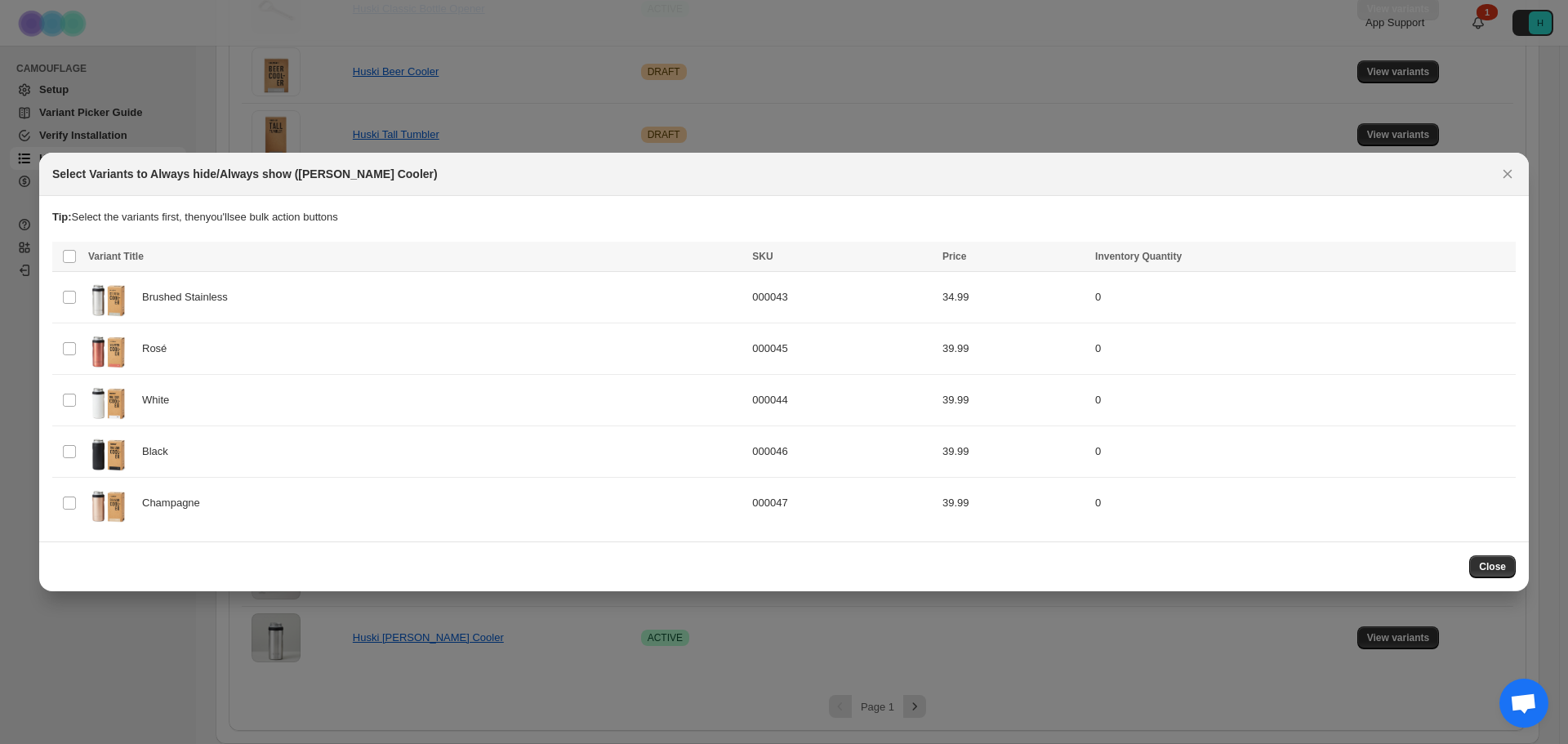
click at [920, 622] on div at bounding box center [784, 372] width 1568 height 744
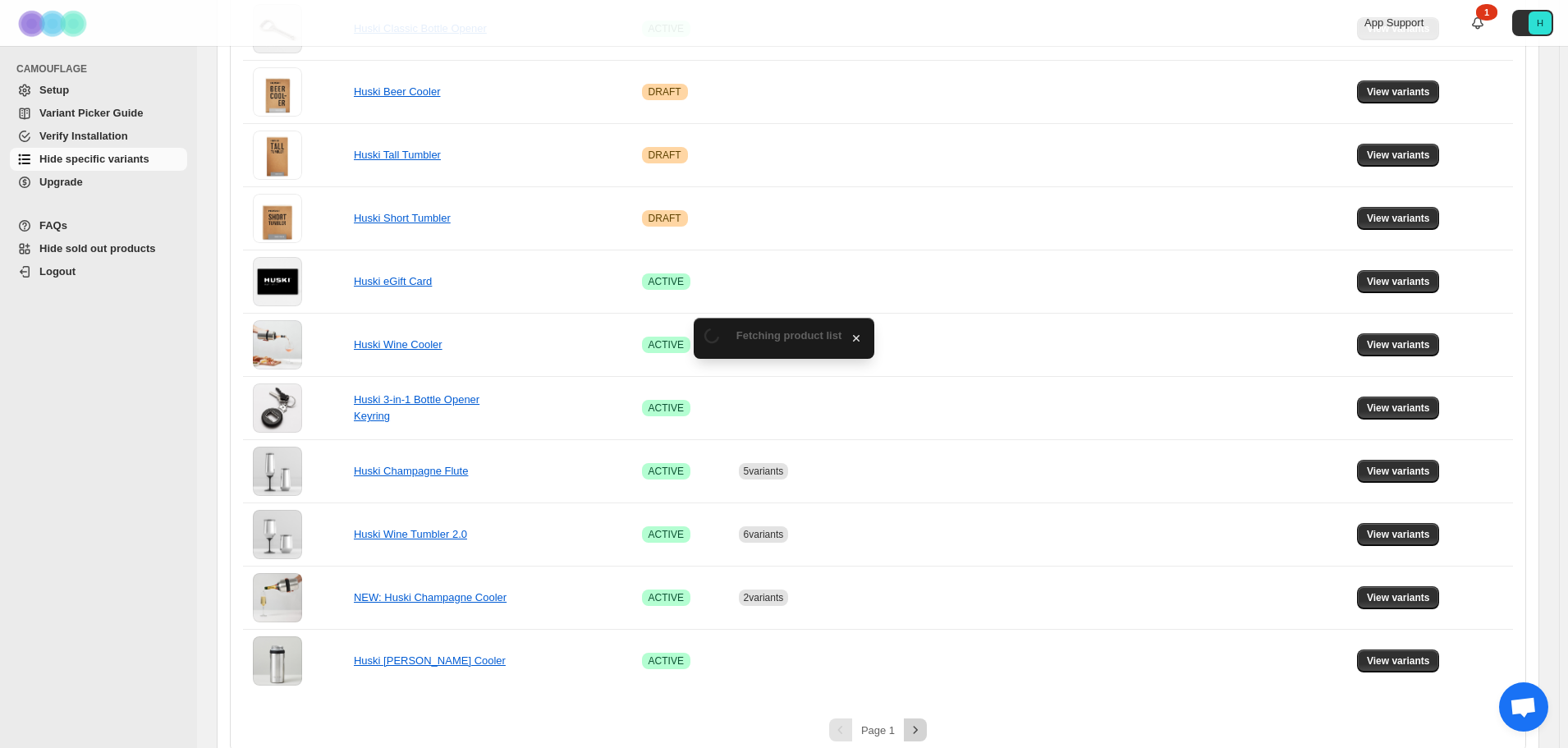
scroll to position [939, 0]
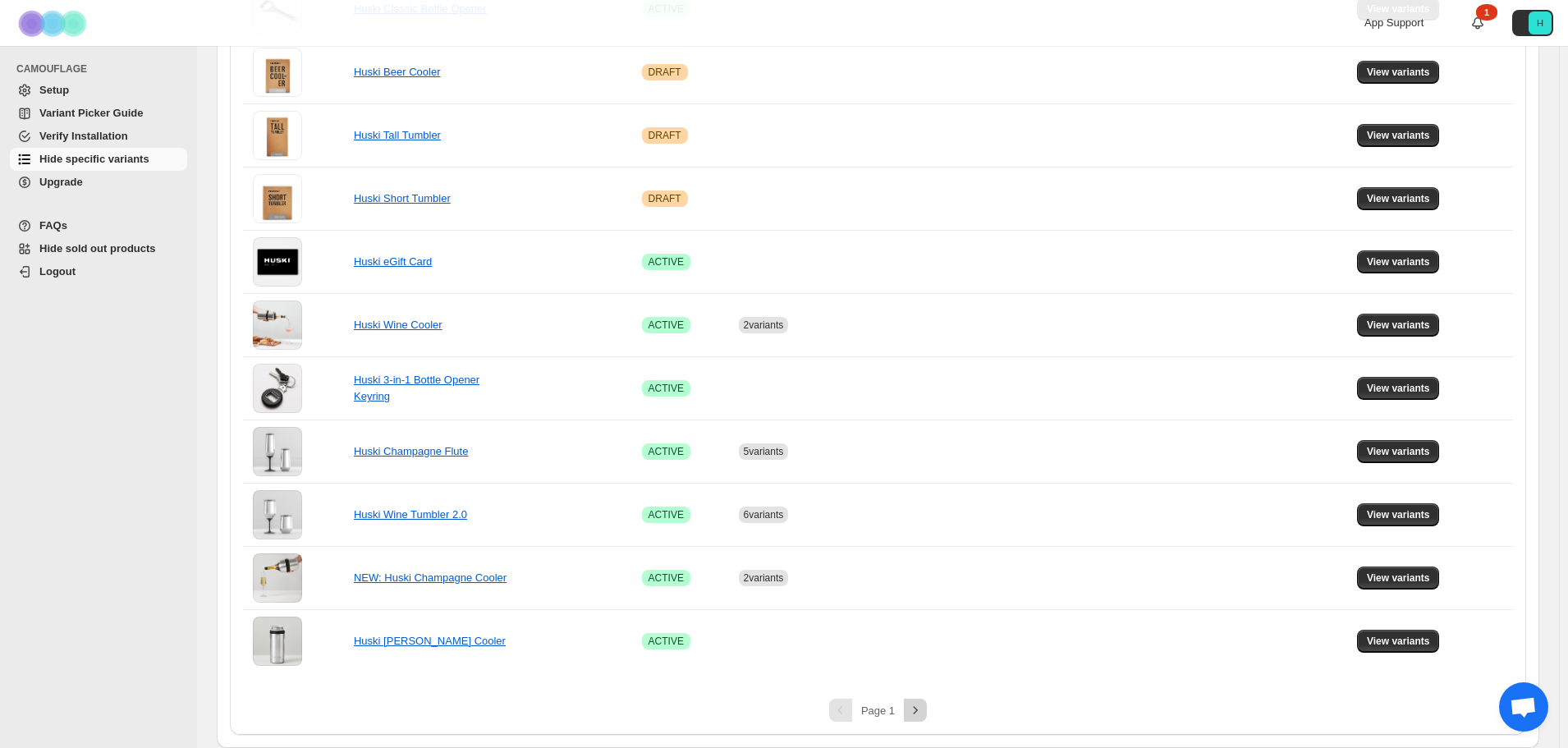
click at [919, 714] on icon "Next" at bounding box center [915, 710] width 16 height 16
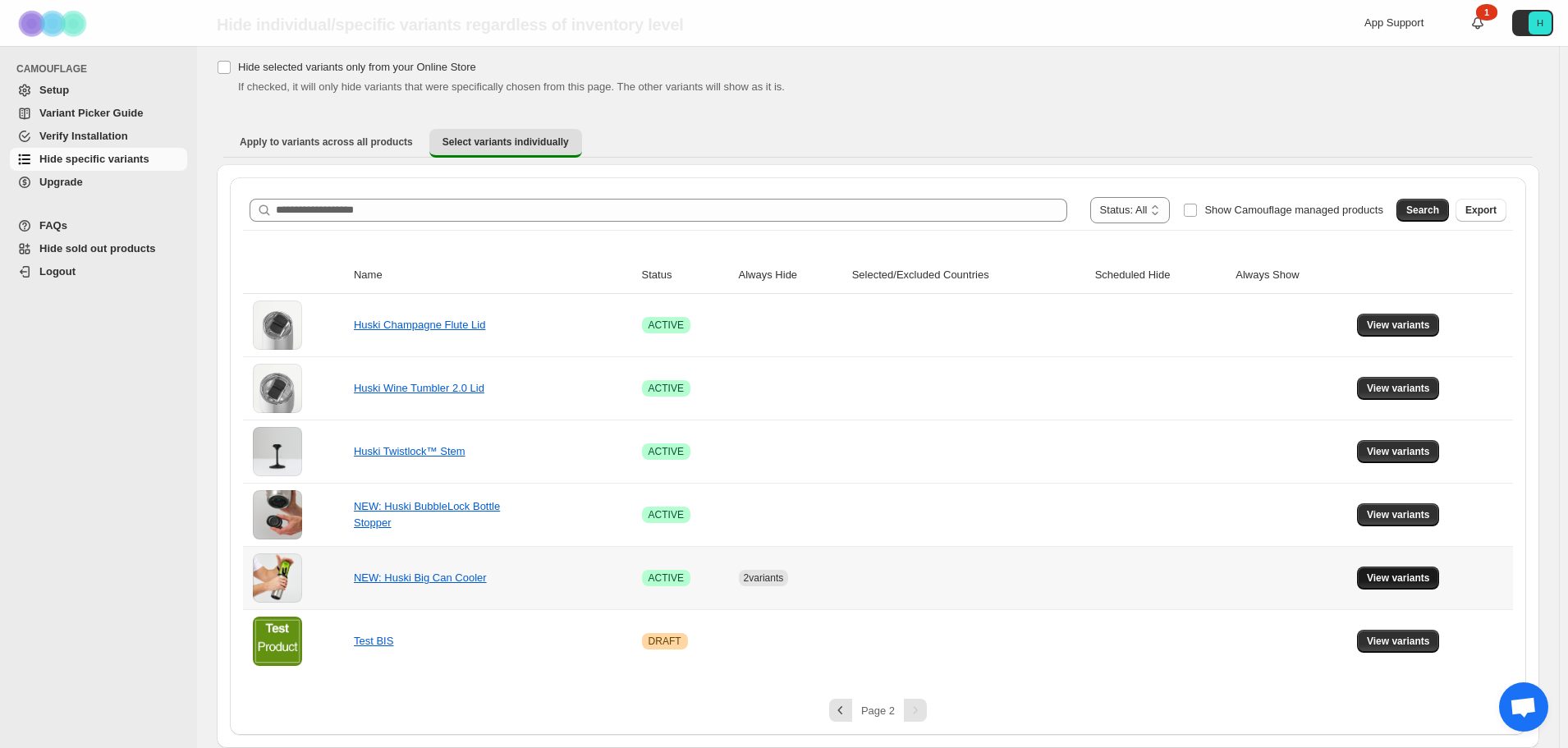
click at [1424, 583] on span "View variants" at bounding box center [1399, 579] width 63 height 14
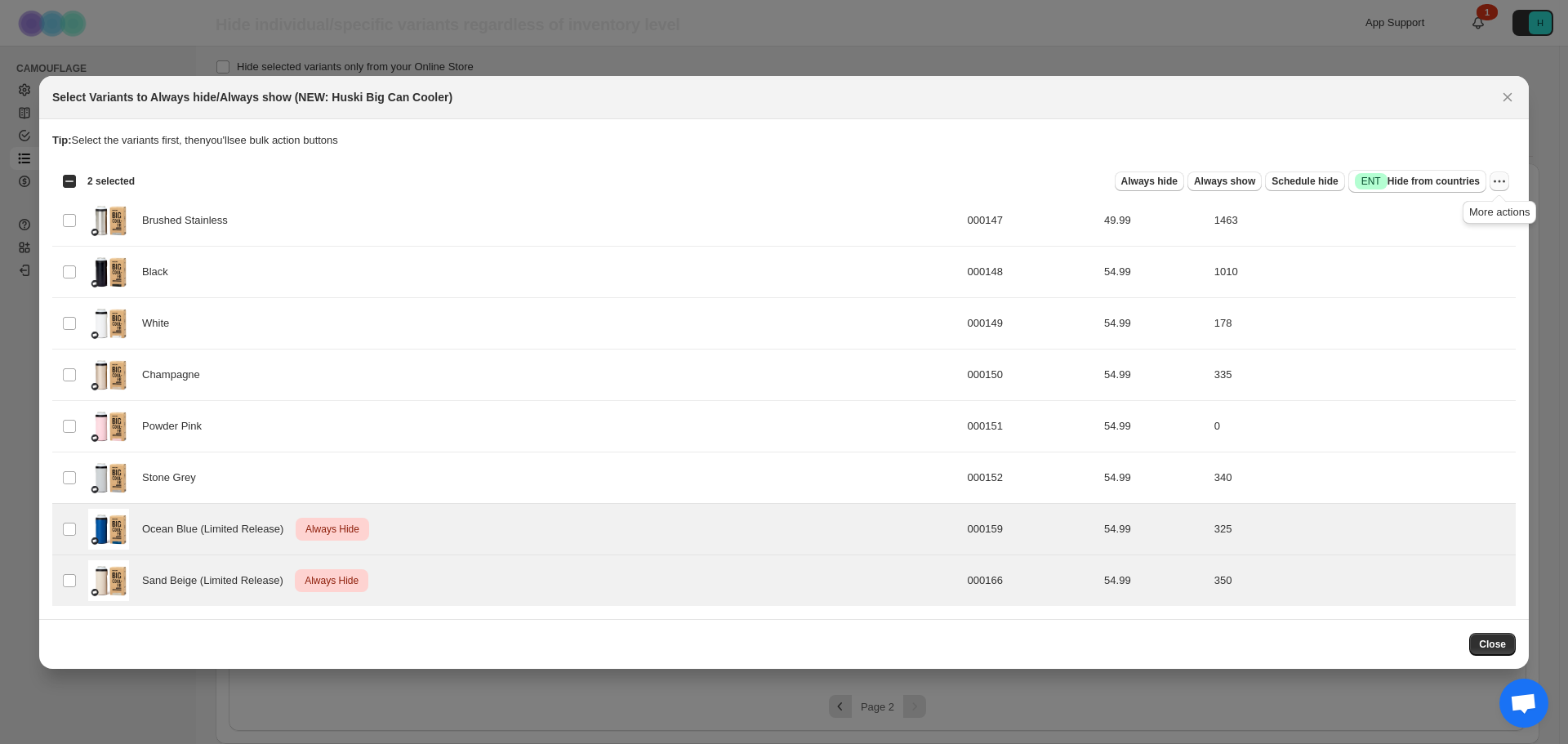
click at [1499, 180] on icon "More actions" at bounding box center [1499, 181] width 16 height 16
click at [1450, 215] on span "Undo always hide" at bounding box center [1423, 212] width 84 height 13
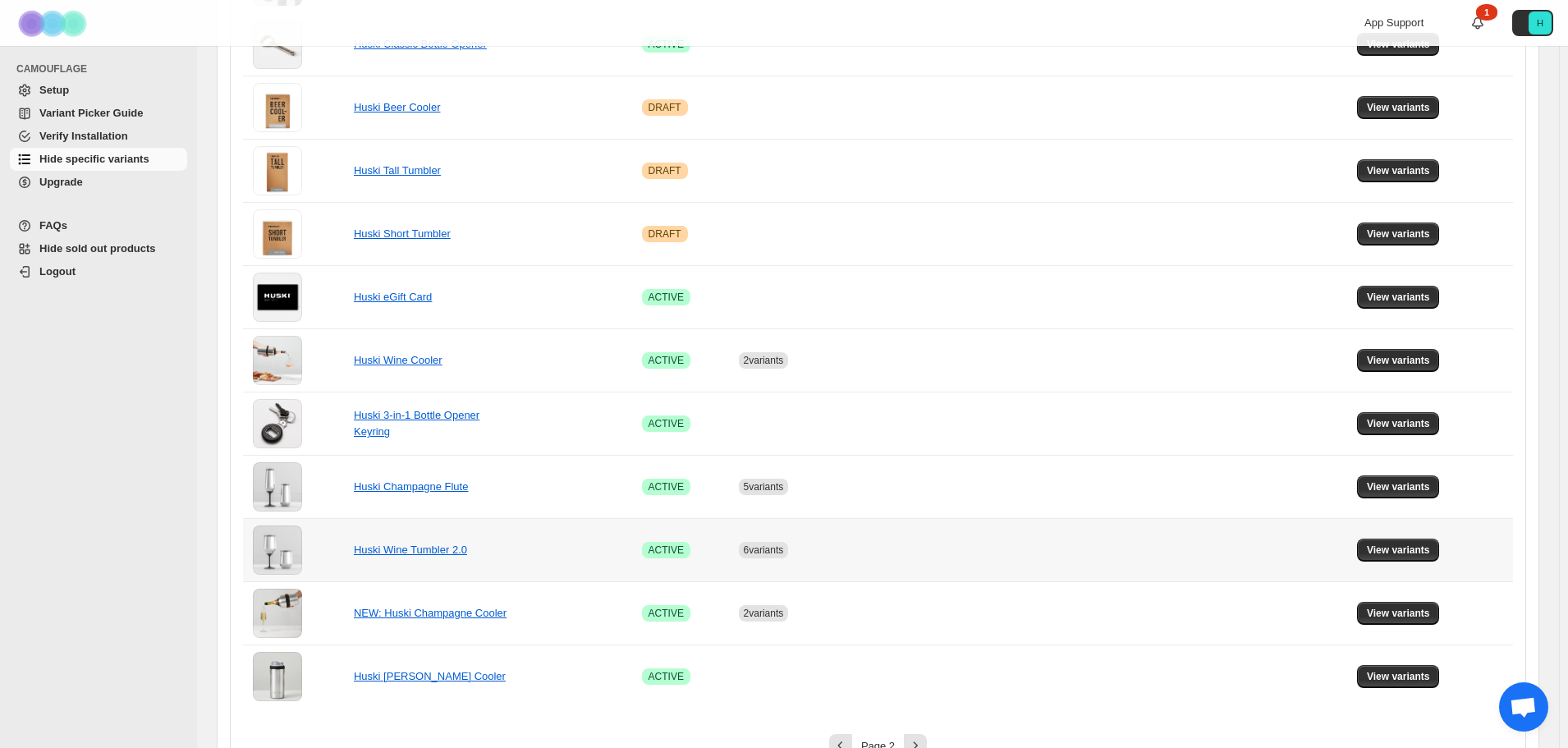
scroll to position [939, 0]
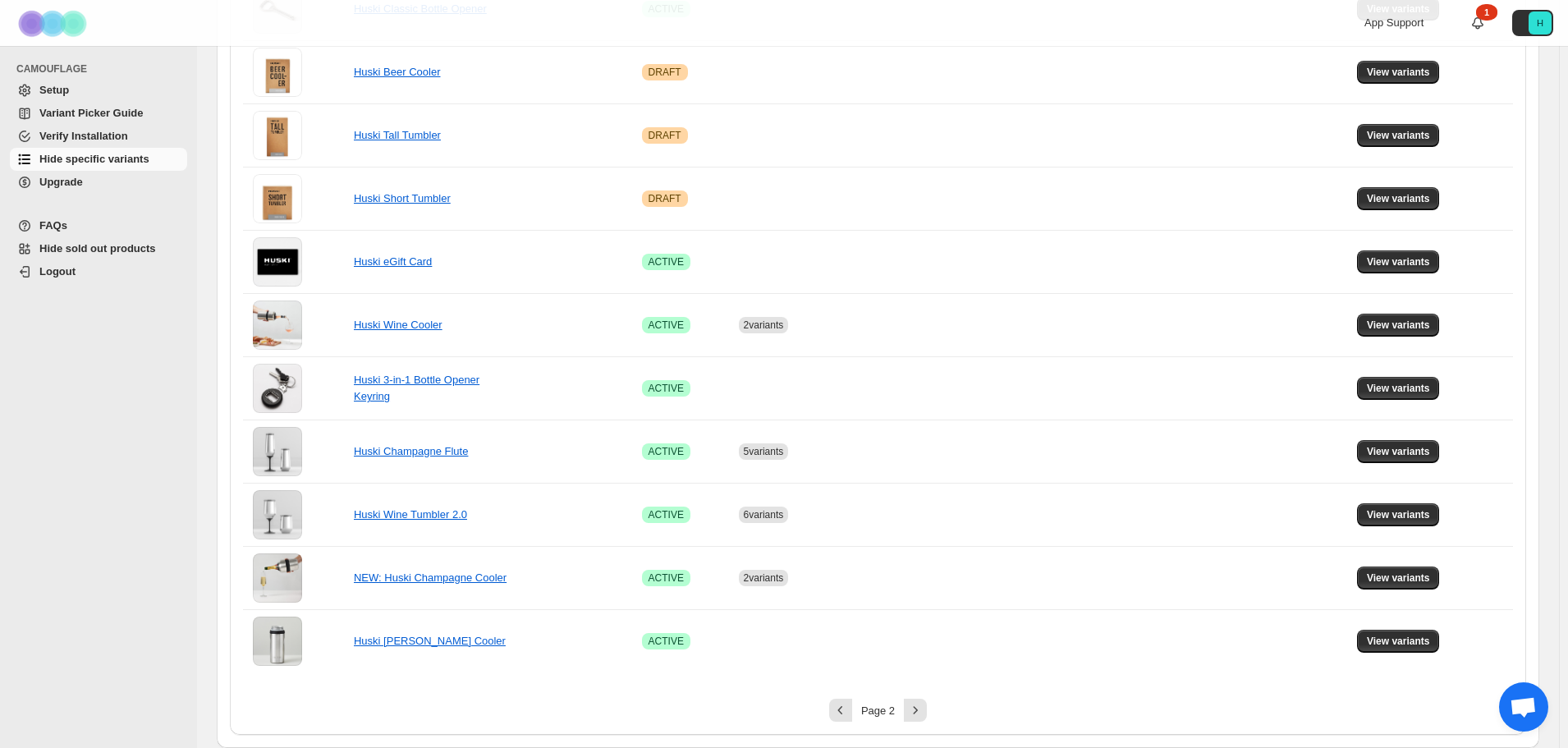
click at [1046, 716] on div "Page 2" at bounding box center [878, 710] width 1270 height 23
click at [924, 709] on icon "Next" at bounding box center [915, 710] width 16 height 16
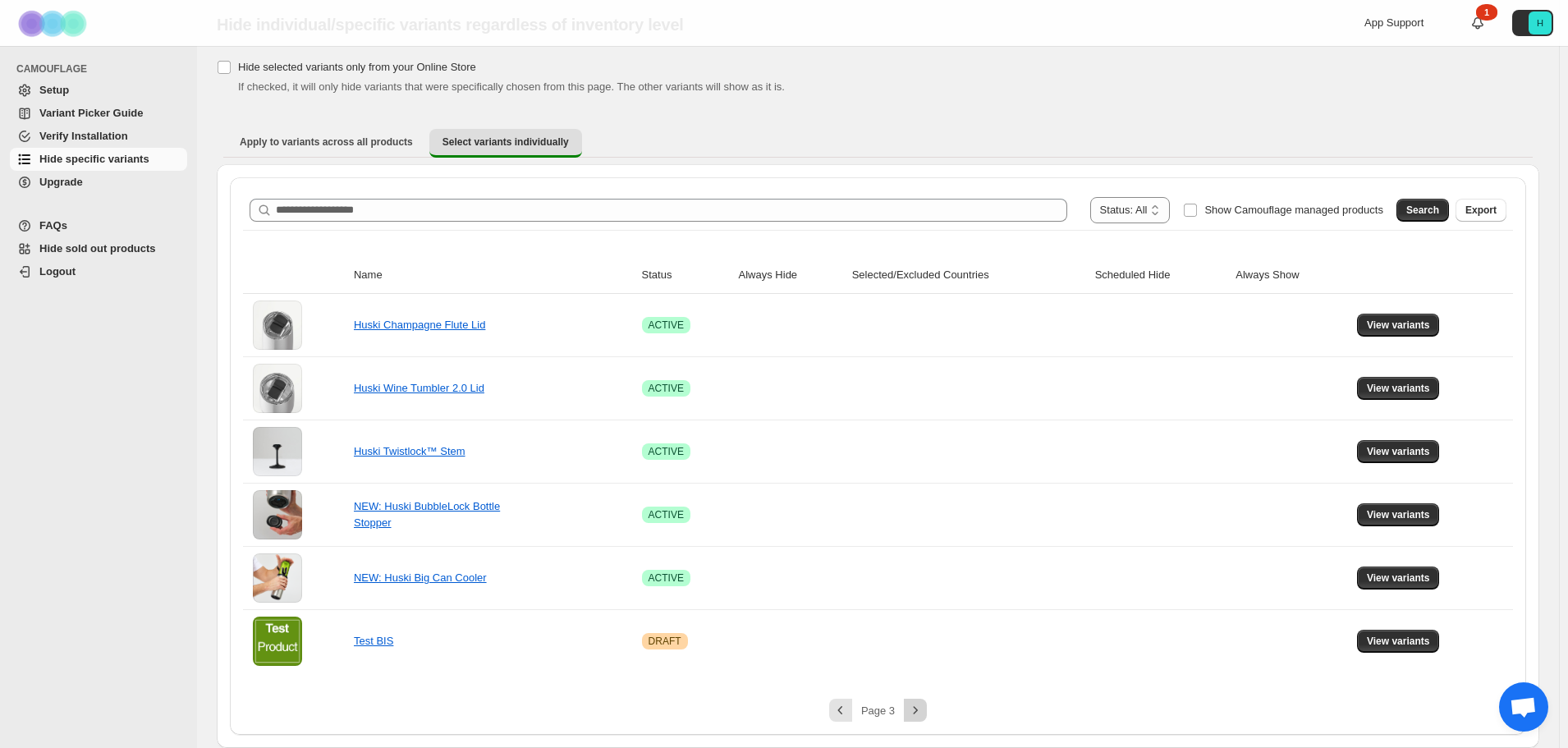
scroll to position [53, 0]
click at [1282, 61] on div "Hide selected variants only from your Online Store If checked, it will only hid…" at bounding box center [878, 75] width 1322 height 40
